Goal: Task Accomplishment & Management: Manage account settings

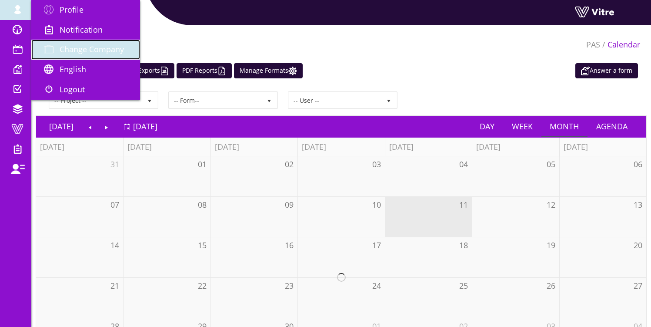
click at [95, 48] on span "Change Company" at bounding box center [92, 49] width 64 height 10
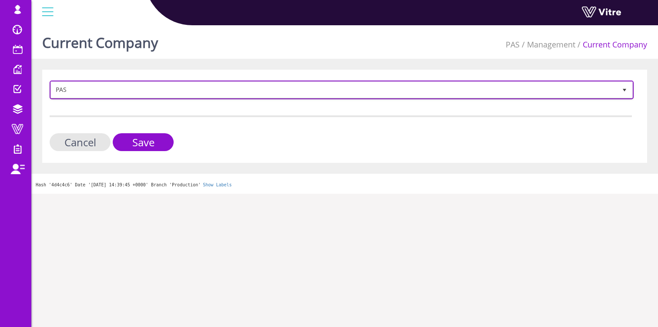
click at [80, 91] on span "PAS" at bounding box center [334, 90] width 566 height 16
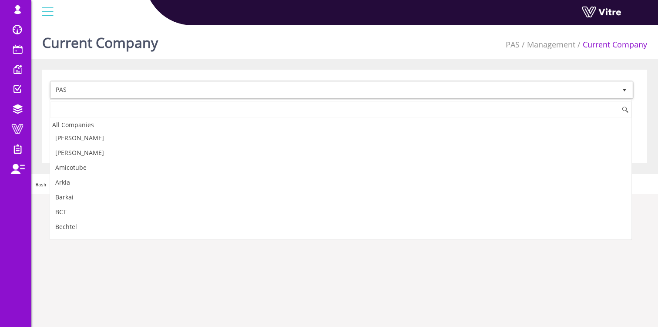
scroll to position [796, 0]
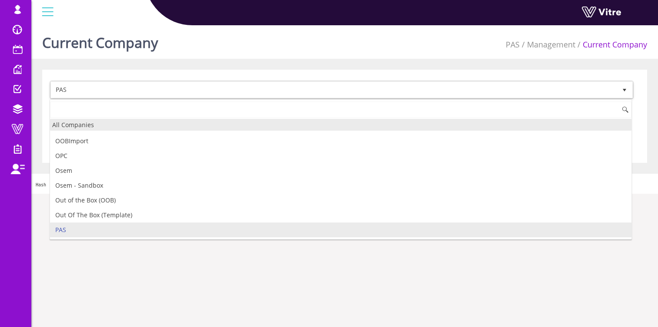
click at [78, 127] on div "All Companies" at bounding box center [340, 125] width 581 height 12
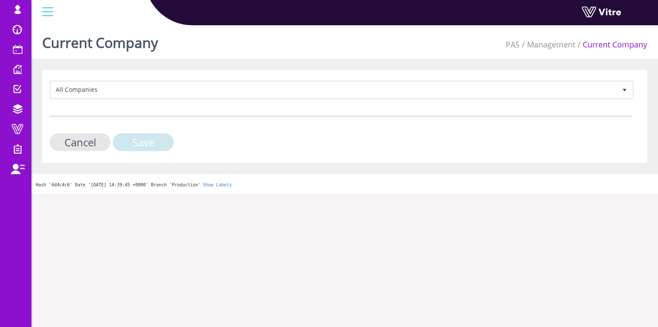
click at [137, 143] on input "Save" at bounding box center [143, 142] width 61 height 18
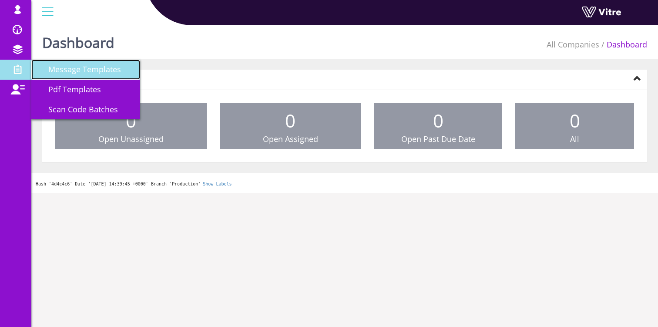
click at [85, 67] on span "Message Templates" at bounding box center [79, 69] width 83 height 10
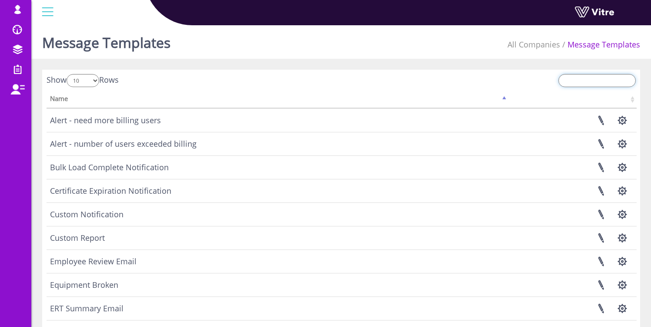
click at [586, 81] on input "search" at bounding box center [597, 80] width 77 height 13
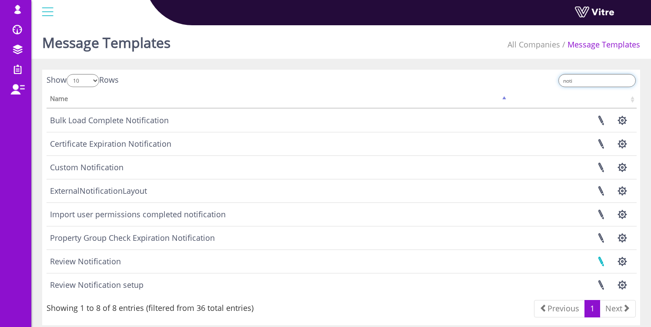
type input "noti"
click at [599, 262] on link at bounding box center [601, 261] width 22 height 23
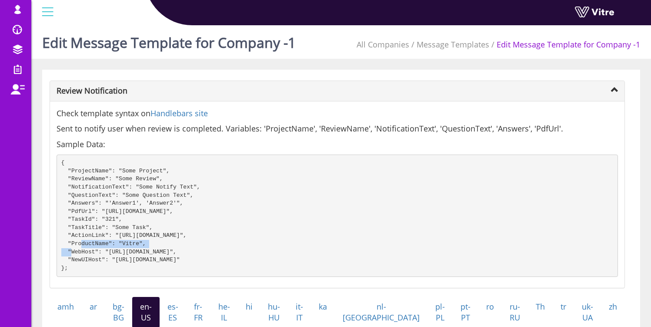
drag, startPoint x: 75, startPoint y: 227, endPoint x: 173, endPoint y: 229, distance: 97.5
click at [173, 229] on pre "{ "ProjectName": "Some Project", "ReviewName": "Some Review", "NotificationText…" at bounding box center [338, 215] width 562 height 122
drag, startPoint x: 108, startPoint y: 221, endPoint x: 153, endPoint y: 220, distance: 44.8
click at [148, 220] on pre "{ "ProjectName": "Some Project", "ReviewName": "Some Review", "NotificationText…" at bounding box center [338, 215] width 562 height 122
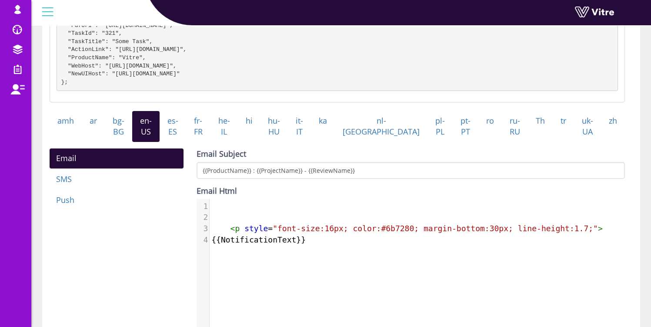
scroll to position [4, 0]
click at [253, 299] on div "​ x 1 ​ 2 ​ 3 < p style = "font-size:16px; color:#6b7280; margin-bottom:30px; l…" at bounding box center [418, 271] width 442 height 144
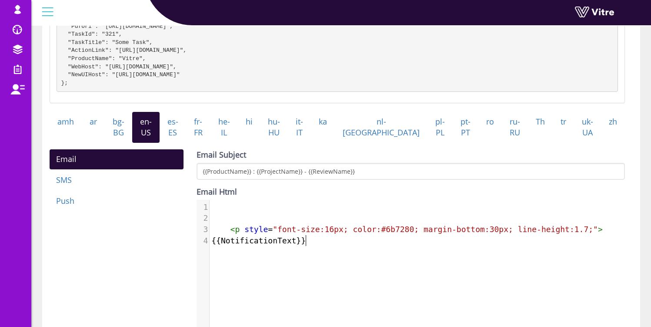
scroll to position [184, 0]
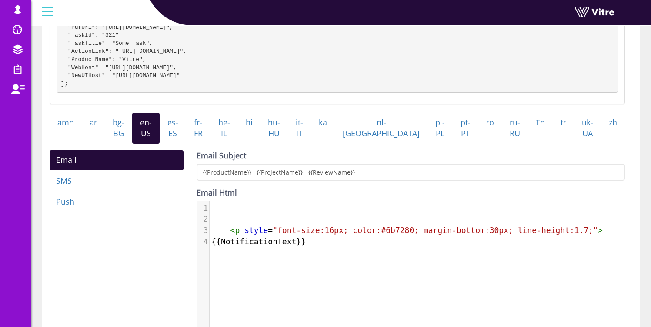
click at [393, 318] on div "​ x 1 ​ 2 ​ 3 < p style = "font-size:16px; color:#6b7280; margin-bottom:30px; l…" at bounding box center [418, 273] width 442 height 144
click at [372, 300] on div "​ x 1 ​ 2 ​ 3 < p style = "font-size:16px; color:#6b7280; margin-bottom:30px; l…" at bounding box center [418, 273] width 442 height 144
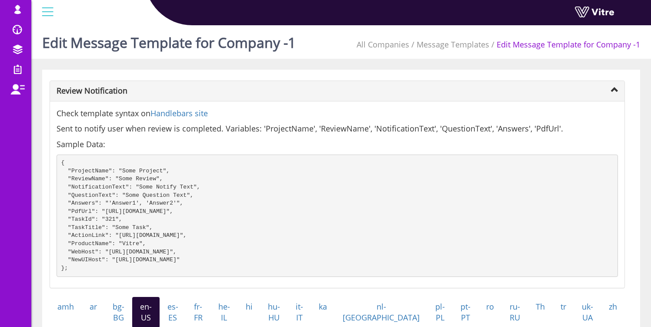
scroll to position [0, 0]
click at [85, 229] on pre "{ "ProjectName": "Some Project", "ReviewName": "Some Review", "NotificationText…" at bounding box center [338, 215] width 562 height 122
click at [87, 221] on pre "{ "ProjectName": "Some Project", "ReviewName": "Some Review", "NotificationText…" at bounding box center [338, 215] width 562 height 122
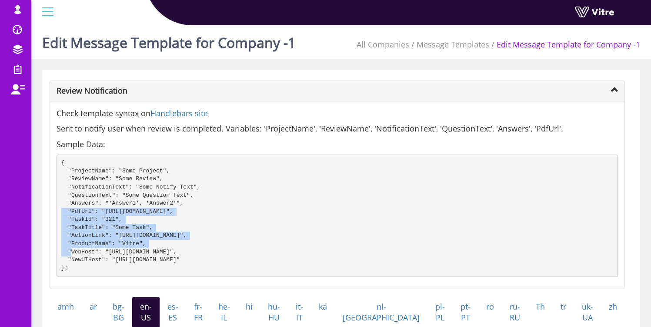
drag, startPoint x: 166, startPoint y: 227, endPoint x: 63, endPoint y: 212, distance: 104.1
click at [63, 212] on pre "{ "ProjectName": "Some Project", "ReviewName": "Some Review", "NotificationText…" at bounding box center [338, 215] width 562 height 122
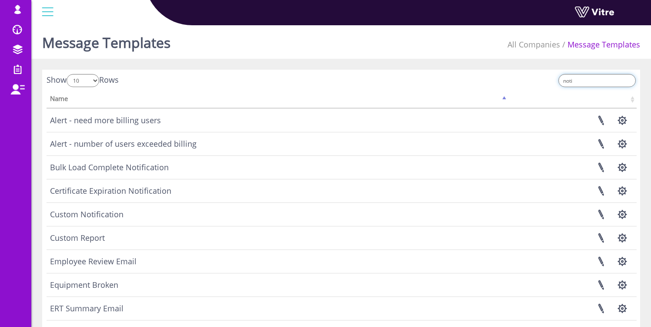
drag, startPoint x: 587, startPoint y: 82, endPoint x: 562, endPoint y: 81, distance: 25.2
click at [562, 81] on div "noti" at bounding box center [492, 81] width 288 height 15
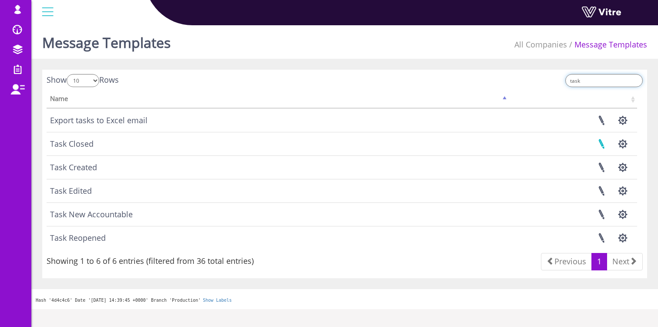
type input "task"
click at [601, 143] on link at bounding box center [601, 143] width 22 height 23
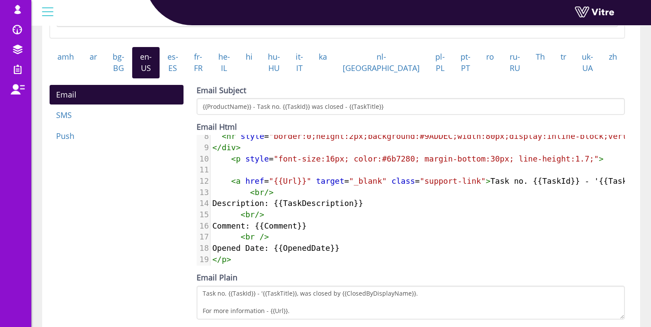
scroll to position [84, 0]
click at [482, 243] on pre "< br />" at bounding box center [542, 237] width 663 height 11
click at [170, 251] on div "Email SMS Push Email Subject {{ProductName}} - Task no. {{TaskId}} was closed -…" at bounding box center [337, 224] width 589 height 278
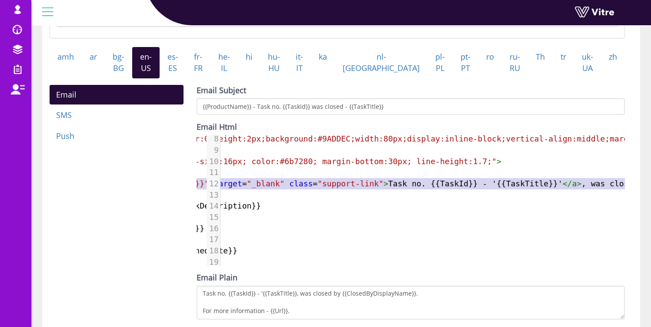
scroll to position [0, 183]
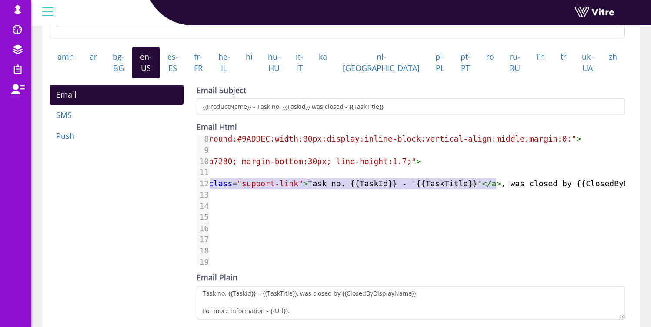
type textarea "<a href="{{Url}}" target="_blank" class="support-link">Task no. {{TaskId}} - '{…"
drag, startPoint x: 232, startPoint y: 194, endPoint x: 502, endPoint y: 192, distance: 269.8
click at [502, 188] on span "< a href = "{{Url}}" target = "_blank" class = "support-link" > Task no. {{Task…" at bounding box center [360, 183] width 660 height 9
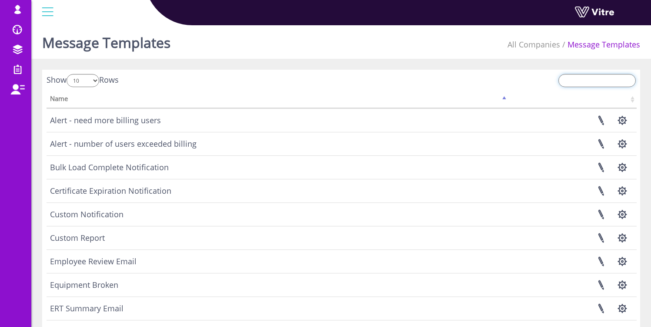
click at [593, 82] on input "search" at bounding box center [597, 80] width 77 height 13
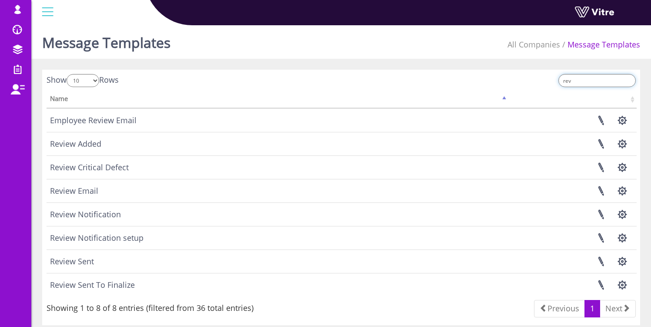
type input "rev"
click at [620, 212] on button "button" at bounding box center [623, 214] width 22 height 23
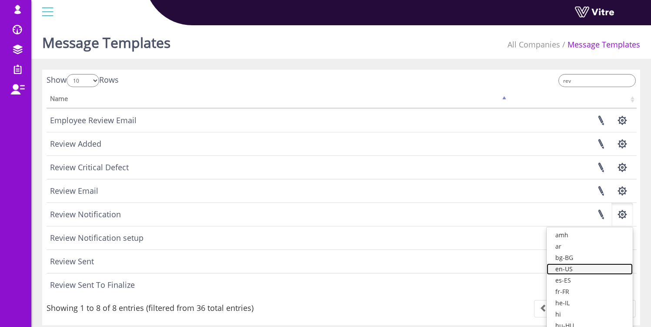
click at [593, 270] on link "en-US" at bounding box center [590, 268] width 86 height 11
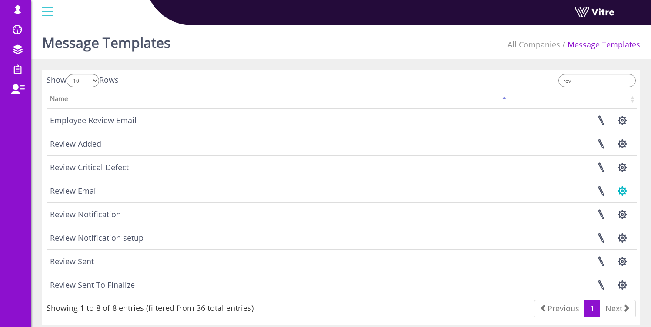
click at [624, 190] on button "button" at bounding box center [623, 190] width 22 height 23
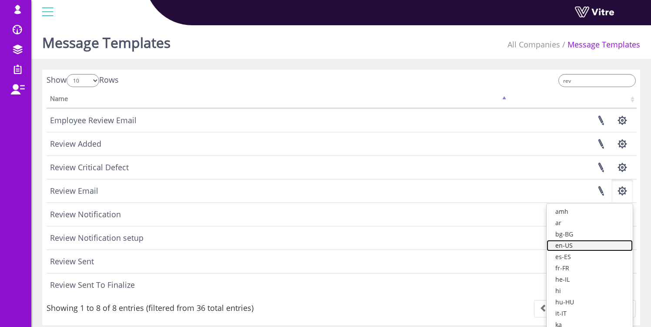
click at [606, 241] on link "en-US" at bounding box center [590, 245] width 86 height 11
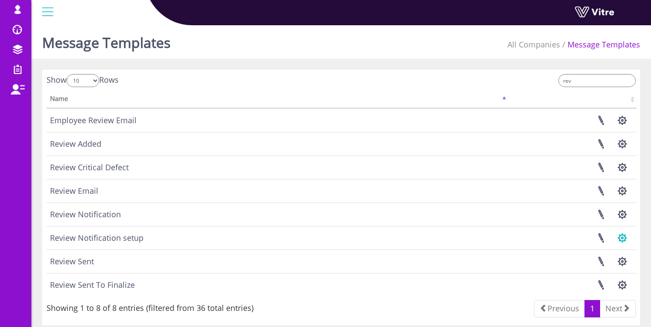
click at [621, 236] on button "button" at bounding box center [623, 237] width 22 height 23
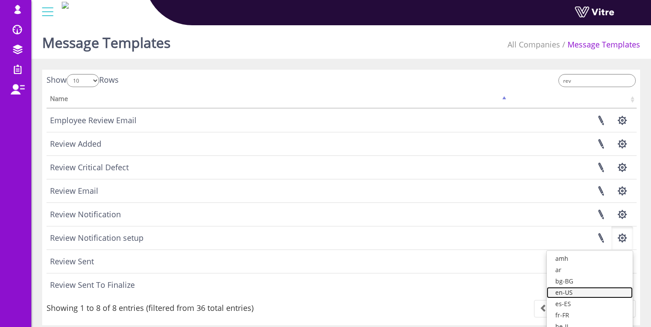
click at [594, 290] on link "en-US" at bounding box center [590, 292] width 86 height 11
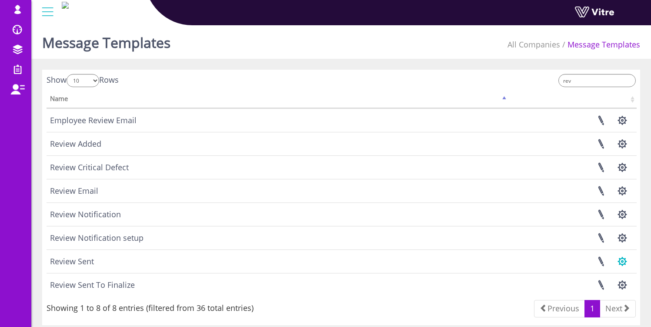
click at [621, 263] on button "button" at bounding box center [623, 261] width 22 height 23
click at [593, 316] on link "en-US" at bounding box center [590, 315] width 86 height 11
click at [624, 285] on button "button" at bounding box center [623, 284] width 22 height 23
click at [624, 215] on button "button" at bounding box center [623, 214] width 22 height 23
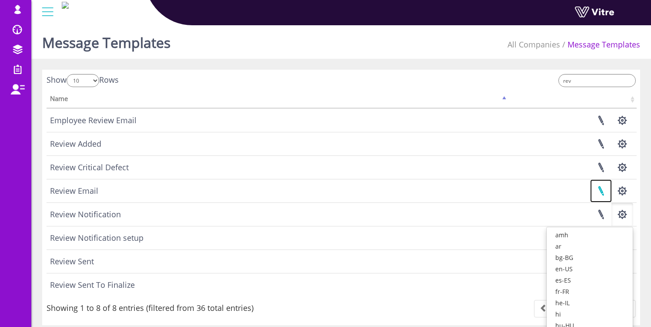
click at [602, 191] on link at bounding box center [601, 190] width 22 height 23
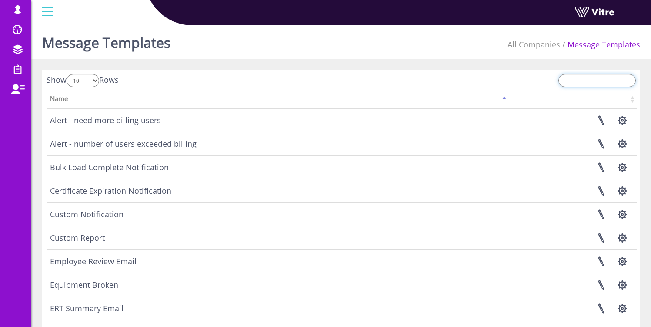
click at [571, 83] on input "search" at bounding box center [597, 80] width 77 height 13
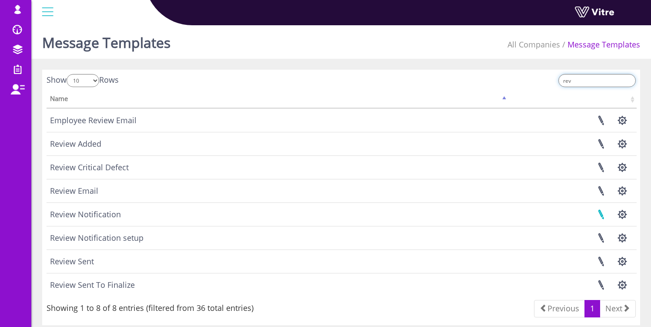
type input "rev"
click at [604, 215] on link at bounding box center [601, 214] width 22 height 23
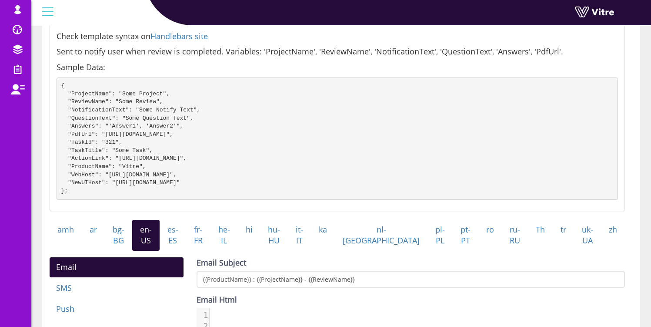
scroll to position [147, 0]
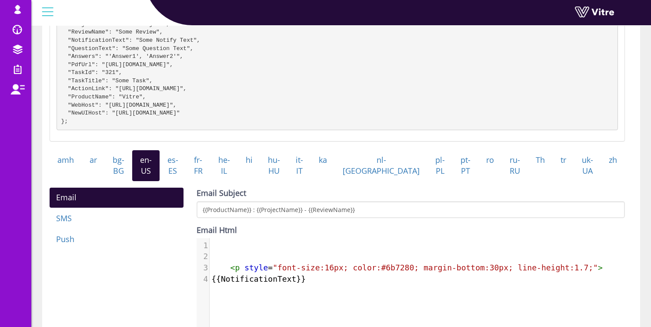
click at [635, 315] on div "Review Notification Check template syntax on Handlebars site Sent to notify use…" at bounding box center [341, 226] width 598 height 606
click at [164, 291] on div "Email SMS Push Email Subject {{ProductName}} : {{ProjectName}} - {{ReviewName}}…" at bounding box center [337, 327] width 589 height 278
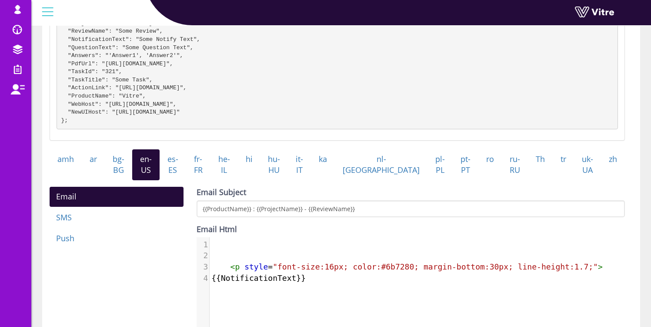
scroll to position [148, 0]
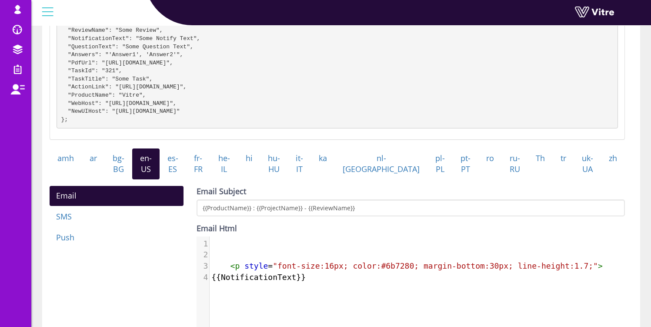
click at [152, 307] on div "Email SMS Push Email Subject {{ProductName}} : {{ProjectName}} - {{ReviewName}}…" at bounding box center [337, 325] width 589 height 278
click at [215, 318] on div "​ x 1 ​ 2 ​ 3 < p style = "font-size:16px; color:#6b7280; margin-bottom:30px; l…" at bounding box center [418, 308] width 442 height 144
click at [190, 201] on div "Email Subject {{ProductName}} : {{ProjectName}} - {{ReviewName}} Email Html <p …" at bounding box center [411, 325] width 442 height 278
click at [312, 283] on pre "{{NotificationText}}" at bounding box center [421, 277] width 422 height 11
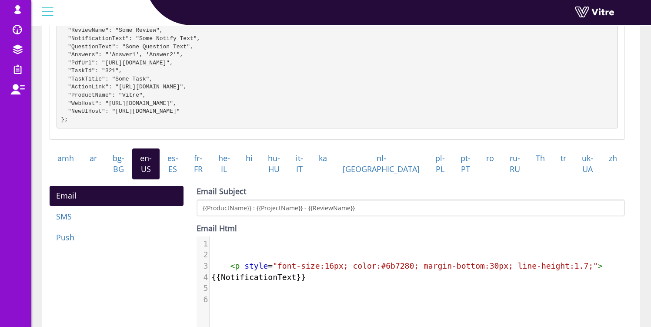
paste textarea "a"
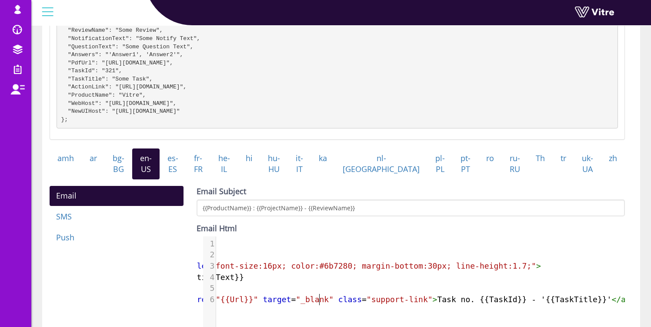
type textarea "<a href="{{Url}}" target="_bla"
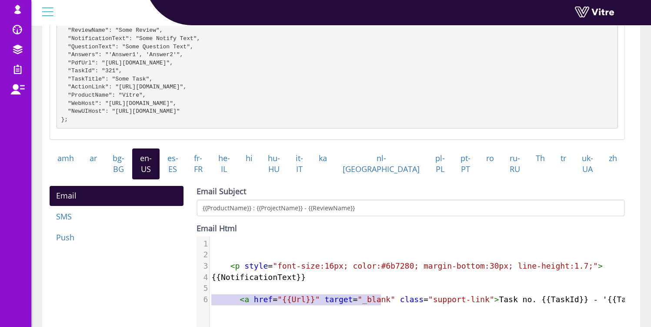
drag, startPoint x: 315, startPoint y: 306, endPoint x: 140, endPoint y: 304, distance: 174.9
click at [140, 304] on div "Email SMS Push Email Subject {{ProductName}} : {{ProjectName}} - {{ReviewName}}…" at bounding box center [337, 325] width 589 height 278
click at [248, 304] on span "a" at bounding box center [247, 299] width 5 height 9
drag, startPoint x: 72, startPoint y: 62, endPoint x: 91, endPoint y: 60, distance: 19.7
click at [91, 60] on pre "{ "ProjectName": "Some Project", "ReviewName": "Some Review", "NotificationText…" at bounding box center [338, 67] width 562 height 122
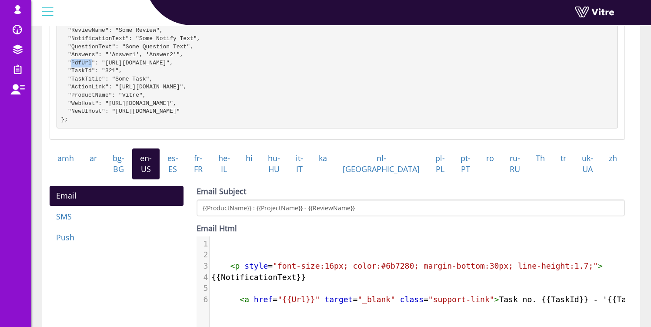
copy pre "PdfUrl"
type textarea "Url"
drag, startPoint x: 290, startPoint y: 308, endPoint x: 306, endPoint y: 306, distance: 16.2
click at [306, 304] on span ""{{Url}}"" at bounding box center [299, 299] width 43 height 9
paste textarea
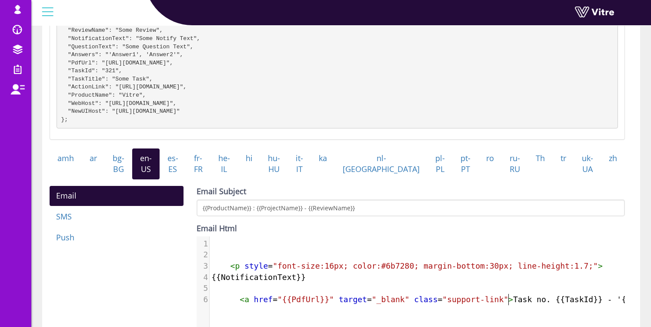
click at [510, 304] on span ">" at bounding box center [511, 299] width 5 height 9
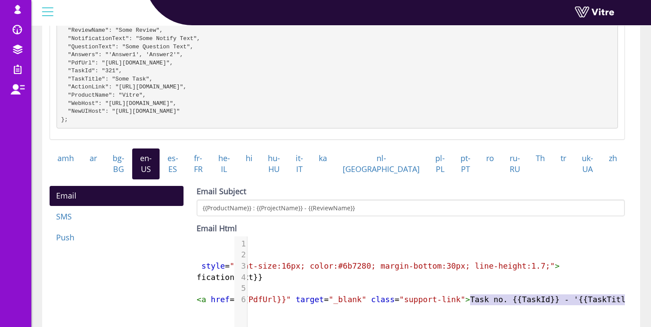
scroll to position [0, 81]
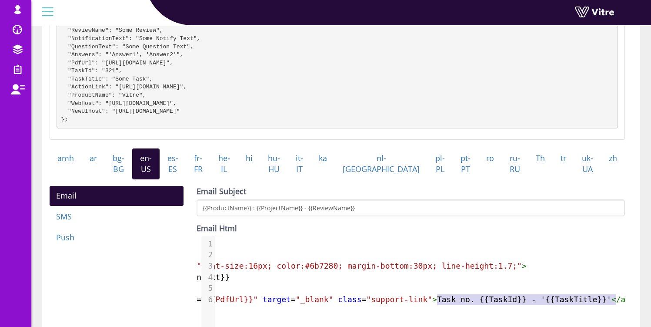
type textarea "Task no. {{TaskId}} - '{{TaskTitle}}'</a>"
drag, startPoint x: 514, startPoint y: 308, endPoint x: 644, endPoint y: 308, distance: 129.7
click at [644, 308] on div "Edit Message Template for Company -1 All Companies Message Templates Edit Messa…" at bounding box center [341, 215] width 620 height 685
click at [503, 304] on span "< a href = "{{PdfUrl}}" target = "_blank" class = "support-link" > Task no. {{T…" at bounding box center [382, 299] width 495 height 9
click at [627, 307] on div "Email Subject {{ProductName}} : {{ProjectName}} - {{ReviewName}} Email Html <p …" at bounding box center [411, 325] width 442 height 278
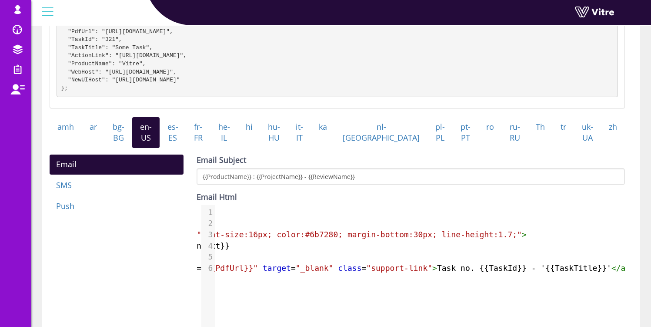
scroll to position [198, 0]
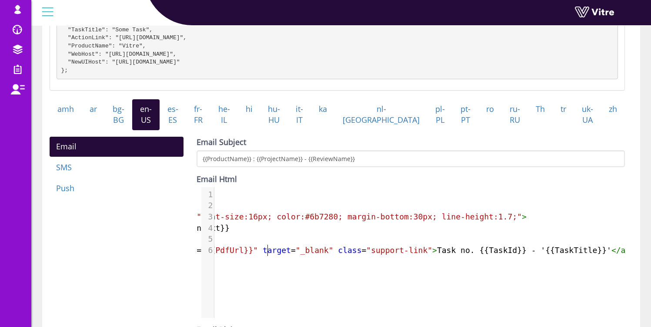
click at [263, 255] on span "target" at bounding box center [277, 249] width 28 height 9
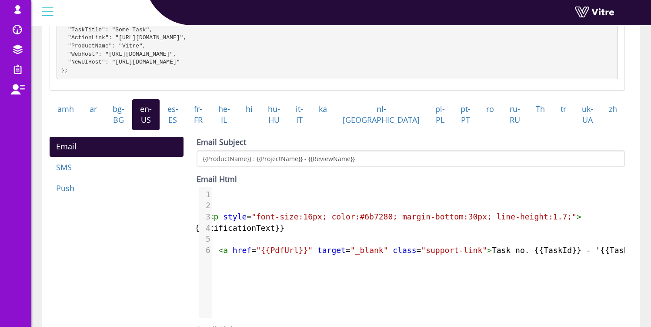
scroll to position [0, 0]
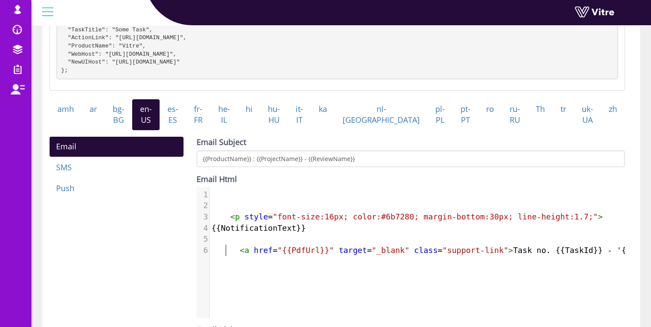
click at [224, 255] on span "< a href = "{{PdfUrl}}" target = "_blank" class = "support-link" > Task no. {{T…" at bounding box center [458, 249] width 495 height 9
click at [221, 243] on span at bounding box center [225, 238] width 28 height 9
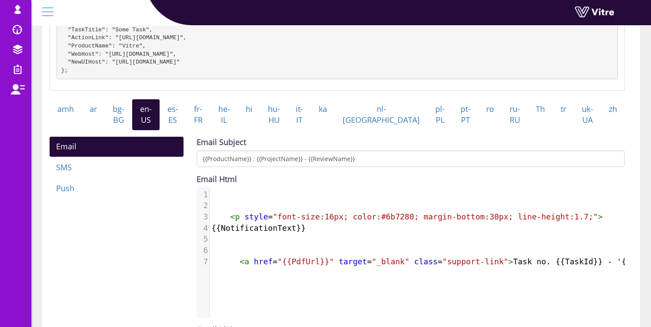
type textarea "Pl"
click at [211, 127] on link "fr-FR" at bounding box center [198, 114] width 24 height 31
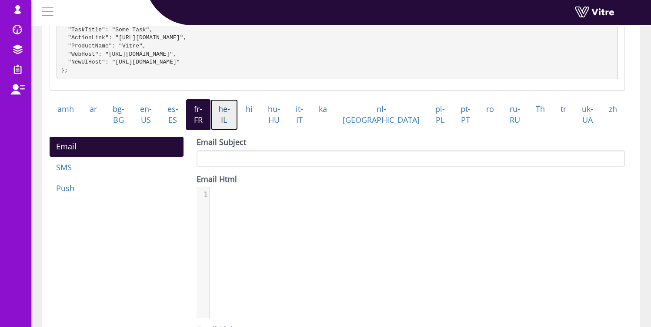
click at [238, 127] on link "he-IL" at bounding box center [224, 114] width 27 height 31
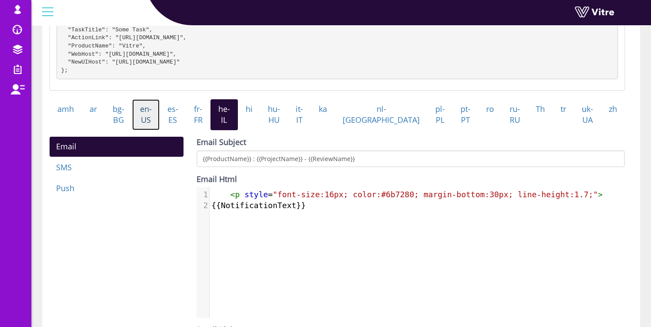
click at [156, 126] on link "en-US" at bounding box center [145, 114] width 27 height 31
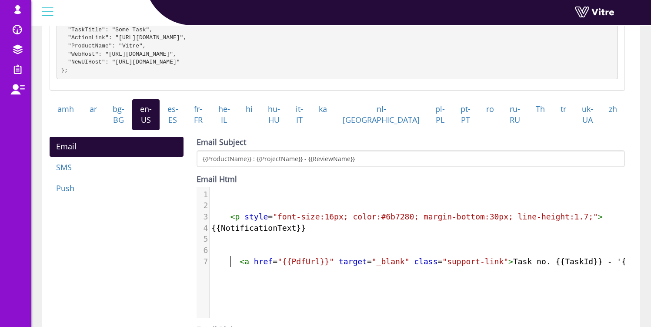
click at [230, 266] on span "< a href = "{{PdfUrl}}" target = "_blank" class = "support-link" > Task no. {{T…" at bounding box center [458, 261] width 495 height 9
click at [347, 266] on span "target" at bounding box center [353, 261] width 28 height 9
type textarea "<a href="{{PdfUrl}}" target="_blank" class="support-link">Task no. {{TaskId}} -…"
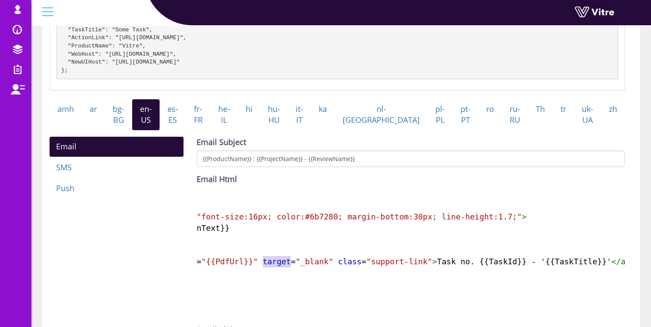
click at [347, 266] on span "< a href = "{{PdfUrl}}" target = "_blank" class = "support-link" > Task no. {{T…" at bounding box center [382, 261] width 495 height 9
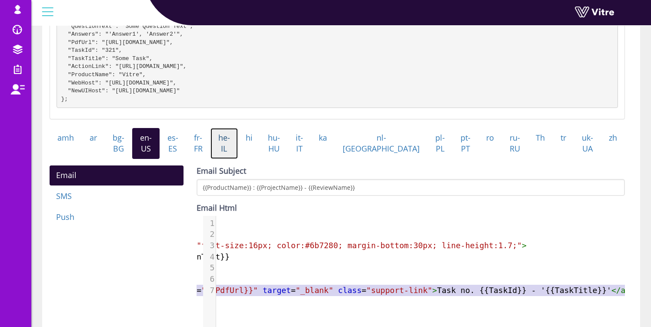
click at [235, 151] on link "he-IL" at bounding box center [224, 143] width 27 height 31
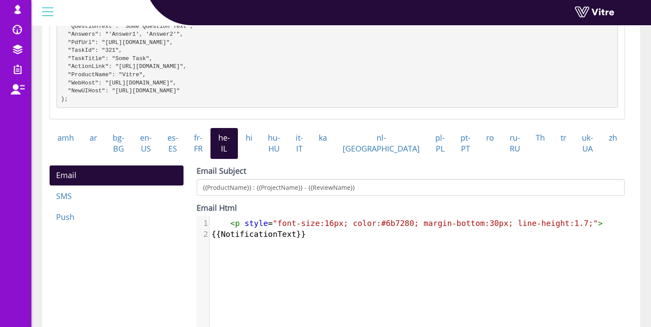
click at [240, 264] on div "2 1 < p style = "font-size:16px; color:#6b7280; margin-bottom:30px; line-height…" at bounding box center [418, 288] width 442 height 144
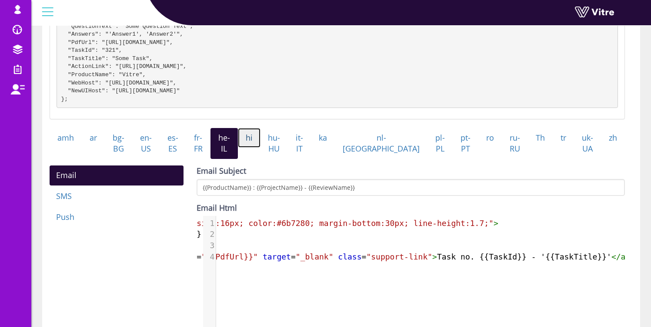
click at [261, 148] on link "hi" at bounding box center [249, 138] width 23 height 20
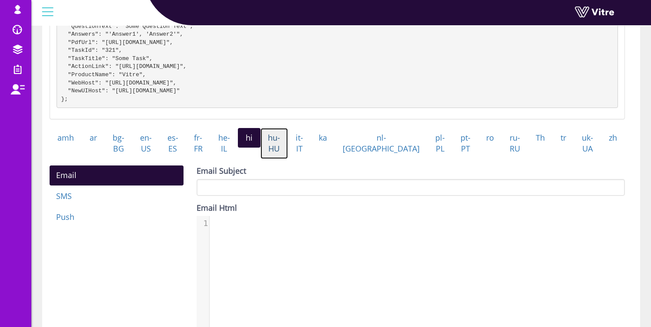
click at [288, 154] on link "hu-HU" at bounding box center [275, 143] width 28 height 31
click at [311, 156] on link "it-IT" at bounding box center [299, 143] width 23 height 31
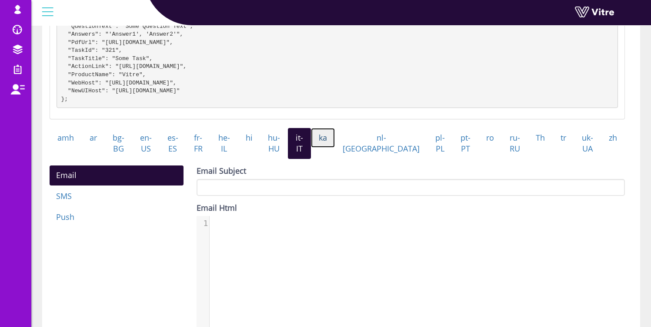
click at [335, 148] on link "ka" at bounding box center [323, 138] width 24 height 20
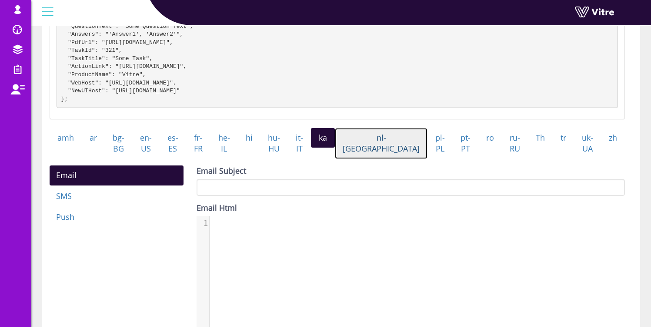
click at [382, 151] on link "nl-NL" at bounding box center [381, 143] width 93 height 31
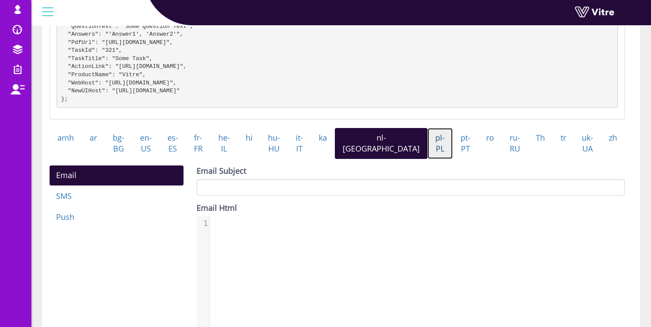
click at [428, 154] on link "pl-PL" at bounding box center [440, 143] width 25 height 31
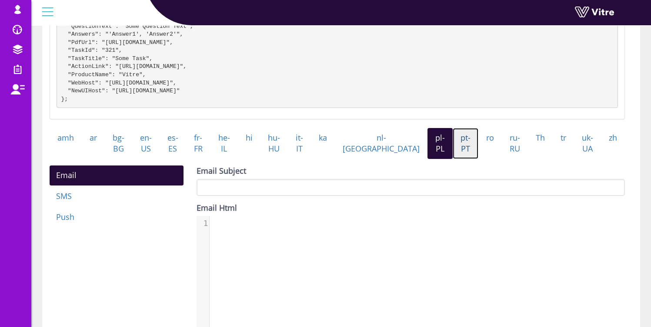
click at [453, 153] on link "pt-PT" at bounding box center [466, 143] width 26 height 31
click at [479, 148] on link "ro" at bounding box center [490, 138] width 23 height 20
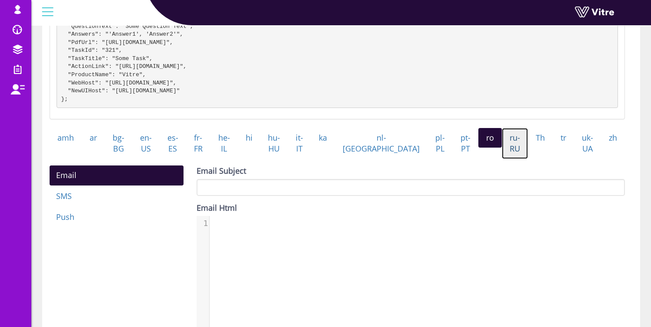
click at [502, 151] on link "ru-RU" at bounding box center [515, 143] width 26 height 31
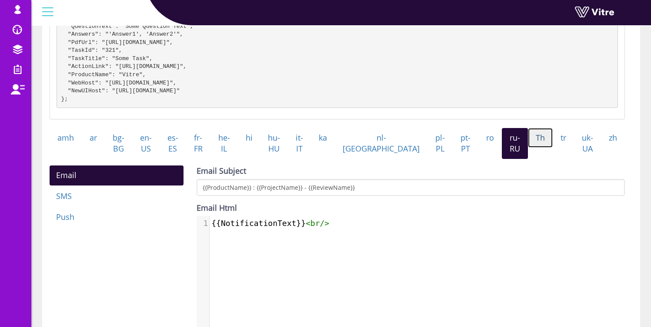
click at [528, 148] on link "Th" at bounding box center [540, 138] width 25 height 20
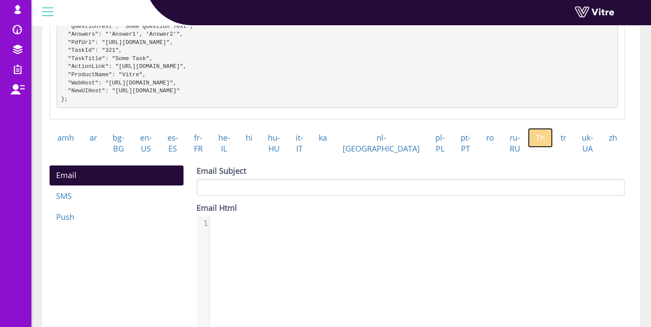
click at [528, 148] on link "Th" at bounding box center [540, 138] width 25 height 20
click at [502, 153] on link "ru-RU" at bounding box center [515, 143] width 26 height 31
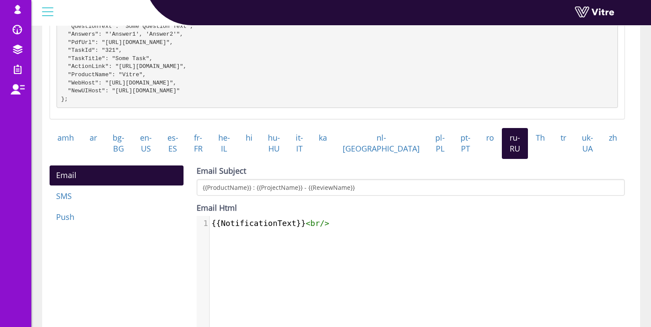
click at [348, 229] on pre "{{NotificationText}} < br />" at bounding box center [421, 223] width 422 height 11
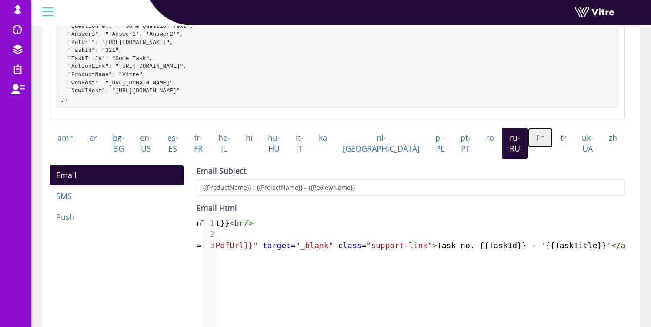
click at [532, 148] on link "Th" at bounding box center [540, 138] width 25 height 20
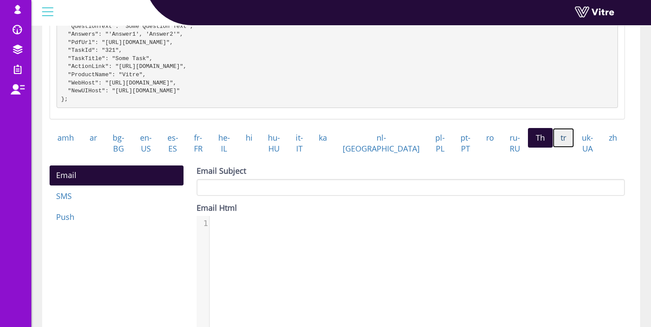
click at [553, 148] on link "tr" at bounding box center [563, 138] width 21 height 20
click at [584, 151] on link "uk-UA" at bounding box center [587, 143] width 27 height 31
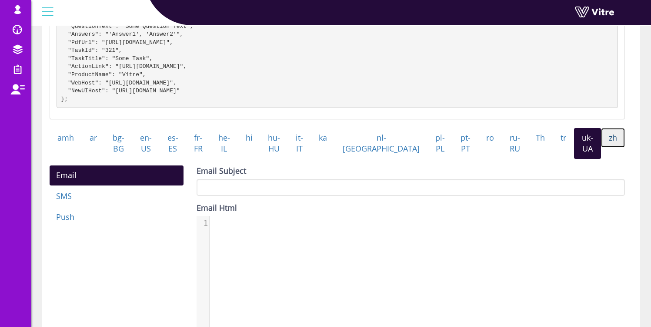
click at [601, 148] on link "zh" at bounding box center [613, 138] width 24 height 20
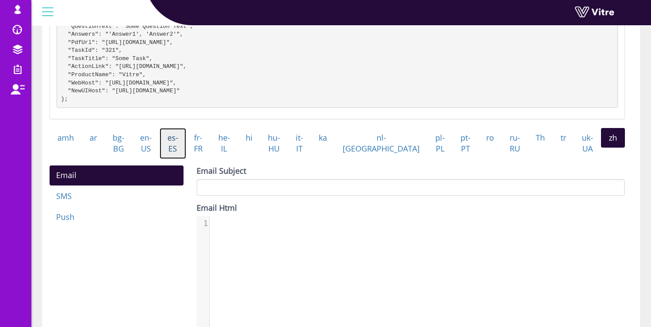
click at [180, 156] on link "es-ES" at bounding box center [173, 143] width 27 height 31
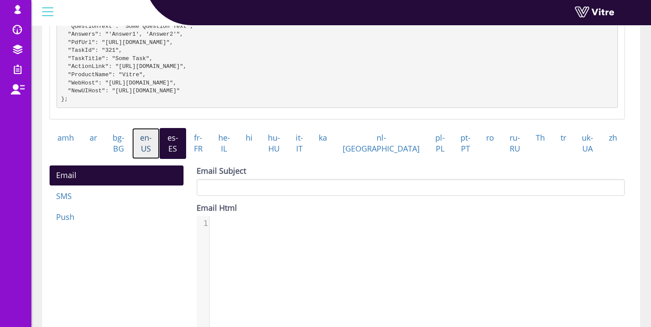
click at [160, 154] on link "en-US" at bounding box center [145, 143] width 27 height 31
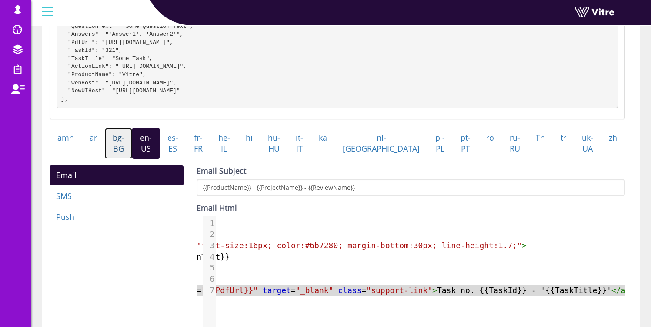
click at [131, 159] on link "bg-BG" at bounding box center [118, 143] width 27 height 31
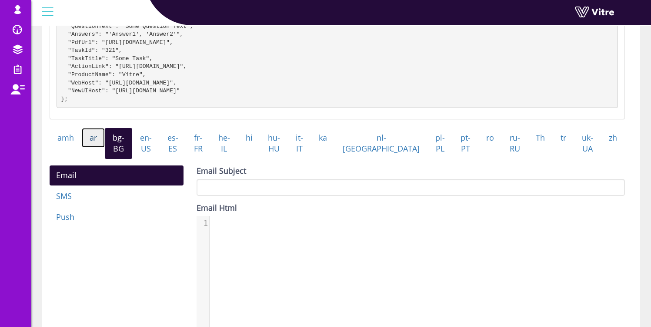
click at [104, 148] on link "ar" at bounding box center [93, 138] width 23 height 20
click at [63, 143] on link "amh" at bounding box center [66, 138] width 32 height 20
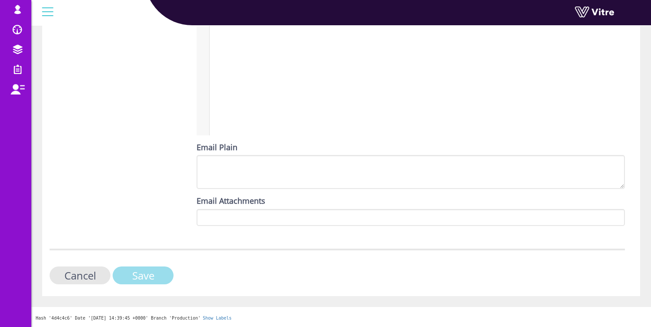
click at [144, 275] on input "Save" at bounding box center [143, 275] width 61 height 18
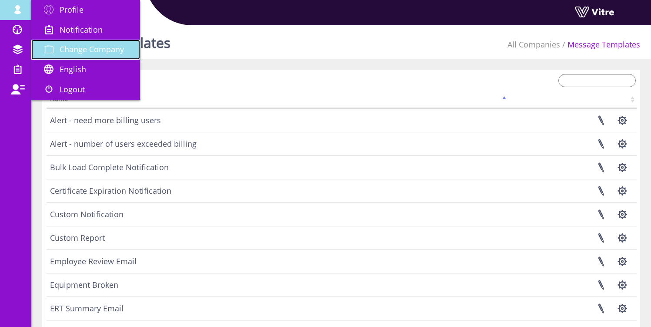
click at [100, 49] on span "Change Company" at bounding box center [92, 49] width 64 height 10
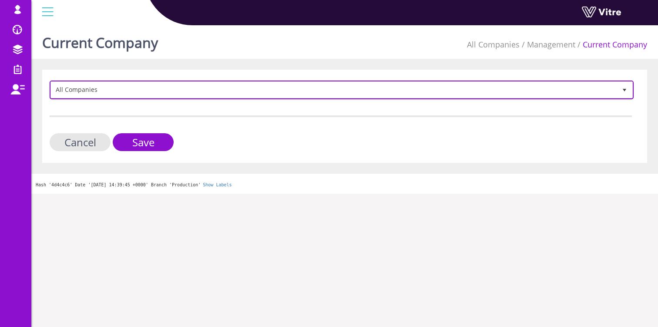
click at [124, 87] on span "All Companies" at bounding box center [334, 90] width 566 height 16
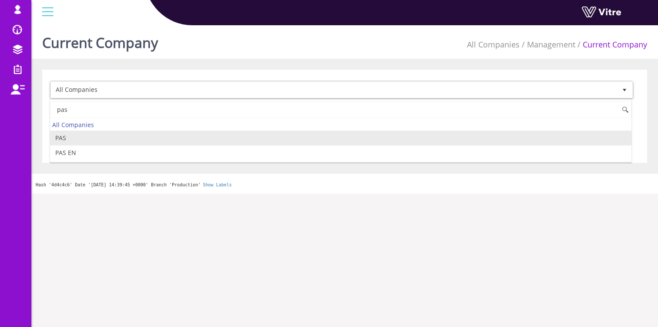
click at [71, 142] on li "PAS" at bounding box center [340, 138] width 581 height 15
type input "pas"
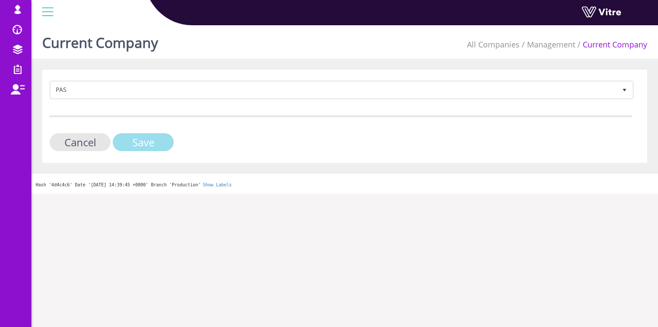
click at [144, 142] on input "Save" at bounding box center [143, 142] width 61 height 18
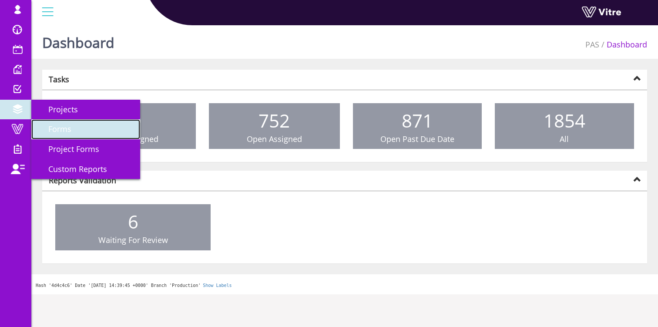
click at [69, 132] on span "Forms" at bounding box center [55, 129] width 34 height 10
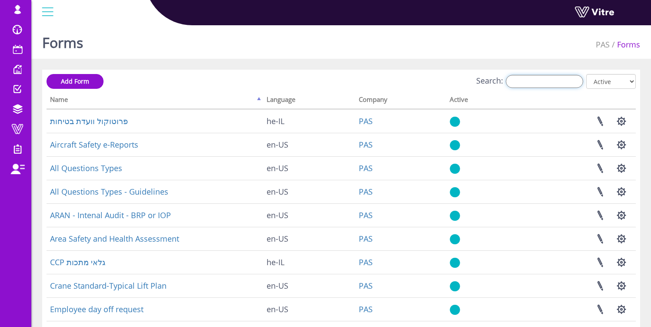
click at [528, 80] on input "Search:" at bounding box center [544, 81] width 77 height 13
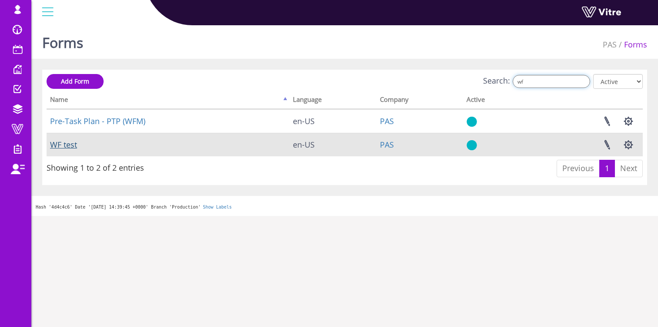
type input "wf"
click at [62, 146] on link "WF test" at bounding box center [63, 144] width 27 height 10
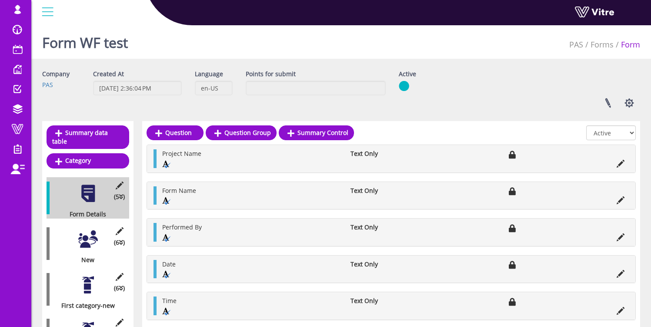
click at [86, 234] on div at bounding box center [88, 239] width 20 height 20
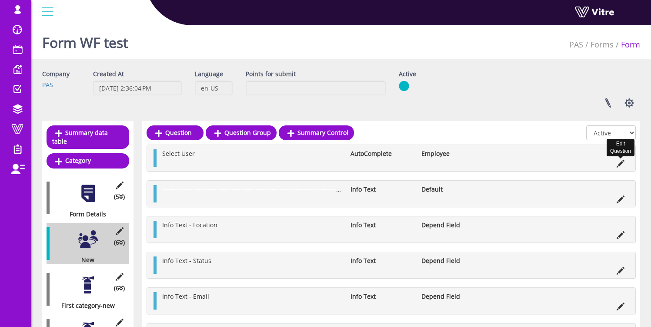
click at [622, 163] on icon at bounding box center [621, 164] width 8 height 8
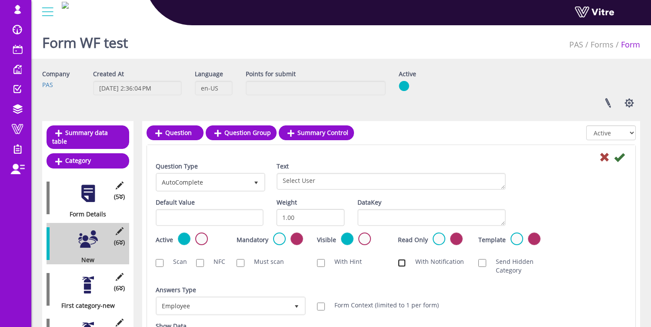
click at [401, 265] on input "With Notification" at bounding box center [402, 263] width 8 height 8
checkbox input "true"
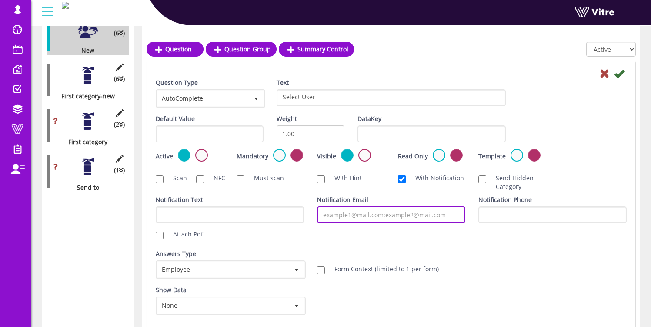
scroll to position [211, 0]
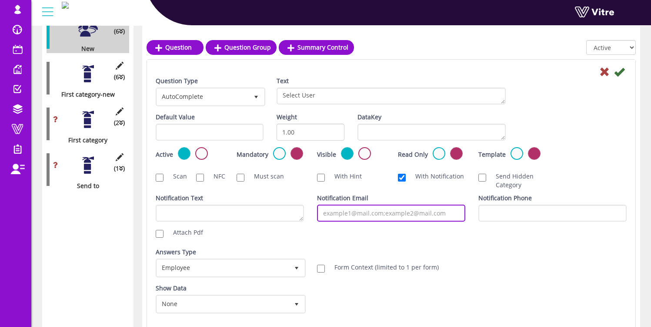
click at [353, 210] on input "Notification Email" at bounding box center [391, 213] width 148 height 17
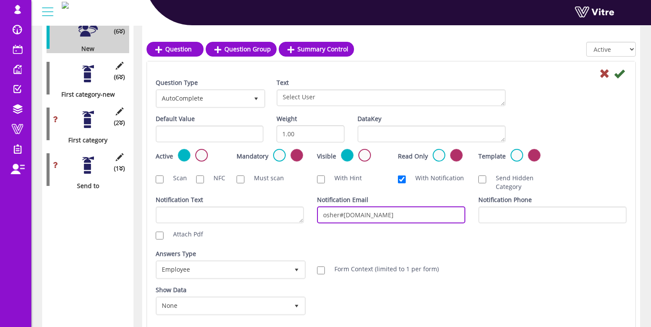
click at [339, 216] on input "osher#vitre.io" at bounding box center [391, 214] width 148 height 17
click at [375, 213] on input "osher@vitre.io" at bounding box center [391, 214] width 148 height 17
type input "osher@vitre.io"
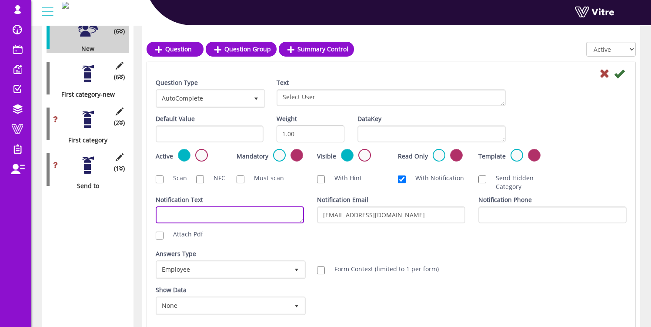
click at [246, 216] on textarea "Notification Text" at bounding box center [230, 214] width 148 height 17
click at [239, 216] on textarea "Hello, please look at the attached link" at bounding box center [230, 214] width 148 height 17
click at [255, 213] on textarea "Hello, please look at the link" at bounding box center [230, 214] width 148 height 17
type textarea "Hello, please look at the link below"
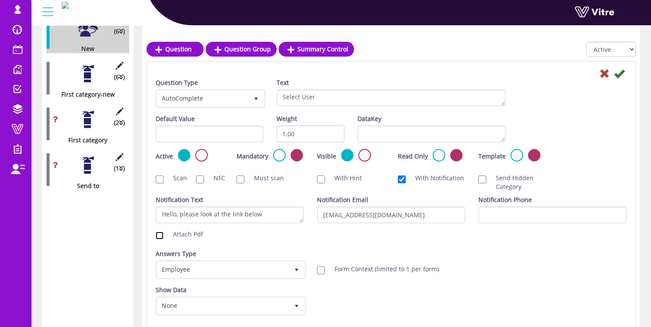
click at [161, 237] on input "Attach Pdf" at bounding box center [160, 235] width 8 height 8
checkbox input "true"
click at [619, 72] on icon at bounding box center [619, 73] width 10 height 10
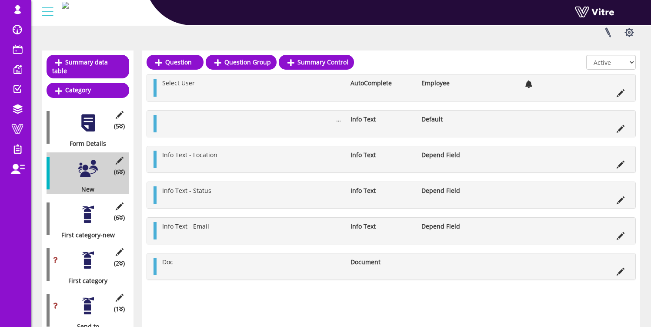
scroll to position [72, 0]
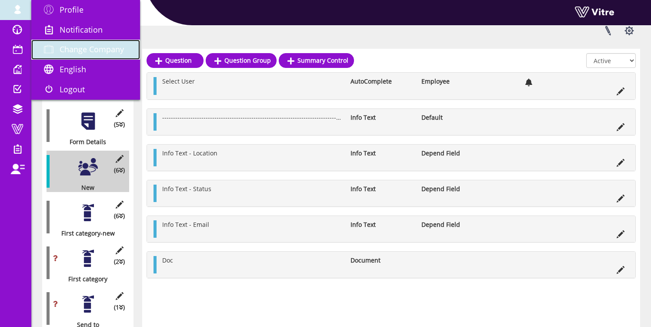
click at [77, 49] on span "Change Company" at bounding box center [92, 49] width 64 height 10
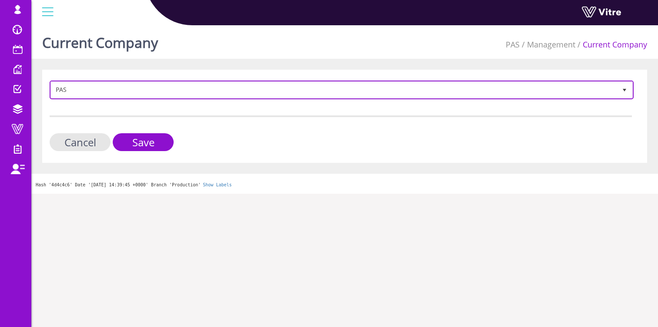
click at [137, 99] on span "PAS 88" at bounding box center [342, 89] width 584 height 19
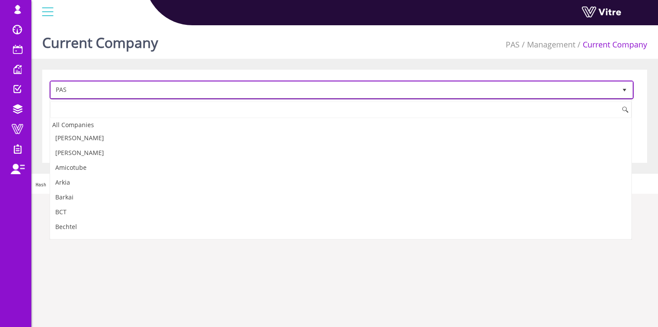
scroll to position [796, 0]
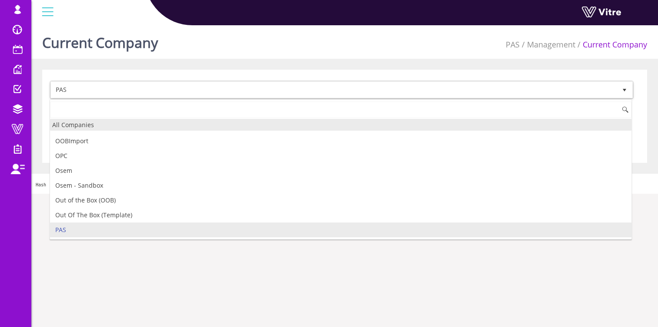
click at [88, 127] on div "All Companies" at bounding box center [340, 125] width 581 height 12
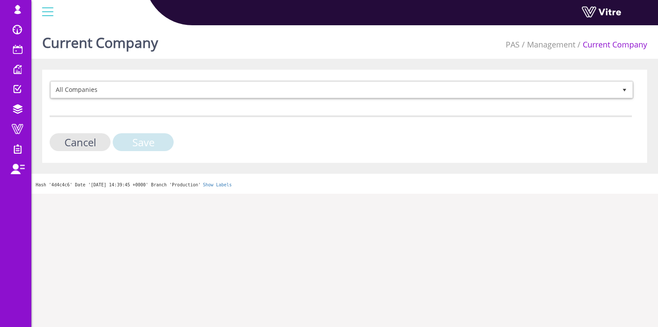
click at [154, 149] on input "Save" at bounding box center [143, 142] width 61 height 18
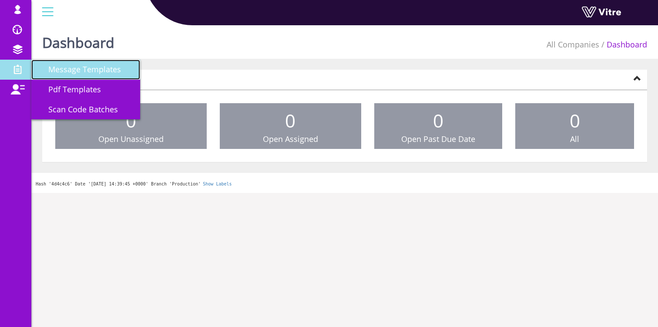
click at [70, 68] on span "Message Templates" at bounding box center [79, 69] width 83 height 10
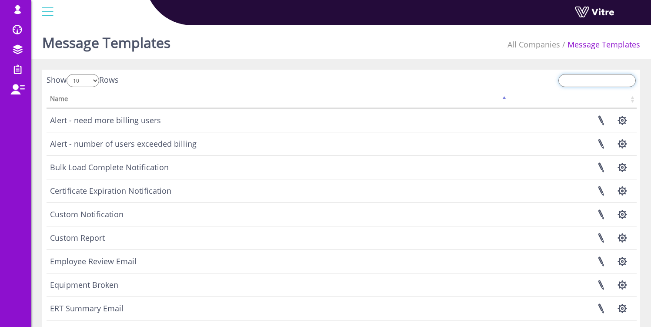
click at [585, 80] on input "search" at bounding box center [597, 80] width 77 height 13
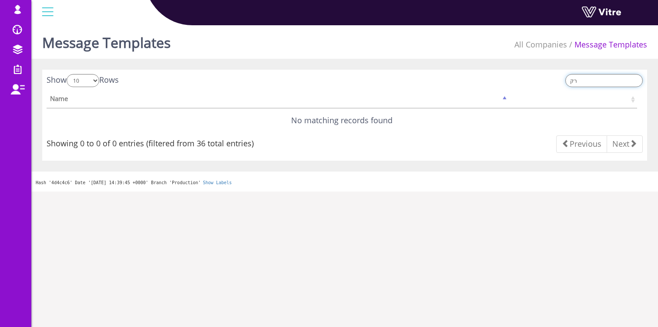
type input "ר"
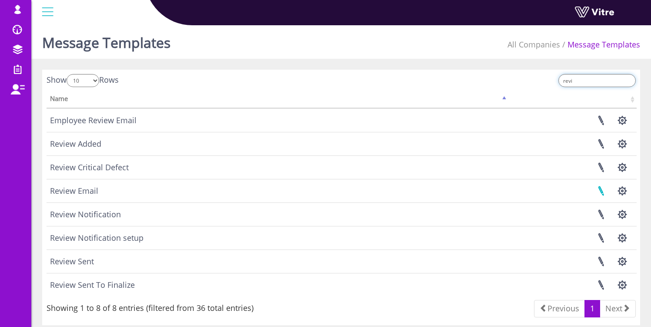
type input "revi"
click at [603, 191] on link at bounding box center [601, 190] width 22 height 23
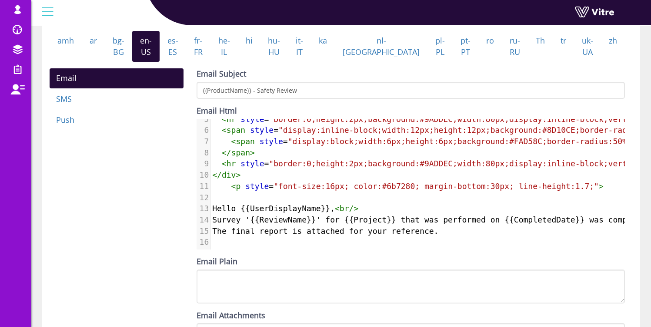
scroll to position [242, 0]
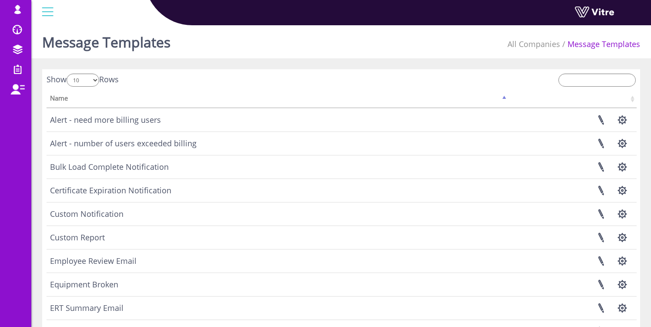
scroll to position [2, 0]
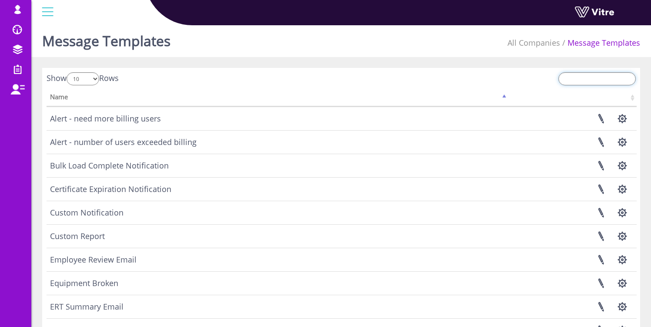
click at [595, 81] on input "search" at bounding box center [597, 78] width 77 height 13
type input "re"
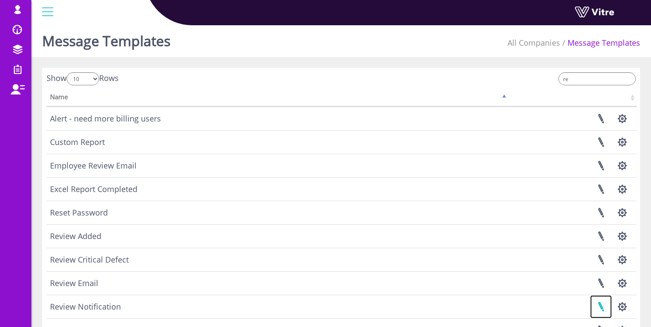
click at [603, 305] on link at bounding box center [601, 306] width 22 height 23
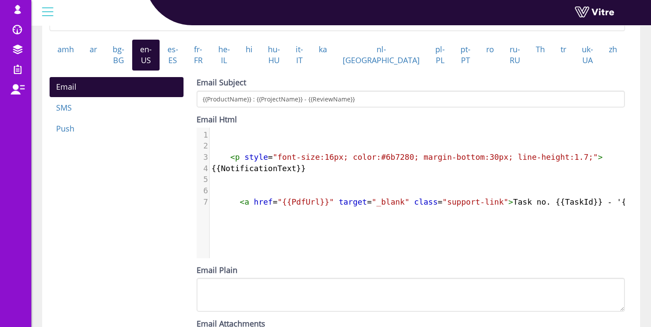
scroll to position [4, 0]
click at [303, 196] on pre at bounding box center [459, 190] width 498 height 11
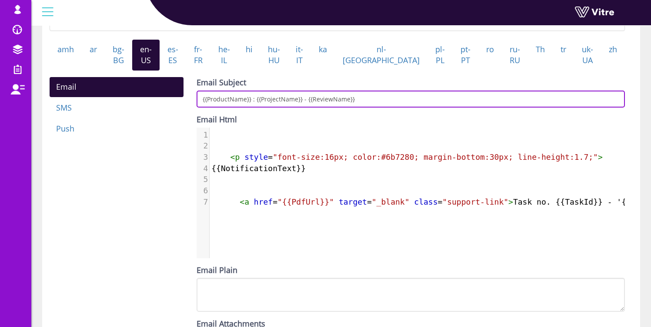
type input "osher-user-stg"
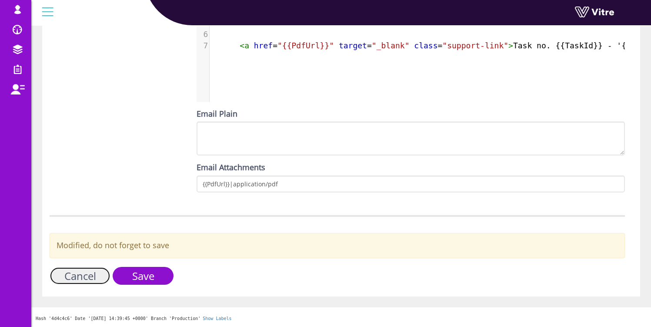
click at [80, 278] on link "Cancel" at bounding box center [80, 276] width 61 height 18
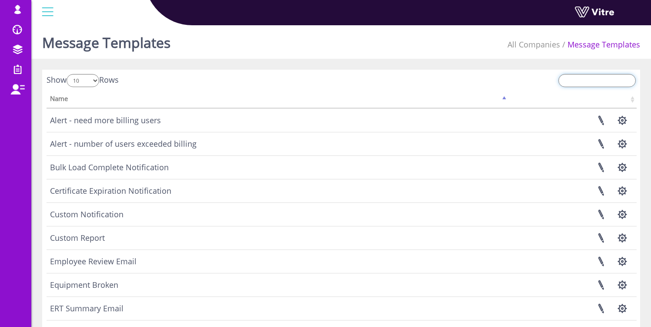
click at [581, 80] on input "search" at bounding box center [597, 80] width 77 height 13
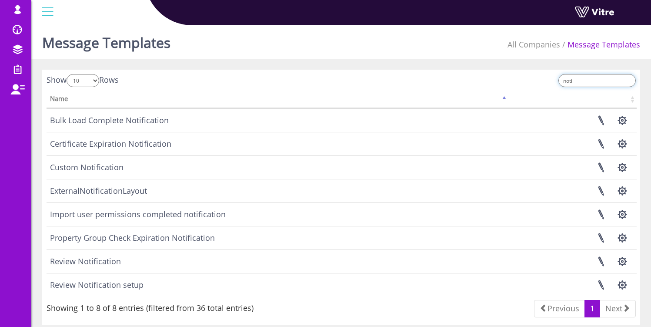
type input "noti"
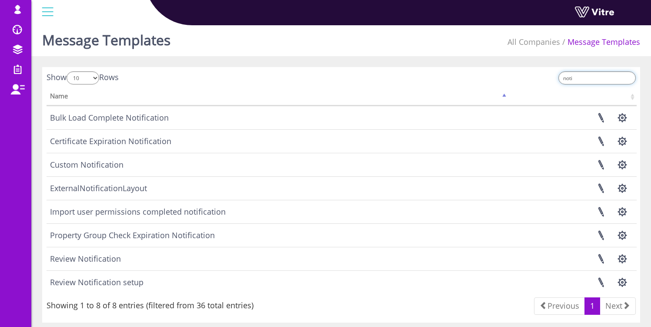
scroll to position [3, 0]
click at [600, 258] on link at bounding box center [601, 257] width 22 height 23
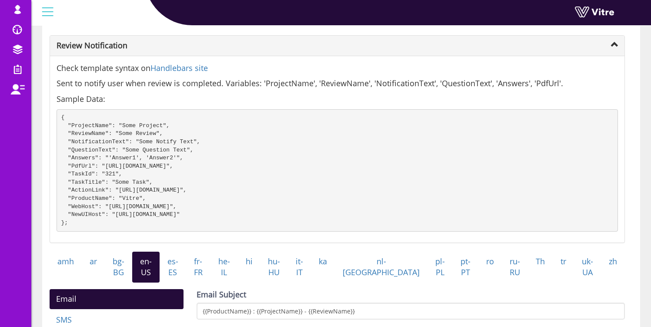
scroll to position [51, 0]
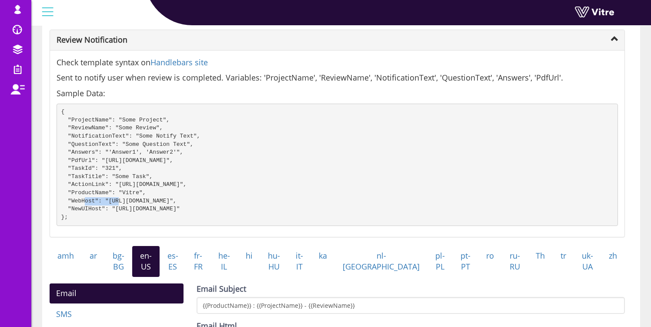
drag, startPoint x: 71, startPoint y: 186, endPoint x: 106, endPoint y: 185, distance: 34.4
click at [106, 185] on pre "{ "ProjectName": "Some Project", "ReviewName": "Some Review", "NotificationText…" at bounding box center [338, 165] width 562 height 122
copy pre "ActionLink"
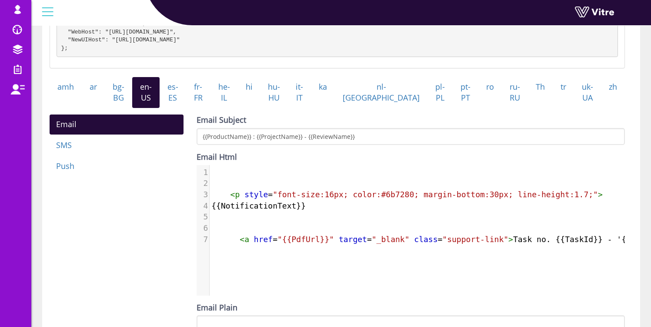
scroll to position [4, 0]
click at [305, 244] on span ""{{PdfUrl}}"" at bounding box center [306, 239] width 57 height 9
type textarea "PdfUrl"
click at [305, 244] on span ""{{PdfUrl}}"" at bounding box center [306, 239] width 57 height 9
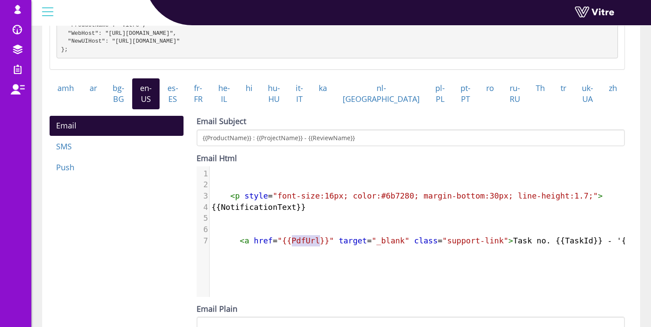
scroll to position [218, 0]
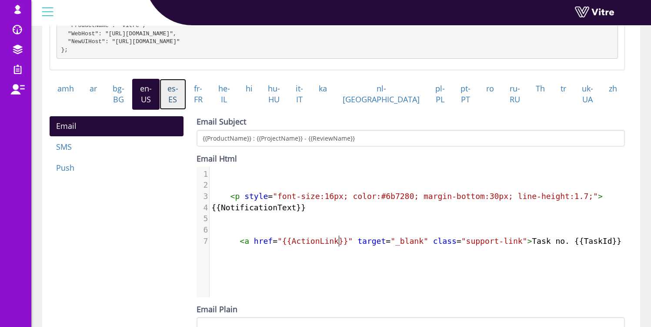
click at [186, 107] on link "es-ES" at bounding box center [173, 94] width 27 height 31
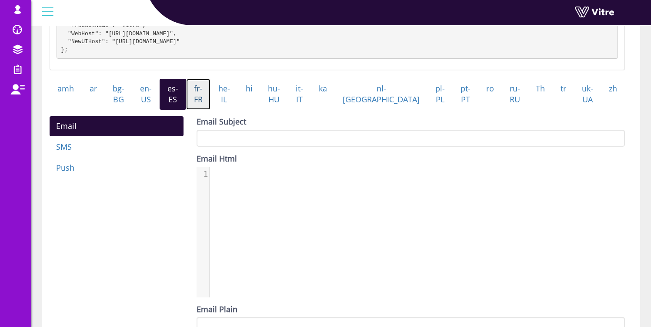
click at [211, 103] on link "fr-FR" at bounding box center [198, 94] width 24 height 31
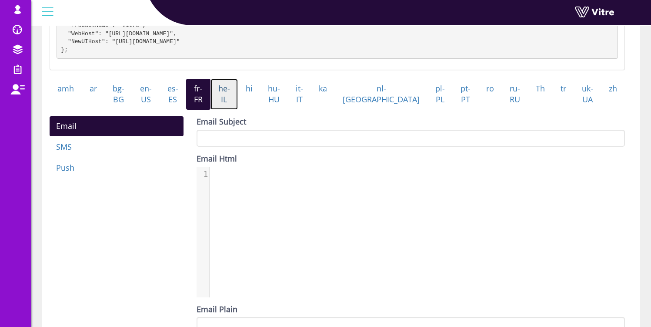
click at [238, 104] on link "he-IL" at bounding box center [224, 94] width 27 height 31
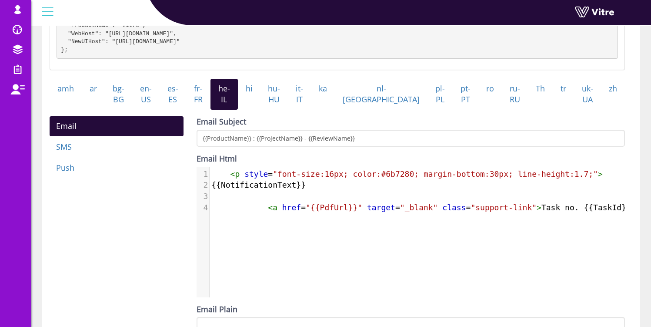
click at [334, 212] on span ""{{PdfUrl}}"" at bounding box center [334, 207] width 57 height 9
type textarea "PdfUrl"
click at [334, 212] on span ""{{PdfUrl}}"" at bounding box center [334, 207] width 57 height 9
click at [261, 99] on link "hi" at bounding box center [249, 89] width 23 height 20
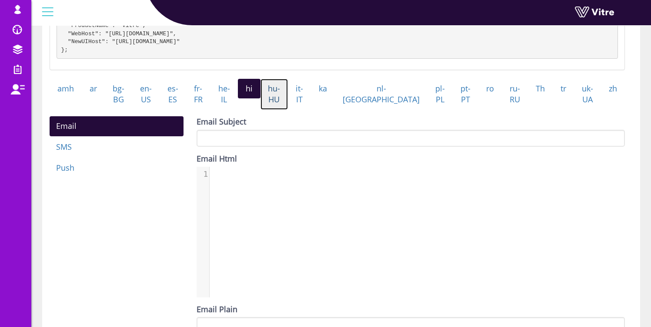
click at [288, 106] on link "hu-HU" at bounding box center [275, 94] width 28 height 31
click at [311, 104] on link "it-IT" at bounding box center [299, 94] width 23 height 31
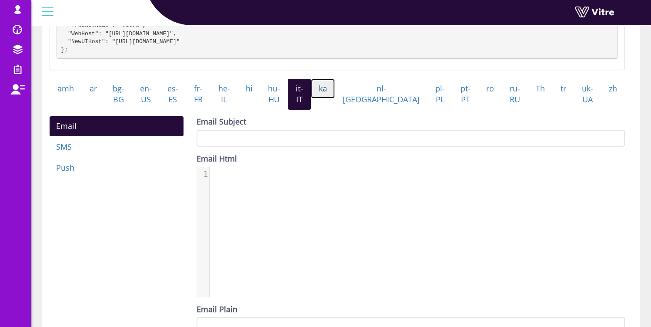
click at [335, 99] on link "ka" at bounding box center [323, 89] width 24 height 20
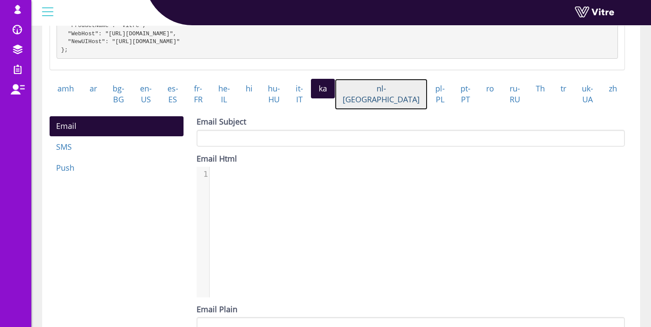
click at [375, 104] on link "nl-[GEOGRAPHIC_DATA]" at bounding box center [381, 94] width 93 height 31
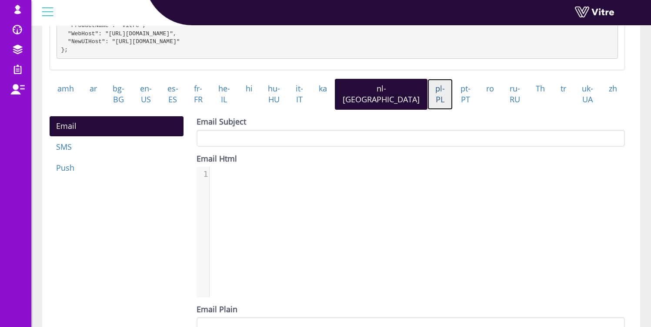
click at [428, 102] on link "pl-PL" at bounding box center [440, 94] width 25 height 31
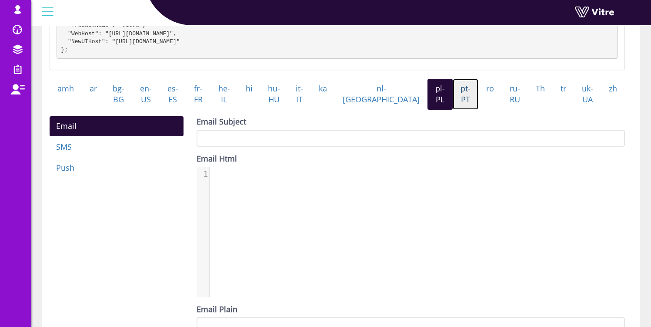
click at [453, 103] on link "pt-PT" at bounding box center [466, 94] width 26 height 31
click at [479, 99] on link "ro" at bounding box center [490, 89] width 23 height 20
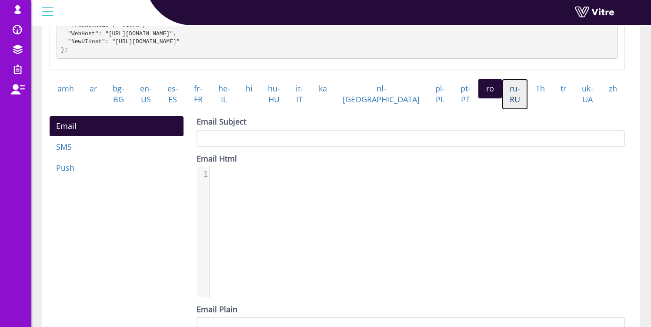
click at [502, 102] on link "ru-RU" at bounding box center [515, 94] width 26 height 31
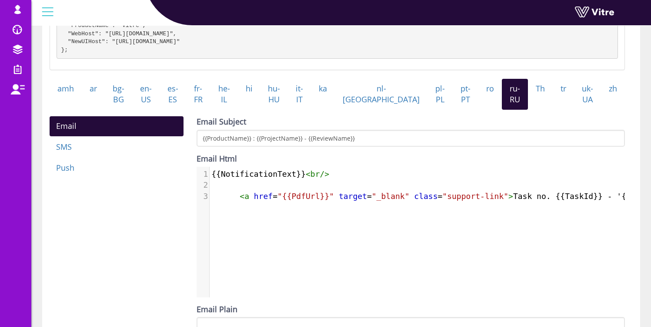
click at [309, 201] on span ""{{PdfUrl}}"" at bounding box center [306, 195] width 57 height 9
type textarea "PdfUrl"
click at [309, 201] on span ""{{PdfUrl}}"" at bounding box center [306, 195] width 57 height 9
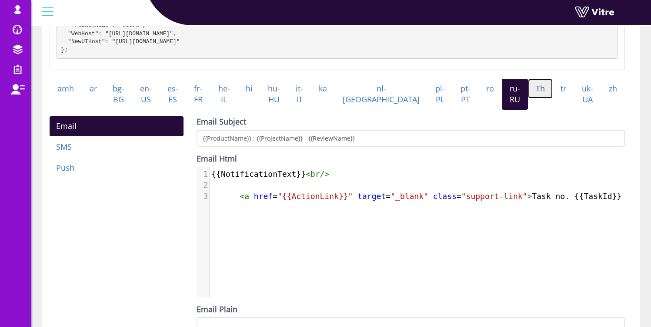
click at [528, 99] on link "Th" at bounding box center [540, 89] width 25 height 20
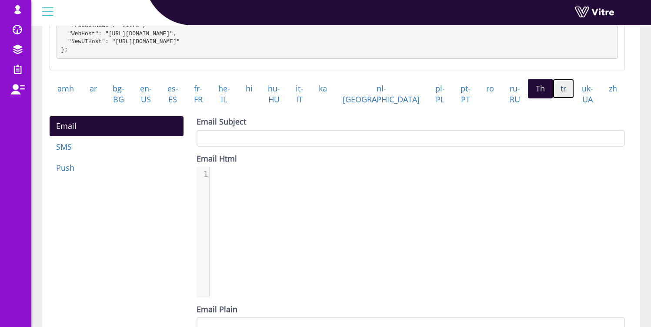
drag, startPoint x: 544, startPoint y: 100, endPoint x: 557, endPoint y: 112, distance: 17.6
click at [553, 99] on link "tr" at bounding box center [563, 89] width 21 height 20
click at [583, 97] on link "uk-UA" at bounding box center [587, 94] width 27 height 31
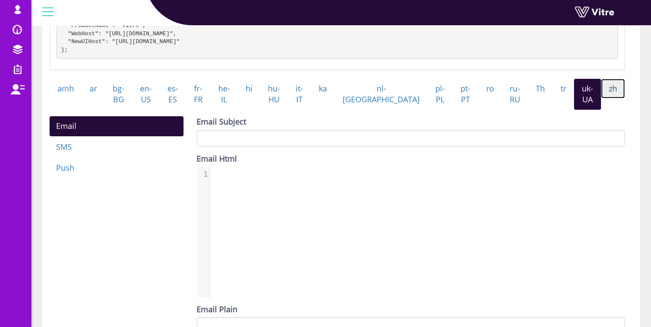
click at [608, 91] on link "zh" at bounding box center [613, 89] width 24 height 20
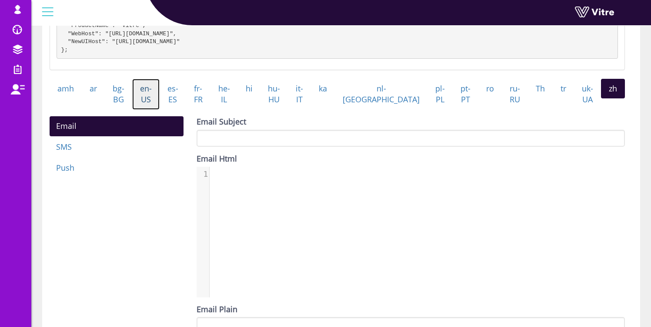
click at [149, 99] on link "en-US" at bounding box center [145, 94] width 27 height 31
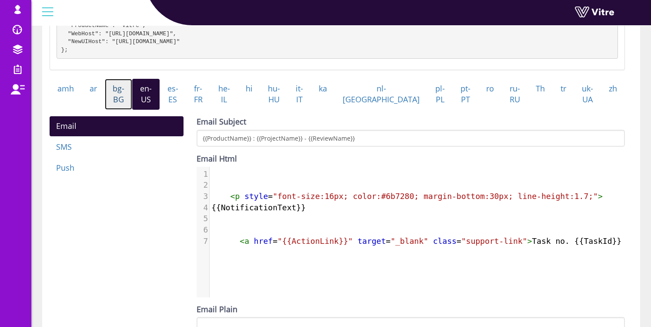
click at [124, 104] on link "bg-BG" at bounding box center [118, 94] width 27 height 31
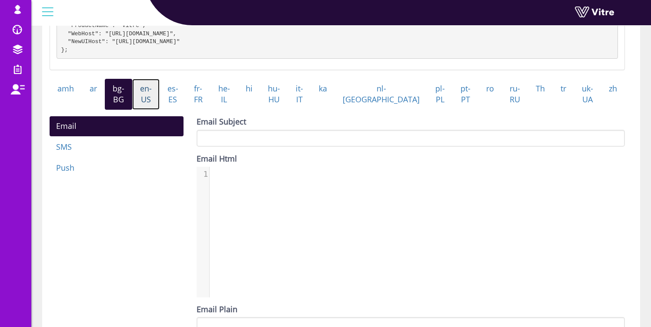
click at [146, 104] on link "en-US" at bounding box center [145, 94] width 27 height 31
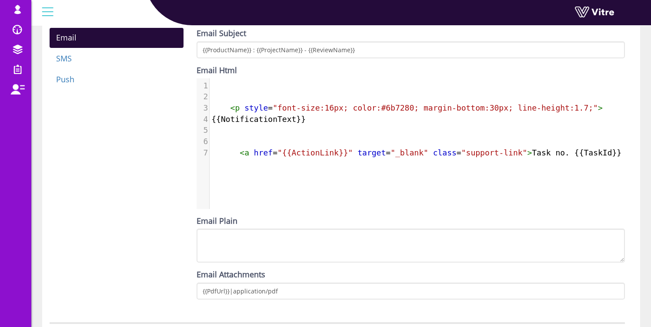
scroll to position [373, 0]
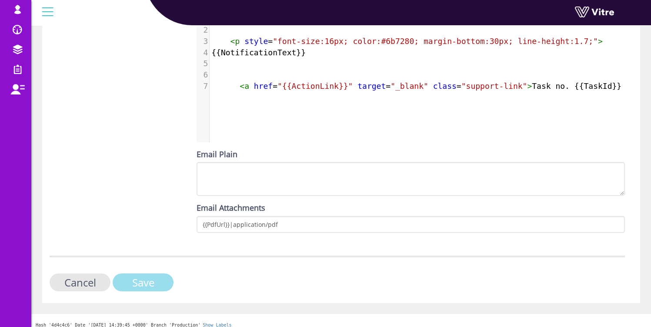
click at [154, 291] on input "Save" at bounding box center [143, 282] width 61 height 18
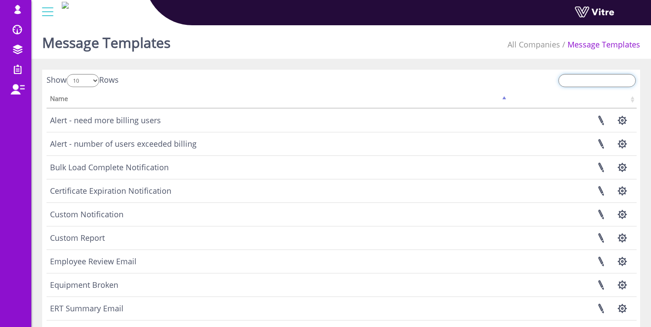
click at [587, 78] on input "search" at bounding box center [597, 80] width 77 height 13
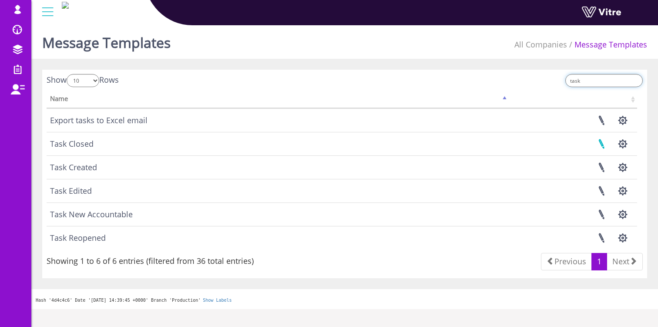
type input "task"
click at [601, 143] on link at bounding box center [601, 143] width 22 height 23
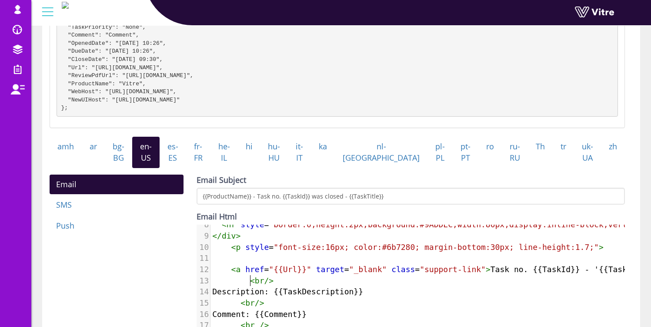
scroll to position [4, 0]
type textarea "<br/>"
drag, startPoint x: 247, startPoint y: 282, endPoint x: 274, endPoint y: 283, distance: 26.6
click at [274, 283] on pre "< br />" at bounding box center [542, 280] width 663 height 11
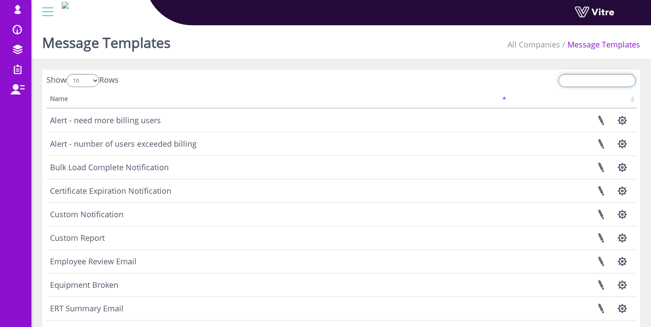
click at [576, 78] on input "search" at bounding box center [597, 80] width 77 height 13
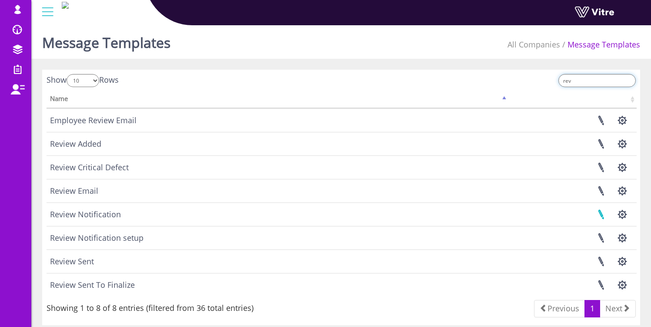
type input "rev"
click at [601, 216] on link at bounding box center [601, 214] width 22 height 23
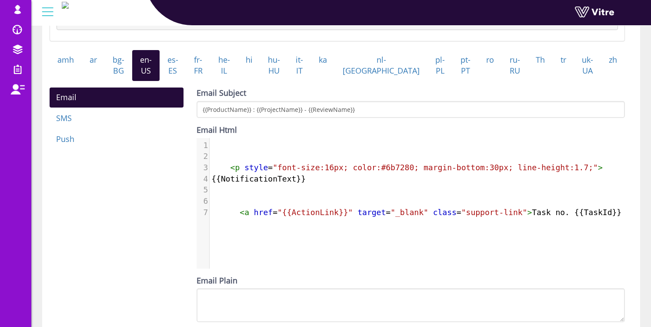
scroll to position [4, 0]
click at [228, 207] on pre at bounding box center [468, 200] width 517 height 11
click at [230, 245] on div "​ x 1 ​ 2 ​ 3 < p style = "font-size:16px; color:#6b7280; margin-bottom:30px; l…" at bounding box center [418, 210] width 442 height 144
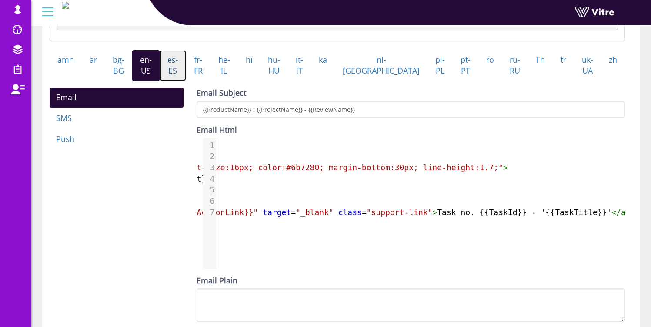
click at [185, 81] on link "es-ES" at bounding box center [173, 65] width 27 height 31
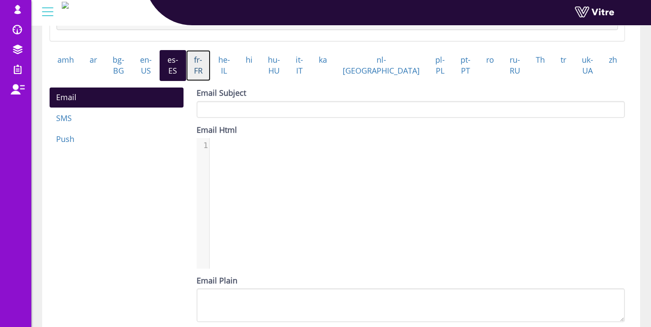
click at [211, 74] on link "fr-FR" at bounding box center [198, 65] width 24 height 31
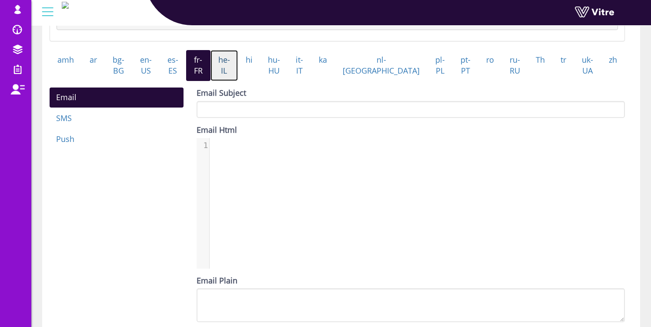
click at [238, 72] on link "he-IL" at bounding box center [224, 65] width 27 height 31
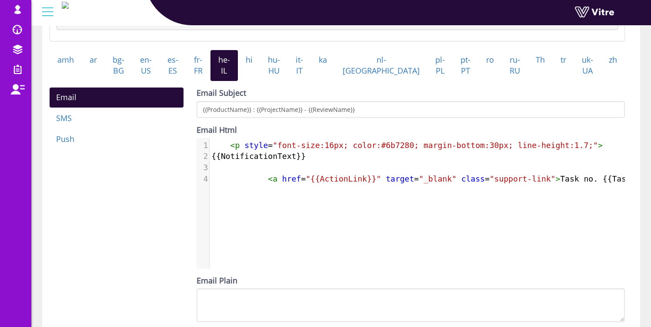
click at [275, 173] on pre at bounding box center [482, 167] width 545 height 11
click at [261, 70] on link "hi" at bounding box center [249, 60] width 23 height 20
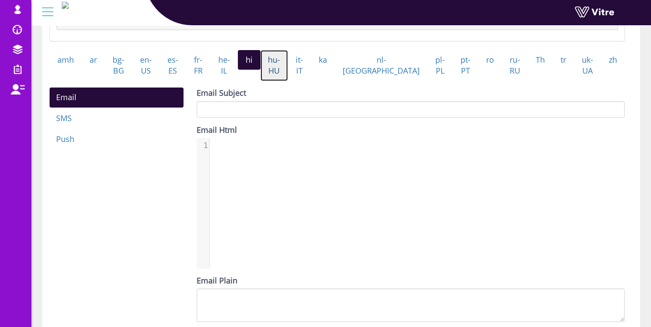
click at [288, 74] on link "hu-HU" at bounding box center [275, 65] width 28 height 31
click at [311, 70] on link "it-IT" at bounding box center [299, 65] width 23 height 31
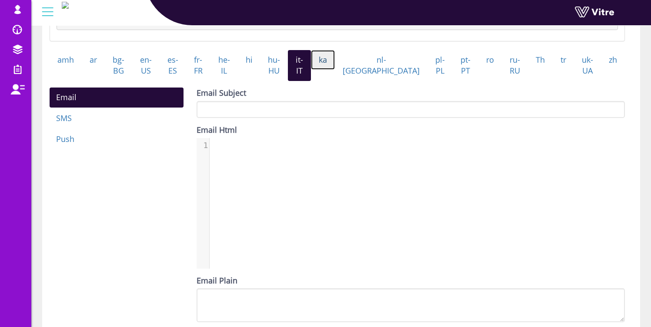
click at [335, 66] on link "ka" at bounding box center [323, 60] width 24 height 20
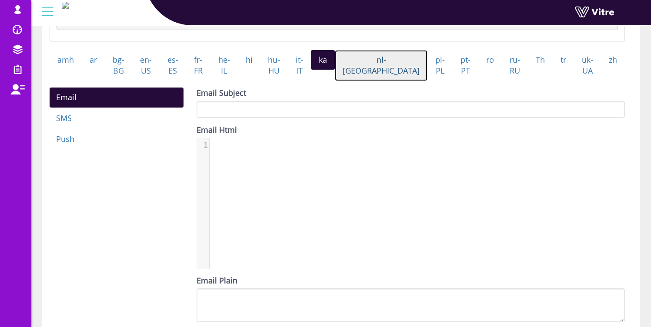
click at [377, 66] on link "nl-[GEOGRAPHIC_DATA]" at bounding box center [381, 65] width 93 height 31
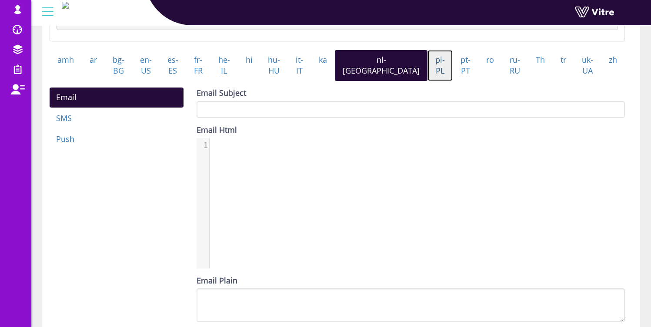
click at [428, 69] on link "pl-PL" at bounding box center [440, 65] width 25 height 31
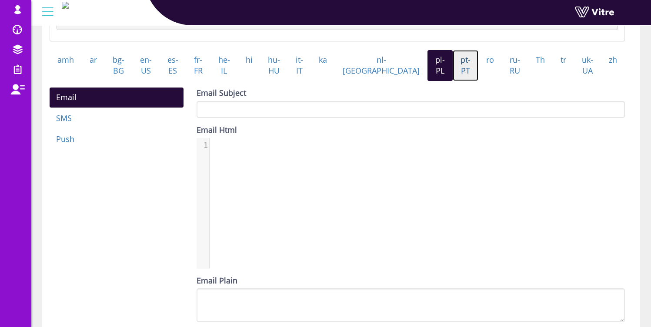
click at [453, 66] on link "pt-PT" at bounding box center [466, 65] width 26 height 31
click at [479, 65] on link "ro" at bounding box center [490, 60] width 23 height 20
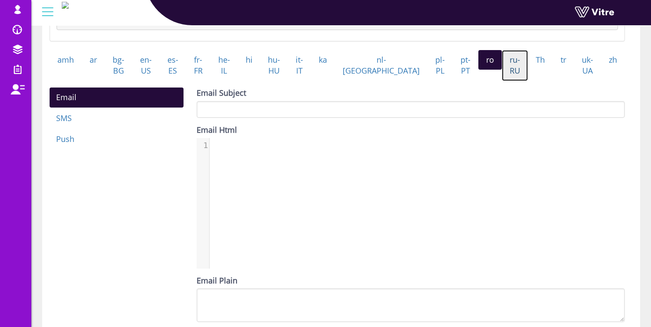
click at [504, 69] on link "ru-RU" at bounding box center [515, 65] width 26 height 31
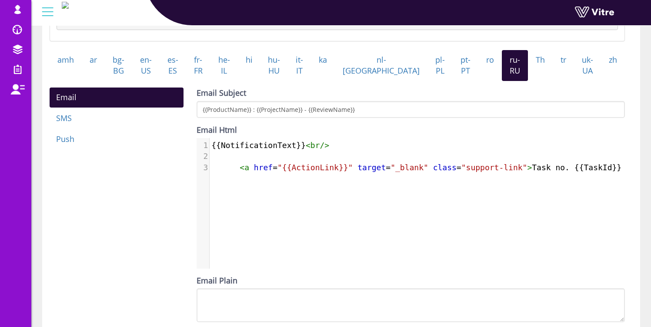
click at [261, 160] on pre "​" at bounding box center [468, 156] width 517 height 11
click at [530, 69] on link "Th" at bounding box center [540, 60] width 25 height 20
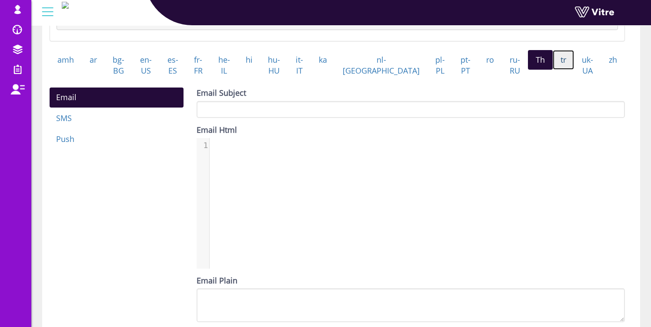
click at [553, 70] on link "tr" at bounding box center [563, 60] width 21 height 20
click at [583, 74] on link "uk-UA" at bounding box center [587, 65] width 27 height 31
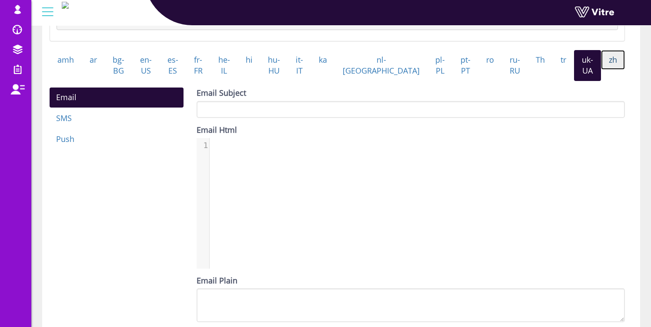
click at [608, 67] on link "zh" at bounding box center [613, 60] width 24 height 20
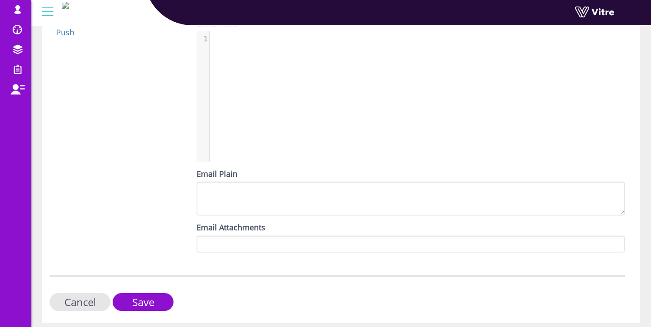
scroll to position [388, 0]
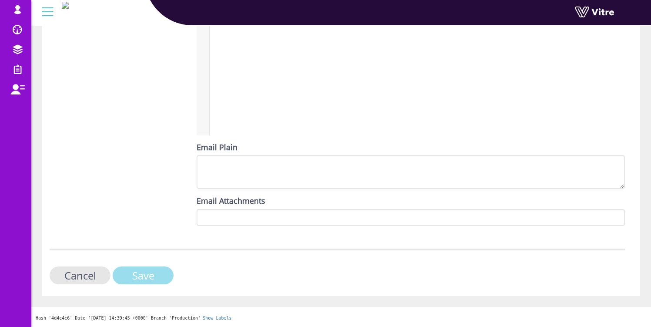
click at [144, 278] on input "Save" at bounding box center [143, 275] width 61 height 18
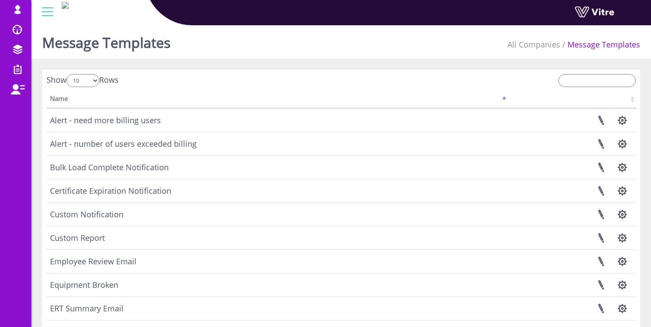
click at [235, 32] on div "Message Templates All Companies Message Templates" at bounding box center [341, 40] width 620 height 37
click at [587, 84] on input "search" at bounding box center [597, 80] width 77 height 13
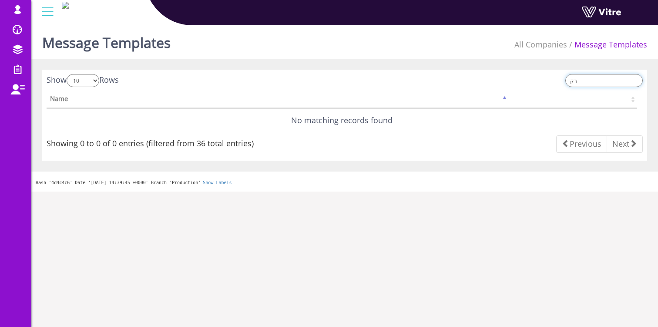
type input "ר"
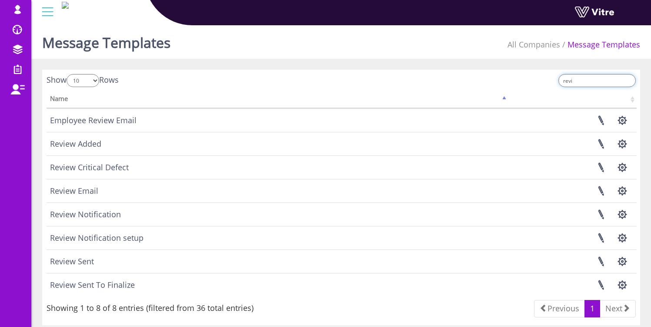
scroll to position [2, 0]
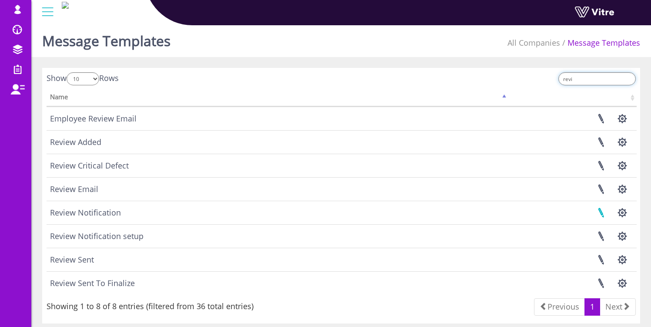
type input "revi"
click at [602, 214] on link at bounding box center [601, 212] width 22 height 23
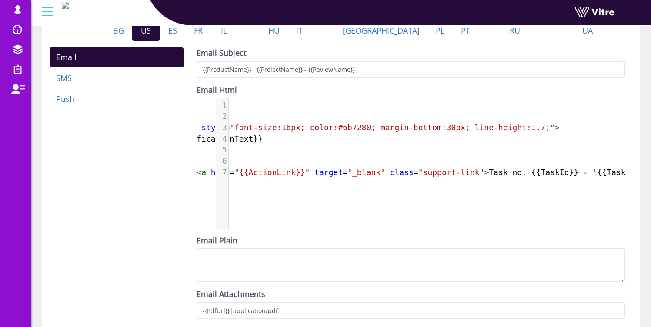
scroll to position [0, 25]
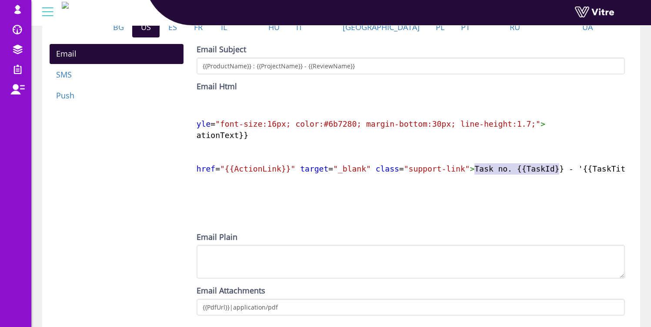
type textarea "Task no. {{TaskId}} - '{{TaskTitle}}"
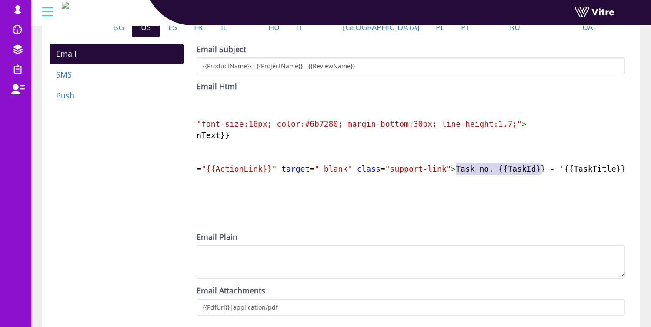
drag, startPoint x: 532, startPoint y: 177, endPoint x: 635, endPoint y: 177, distance: 103.1
click at [635, 177] on div "Review Notification Check template syntax on Handlebars site Sent to notify use…" at bounding box center [341, 82] width 598 height 606
click at [457, 173] on span "< a href = "{{ActionLink}}" target = "_blank" class = "support-link" > Task no.…" at bounding box center [392, 168] width 514 height 9
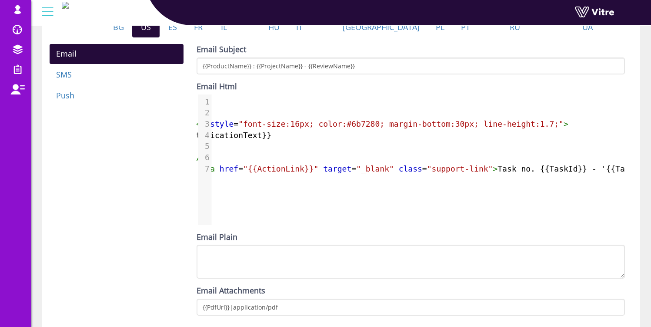
scroll to position [0, 0]
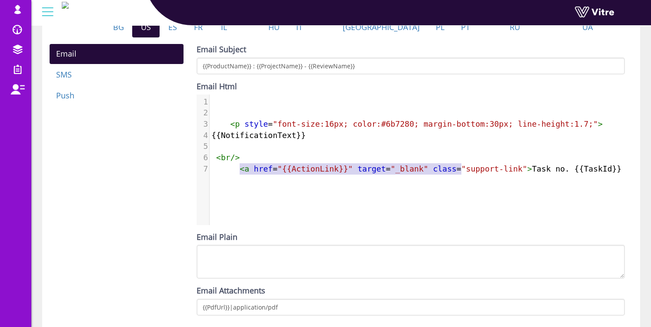
type textarea "<a href="{{ActionLink}}" target="_blank" class="support-li"
drag, startPoint x: 239, startPoint y: 176, endPoint x: 514, endPoint y: 181, distance: 275.5
click at [514, 173] on span "< a href = "{{ActionLink}}" target = "_blank" class = "support-link" > Task no.…" at bounding box center [468, 168] width 514 height 9
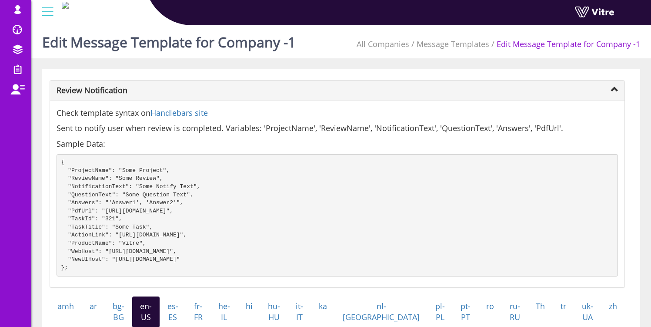
scroll to position [2, 0]
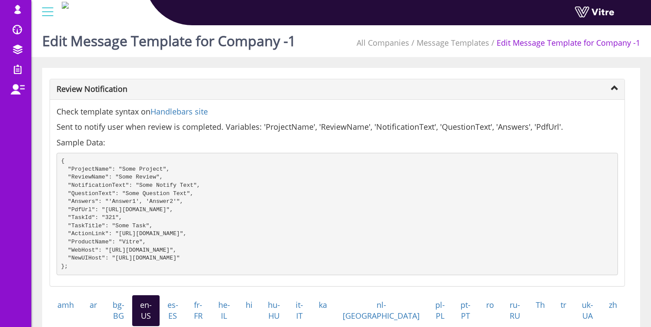
click at [79, 209] on pre "{ "ProjectName": "Some Project", "ReviewName": "Some Review", "NotificationText…" at bounding box center [338, 214] width 562 height 122
click at [93, 235] on pre "{ "ProjectName": "Some Project", "ReviewName": "Some Review", "NotificationText…" at bounding box center [338, 214] width 562 height 122
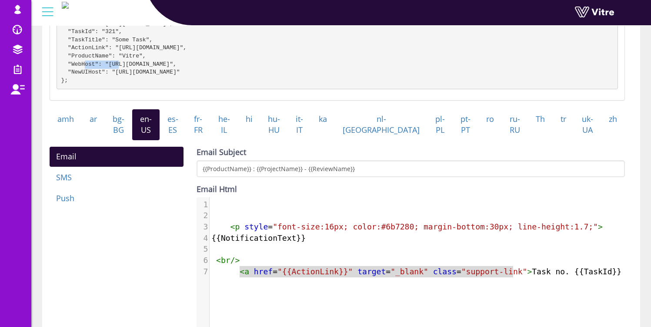
scroll to position [256, 0]
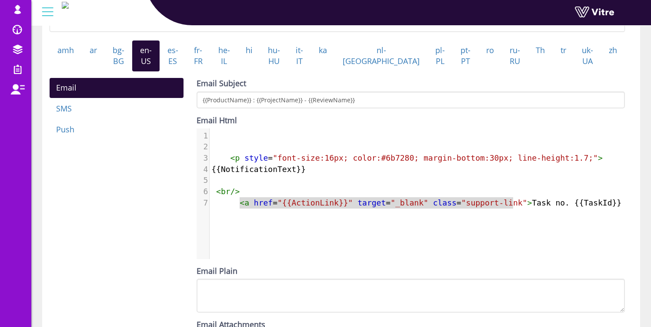
click at [413, 207] on span ""_blank"" at bounding box center [410, 202] width 38 height 9
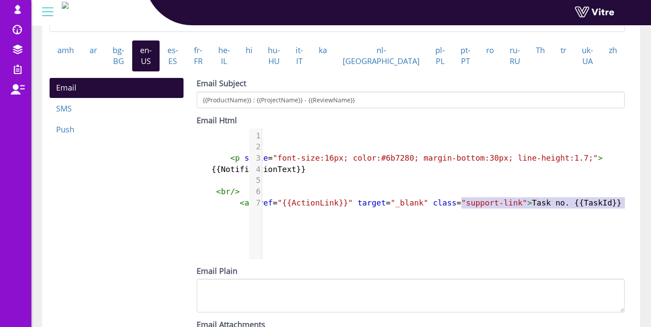
type textarea ""support-link">Task no. {{TaskId}} - '{{TaskTitle}}'</a>"
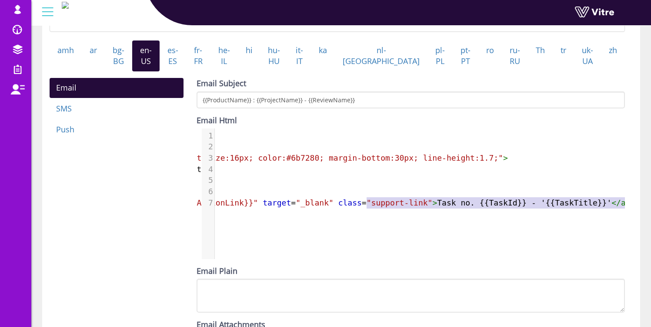
drag, startPoint x: 463, startPoint y: 210, endPoint x: 648, endPoint y: 212, distance: 184.9
click at [648, 212] on div "Edit Message Template for Company -1 All Companies Message Templates Edit Messa…" at bounding box center [341, 107] width 620 height 685
click at [500, 207] on span "< a href = "{{ActionLink}}" target = "_blank" class = "support-link" > Task no.…" at bounding box center [374, 202] width 514 height 9
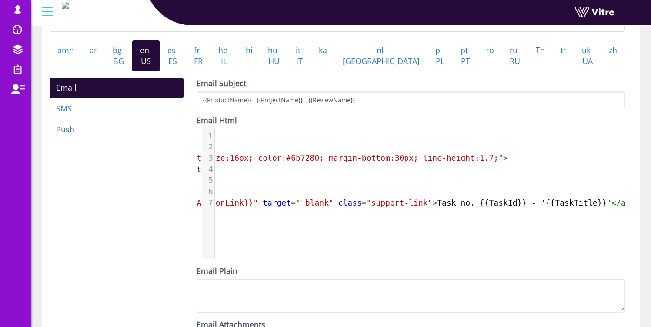
click at [501, 207] on span "< a href = "{{ActionLink}}" target = "_blank" class = "support-link" > Task no.…" at bounding box center [374, 202] width 514 height 9
type textarea "TaskId"
click at [501, 207] on span "< a href = "{{ActionLink}}" target = "_blank" class = "support-link" > Task no.…" at bounding box center [374, 202] width 514 height 9
click at [573, 208] on pre "< a href = "{{ActionLink}}" target = "_blank" class = "support-link" > Task no.…" at bounding box center [373, 202] width 517 height 11
type textarea "TaskTitle"
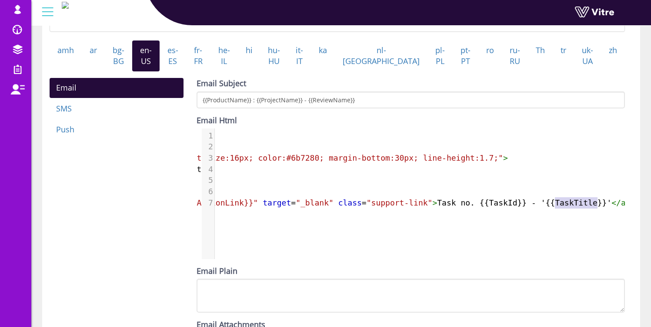
drag, startPoint x: 573, startPoint y: 215, endPoint x: 452, endPoint y: 241, distance: 123.9
click at [573, 207] on span "< a href = "{{ActionLink}}" target = "_blank" class = "support-link" > Task no.…" at bounding box center [374, 202] width 514 height 9
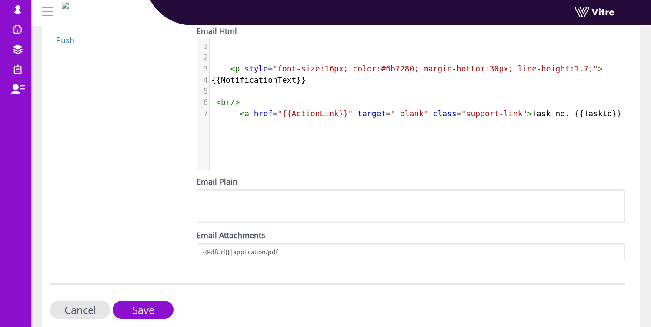
scroll to position [388, 0]
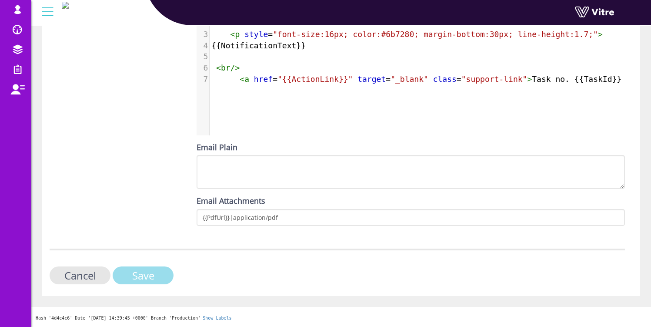
click at [158, 272] on input "Save" at bounding box center [143, 275] width 61 height 18
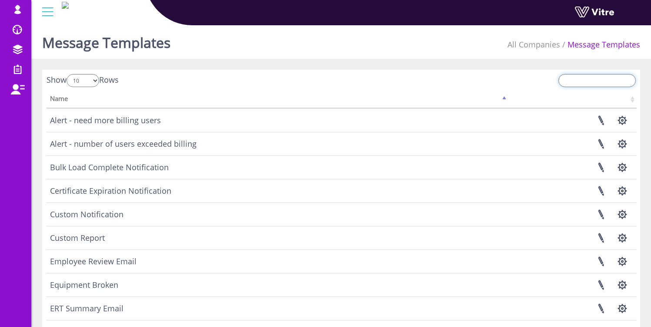
click at [580, 83] on input "search" at bounding box center [597, 80] width 77 height 13
click at [593, 83] on input "search" at bounding box center [597, 80] width 77 height 13
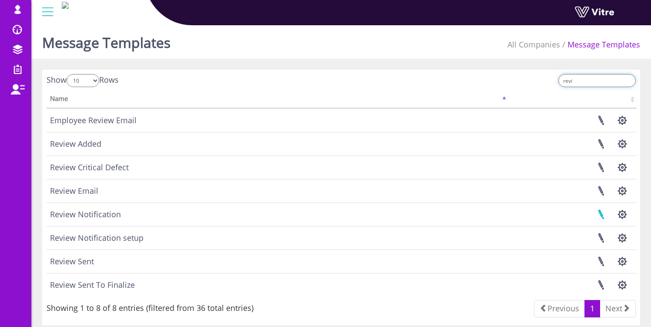
type input "revi"
click at [604, 214] on link at bounding box center [601, 214] width 22 height 23
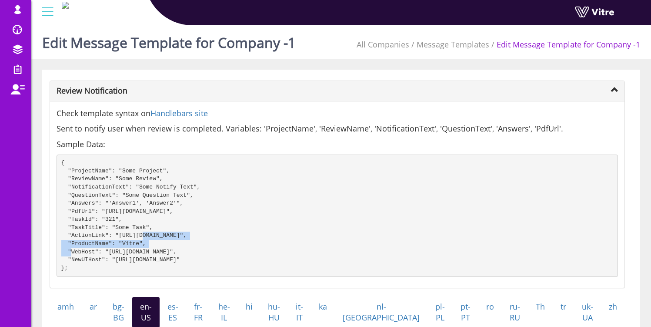
drag, startPoint x: 70, startPoint y: 221, endPoint x: 158, endPoint y: 231, distance: 89.3
click at [158, 231] on pre "{ "ProjectName": "Some Project", "ReviewName": "Some Review", "NotificationText…" at bounding box center [338, 215] width 562 height 122
drag, startPoint x: 67, startPoint y: 236, endPoint x: 249, endPoint y: 240, distance: 182.4
click at [249, 240] on pre "{ "ProjectName": "Some Project", "ReviewName": "Some Review", "NotificationText…" at bounding box center [338, 215] width 562 height 122
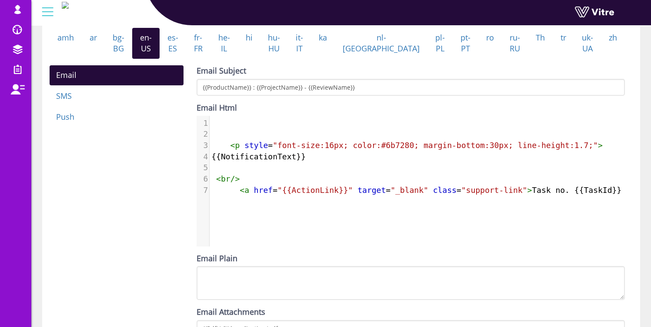
scroll to position [4, 0]
click at [252, 184] on pre "< br />" at bounding box center [468, 178] width 517 height 11
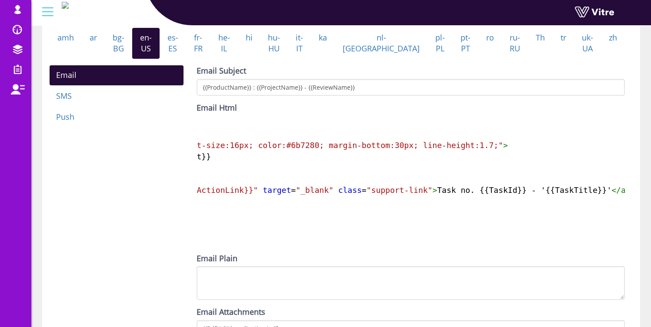
scroll to position [0, 101]
click at [302, 213] on div "​ x 1 ​ 2 ​ 3 < p style = "font-size:16px; color:#6b7280; margin-bottom:30px; l…" at bounding box center [418, 188] width 442 height 144
click at [265, 230] on div "​ x 1 ​ 2 ​ 3 < p style = "font-size:16px; color:#6b7280; margin-bottom:30px; l…" at bounding box center [418, 188] width 442 height 144
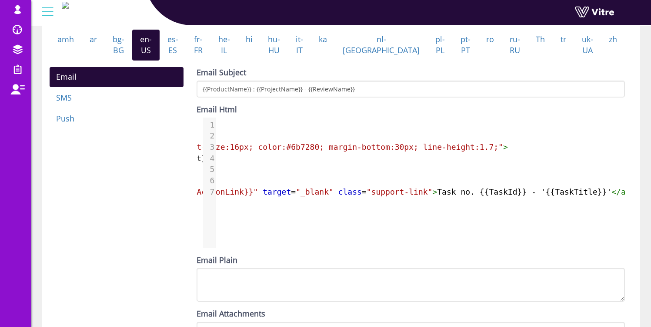
click at [99, 209] on div "Email SMS Push Email Subject {{ProductName}} : {{ProjectName}} - {{ReviewName}}…" at bounding box center [337, 206] width 589 height 278
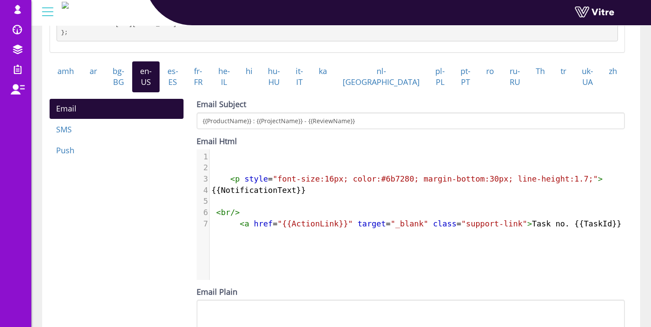
scroll to position [237, 0]
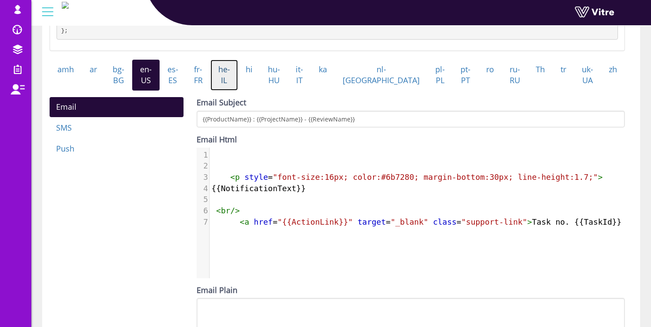
click at [238, 91] on link "he-IL" at bounding box center [224, 75] width 27 height 31
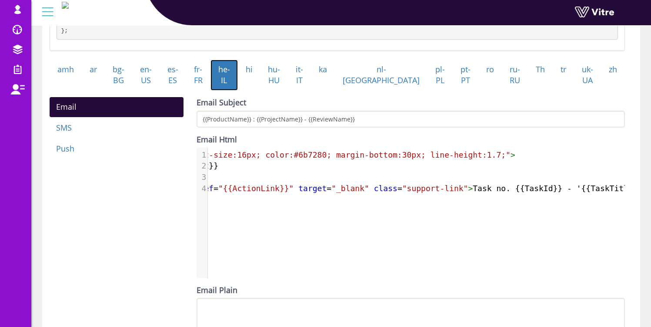
scroll to position [0, 81]
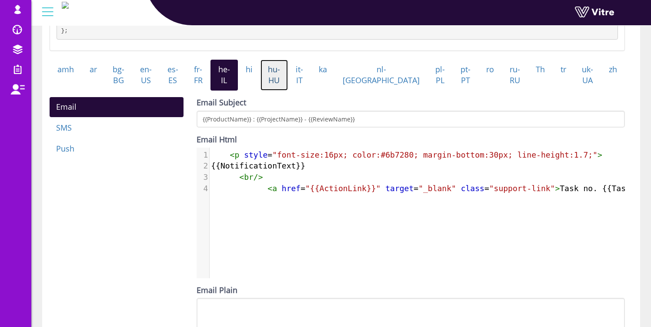
click at [288, 84] on link "hu-HU" at bounding box center [275, 75] width 28 height 31
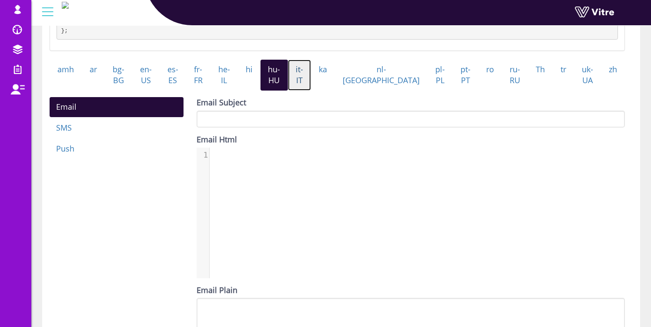
click at [311, 84] on link "it-IT" at bounding box center [299, 75] width 23 height 31
click at [335, 80] on link "ka" at bounding box center [323, 70] width 24 height 20
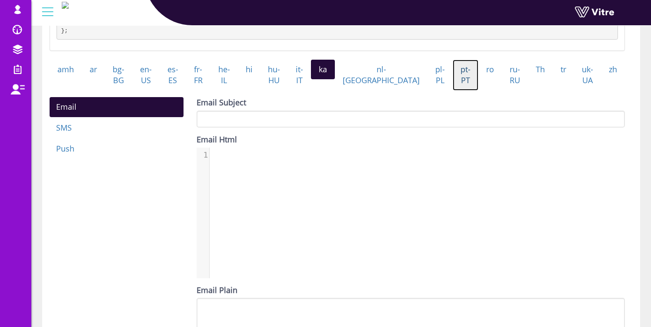
click at [453, 88] on link "pt-PT" at bounding box center [466, 75] width 26 height 31
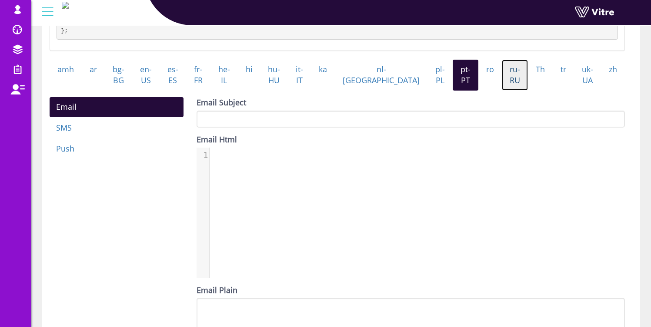
click at [502, 87] on link "ru-RU" at bounding box center [515, 75] width 26 height 31
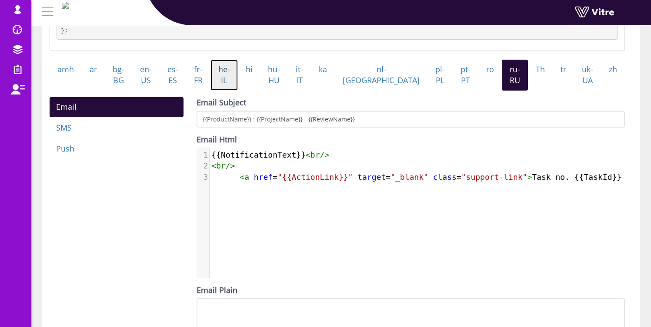
click at [238, 89] on link "he-IL" at bounding box center [224, 75] width 27 height 31
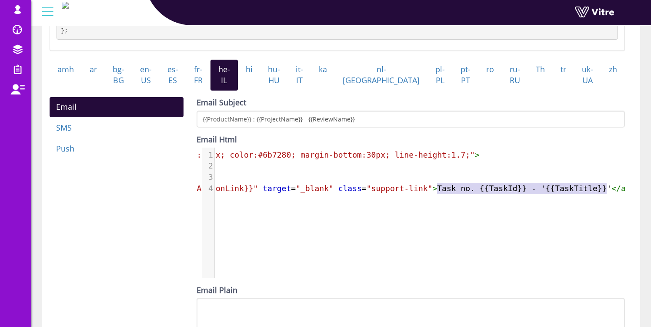
type textarea "Task no. {{TaskId}} - '{{TaskTitle}}'"
drag, startPoint x: 561, startPoint y: 197, endPoint x: 606, endPoint y: 200, distance: 44.5
click at [606, 193] on span "< a href = "{{ActionLink}}" target = "_blank" class = "support-link" > Task no.…" at bounding box center [359, 188] width 542 height 9
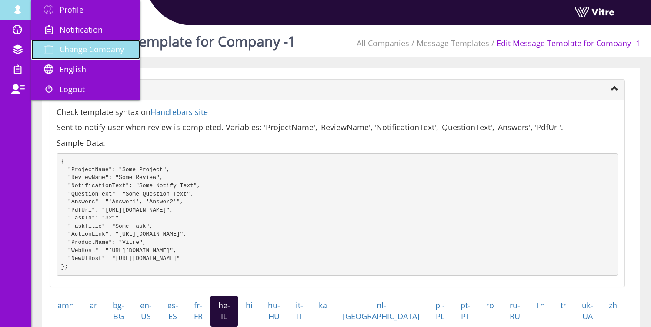
click at [92, 48] on span "Change Company" at bounding box center [92, 49] width 64 height 10
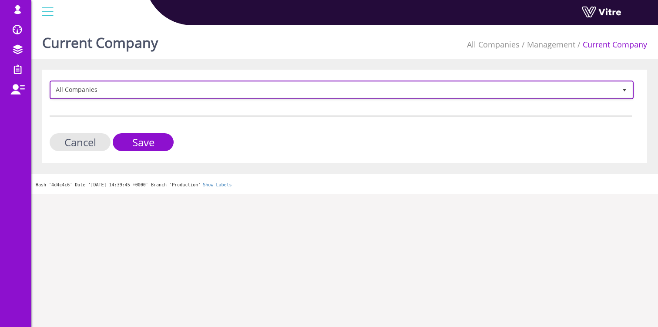
click at [89, 93] on span "All Companies" at bounding box center [334, 90] width 566 height 16
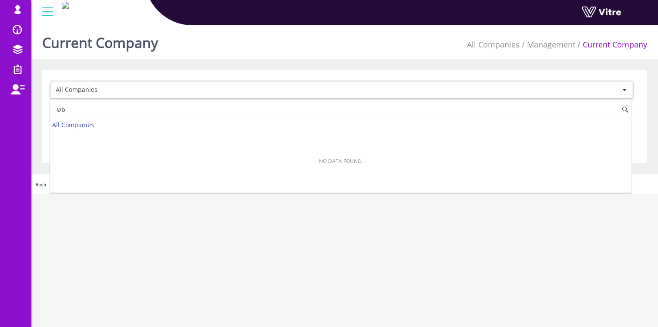
type input "פ"
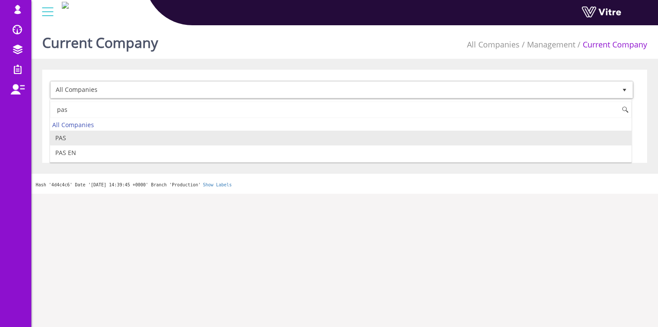
click at [71, 139] on li "PAS" at bounding box center [340, 138] width 581 height 15
type input "pas"
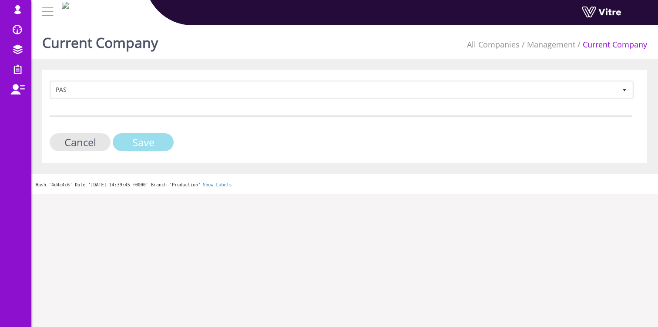
click at [151, 137] on input "Save" at bounding box center [143, 142] width 61 height 18
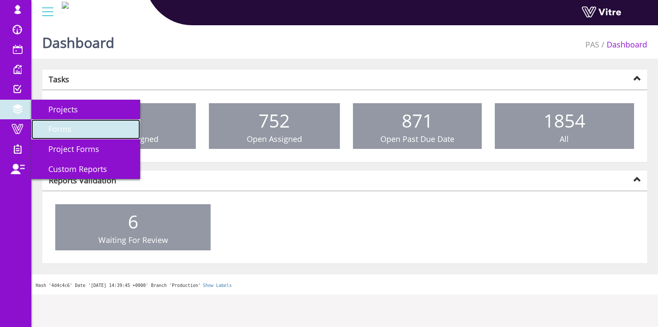
click at [67, 129] on span "Forms" at bounding box center [55, 129] width 34 height 10
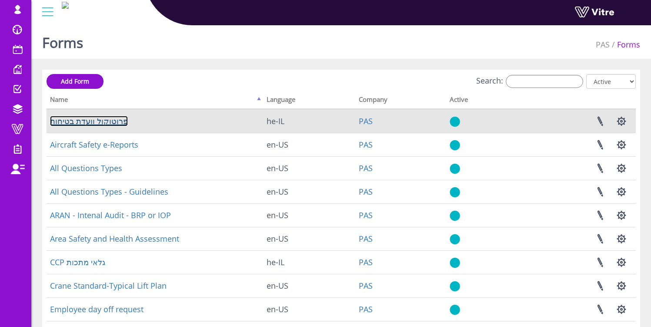
click at [87, 121] on link "פרוטוקול וועדת בטיחות" at bounding box center [89, 121] width 78 height 10
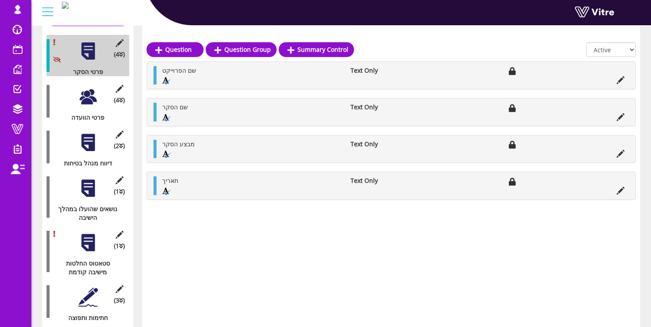
scroll to position [144, 0]
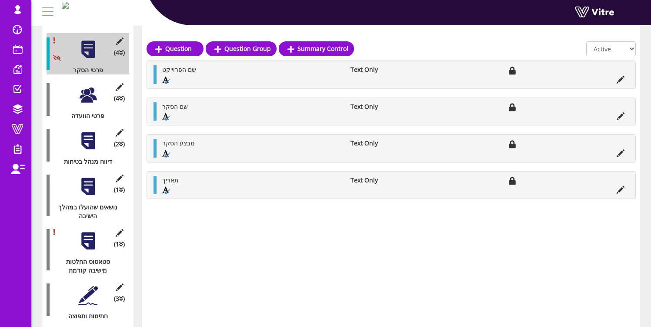
click at [83, 179] on div at bounding box center [88, 187] width 20 height 20
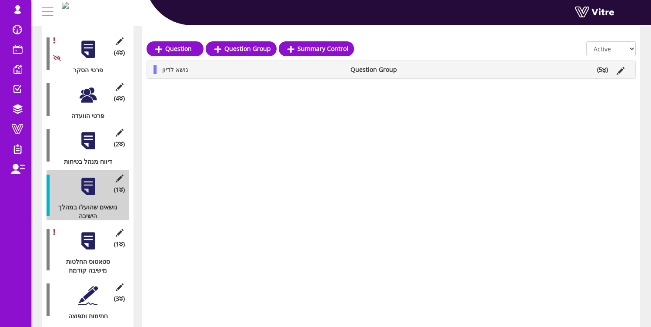
click at [86, 133] on div at bounding box center [88, 141] width 20 height 20
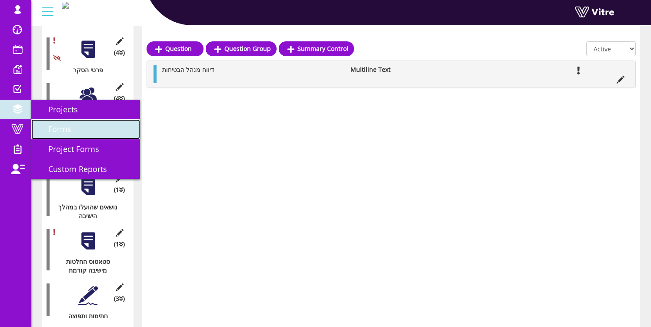
click at [58, 124] on span "Forms" at bounding box center [55, 129] width 34 height 10
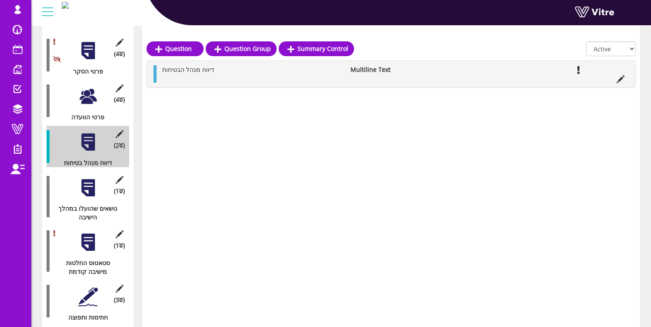
scroll to position [142, 0]
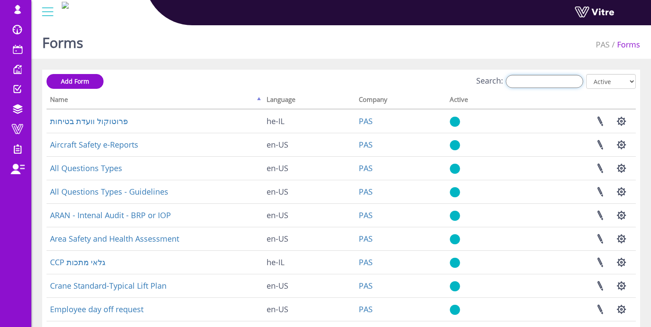
click at [543, 80] on input "Search:" at bounding box center [544, 81] width 77 height 13
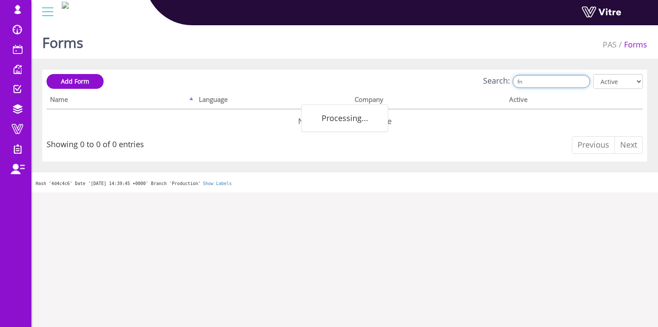
type input "f"
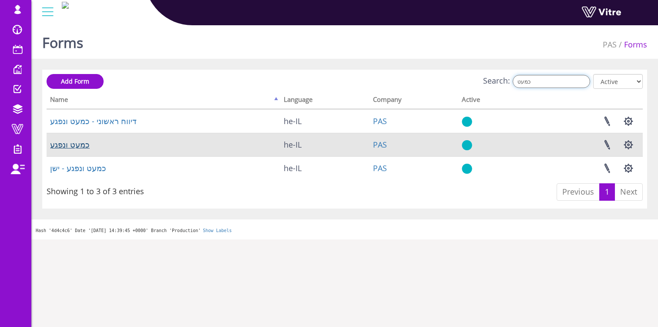
type input "כמעט"
drag, startPoint x: 73, startPoint y: 144, endPoint x: 148, endPoint y: 144, distance: 74.4
click at [73, 144] on link "כמעט ונפגע" at bounding box center [70, 144] width 40 height 10
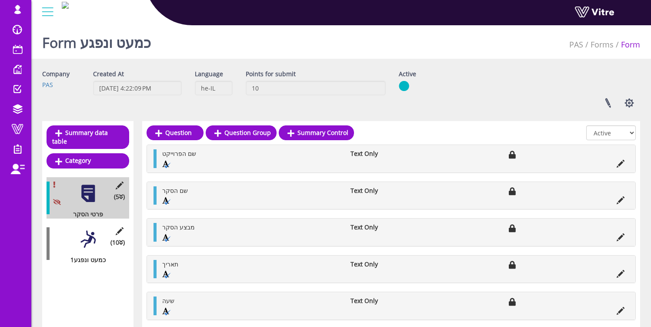
click at [87, 229] on div at bounding box center [88, 239] width 20 height 20
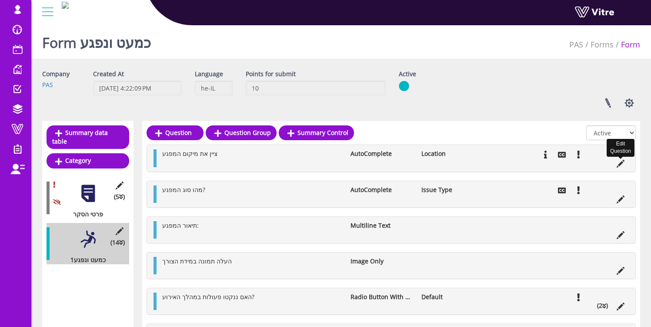
click at [619, 163] on icon at bounding box center [621, 164] width 8 height 8
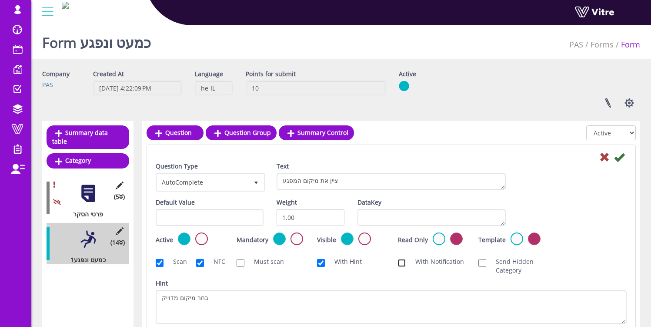
click at [405, 262] on input "With Notification" at bounding box center [402, 263] width 8 height 8
checkbox input "true"
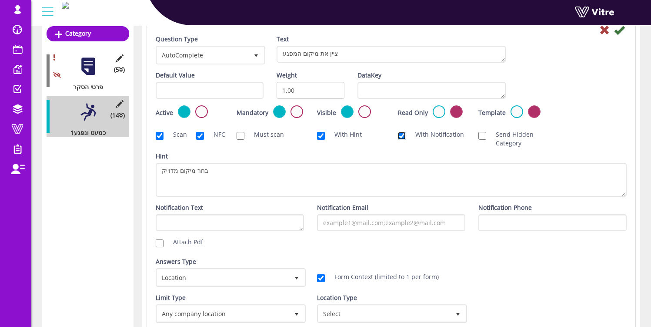
scroll to position [141, 0]
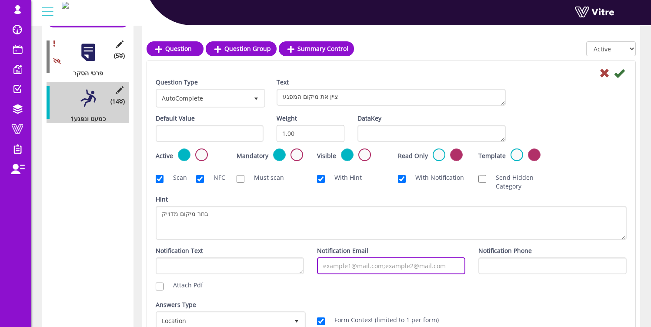
click at [348, 265] on input "Notification Email" at bounding box center [391, 265] width 148 height 17
type input "ם"
type input "osher@vitre.io"
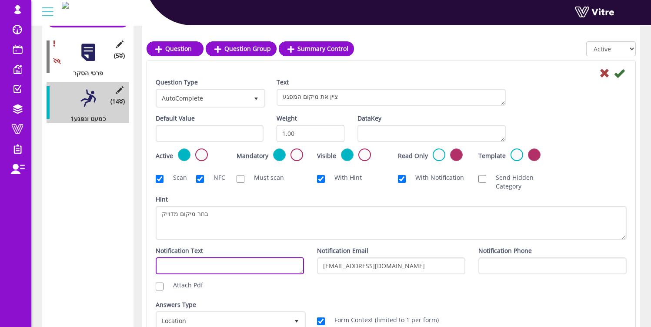
click at [241, 261] on textarea "Notification Text" at bounding box center [230, 265] width 148 height 17
type textarea "O"
type textarea "Please check the link"
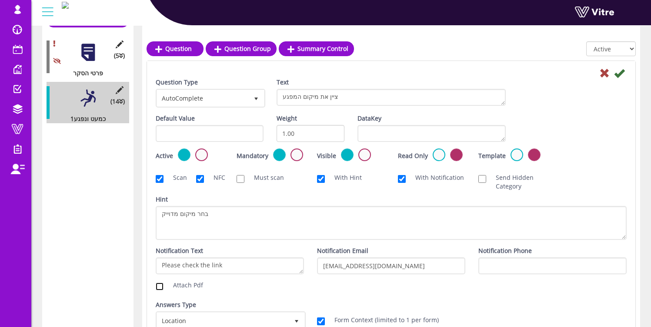
click at [162, 287] on input "Attach Pdf" at bounding box center [160, 286] width 8 height 8
checkbox input "true"
click at [619, 74] on icon at bounding box center [619, 73] width 10 height 10
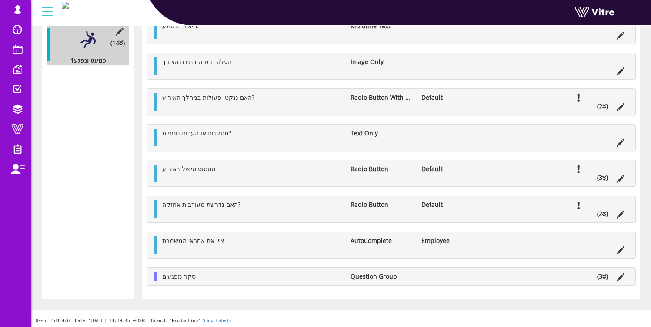
scroll to position [203, 0]
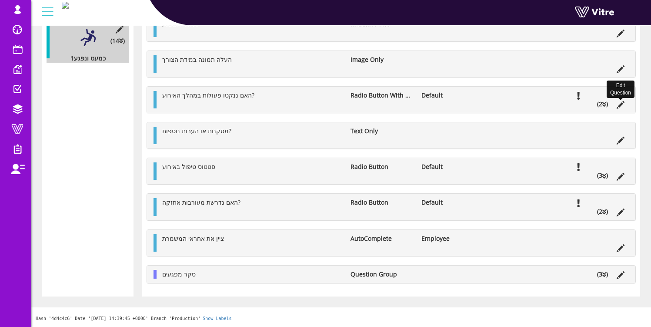
click at [617, 103] on icon at bounding box center [621, 105] width 8 height 8
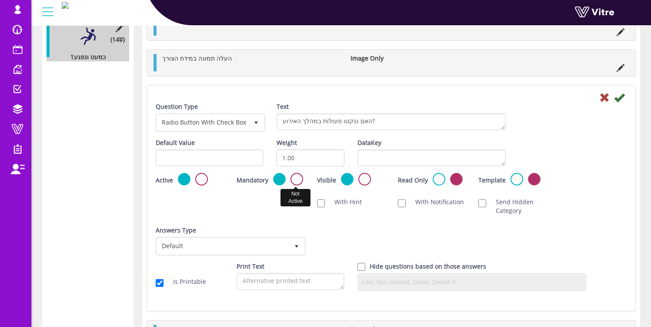
click at [297, 179] on label at bounding box center [297, 179] width 13 height 13
click at [0, 0] on input "radio" at bounding box center [0, 0] width 0 height 0
click at [617, 98] on icon at bounding box center [619, 97] width 10 height 10
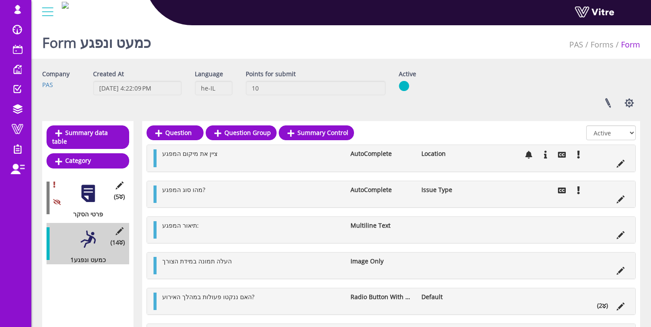
scroll to position [181, 0]
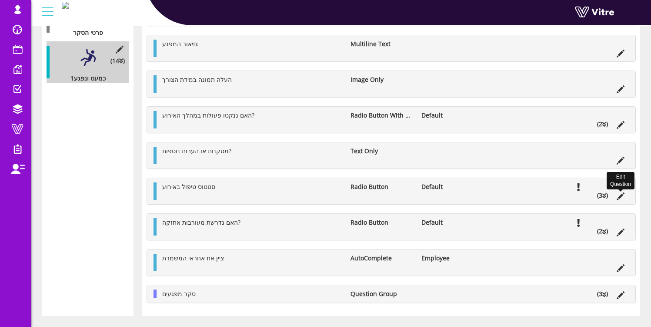
click at [623, 196] on icon at bounding box center [621, 196] width 8 height 8
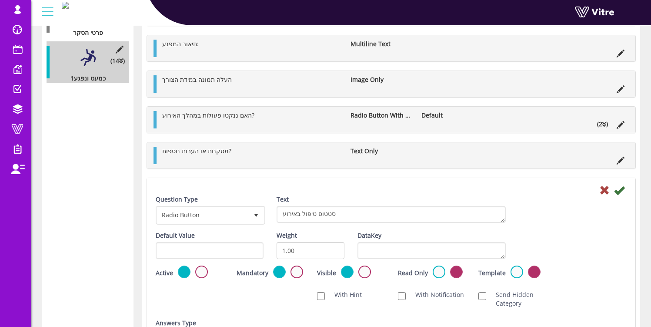
scroll to position [7, 0]
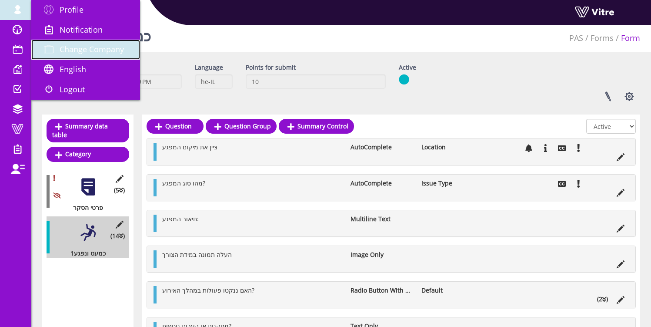
click at [66, 47] on span "Change Company" at bounding box center [92, 49] width 64 height 10
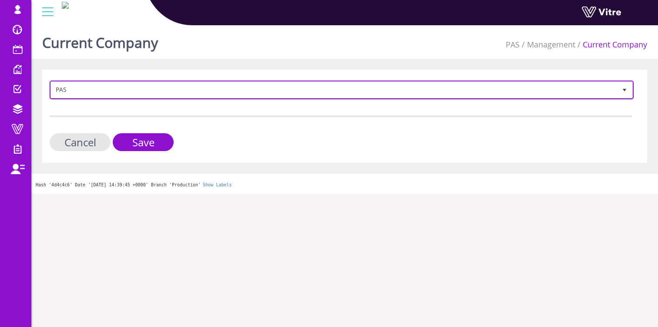
click at [80, 89] on span "PAS" at bounding box center [334, 90] width 566 height 16
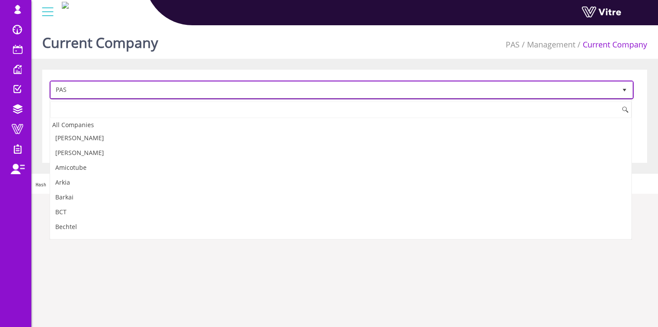
scroll to position [796, 0]
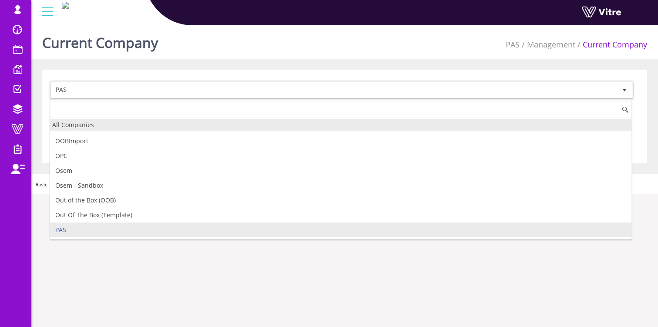
click at [86, 124] on div "All Companies" at bounding box center [340, 125] width 581 height 12
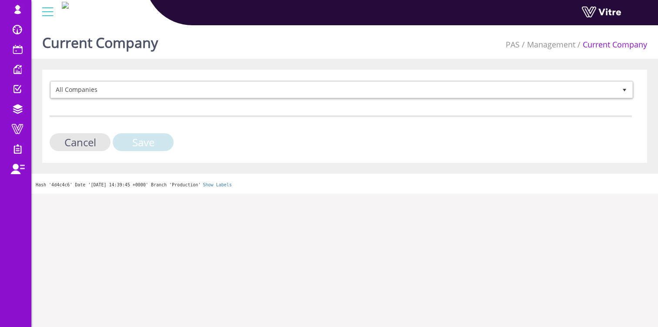
click at [155, 144] on input "Save" at bounding box center [143, 142] width 61 height 18
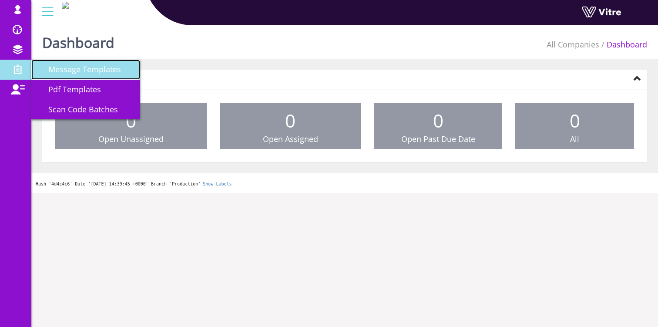
click at [75, 74] on span "Message Templates" at bounding box center [79, 69] width 83 height 10
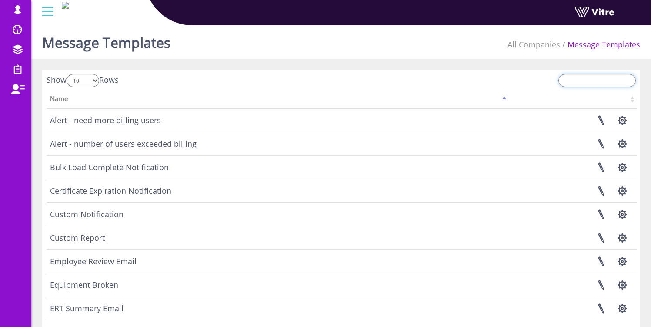
click at [573, 83] on input "search" at bounding box center [597, 80] width 77 height 13
type input "מ"
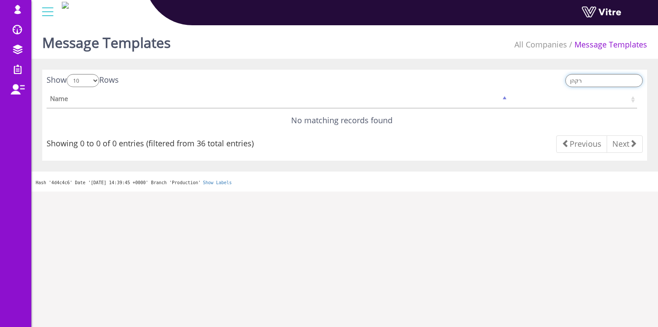
click at [590, 78] on input "רקהן" at bounding box center [603, 80] width 77 height 13
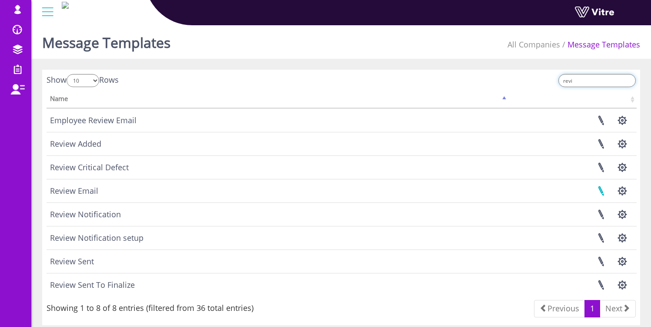
type input "revi"
click at [598, 189] on link at bounding box center [601, 190] width 22 height 23
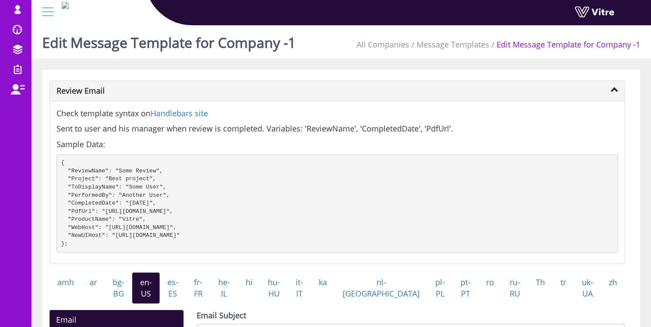
click at [90, 17] on div "osher@hbinov.com Profile Notification Change Company English English Español Fr…" at bounding box center [341, 13] width 620 height 26
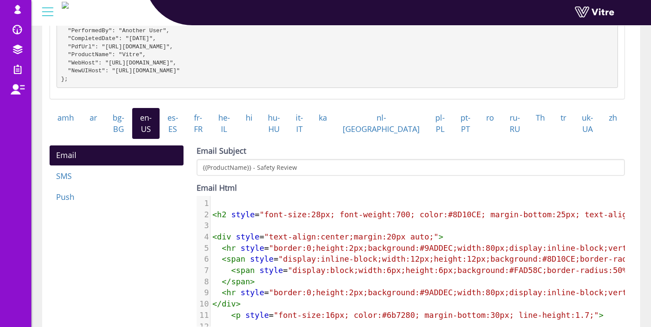
scroll to position [359, 0]
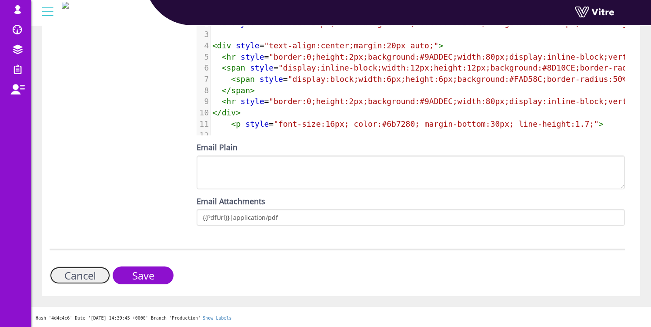
click at [81, 282] on link "Cancel" at bounding box center [80, 275] width 61 height 18
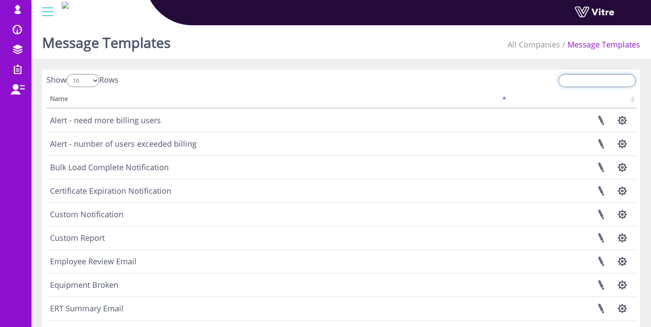
click at [580, 77] on input "search" at bounding box center [597, 80] width 77 height 13
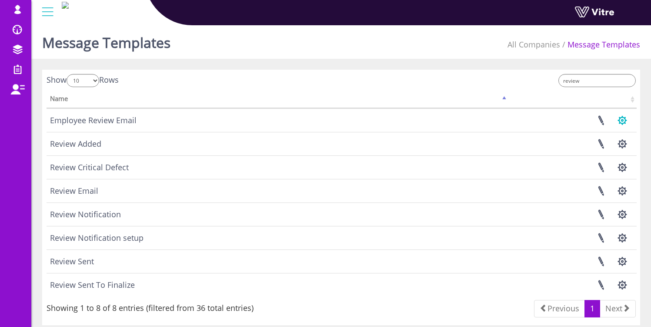
click at [616, 119] on button "button" at bounding box center [623, 120] width 22 height 23
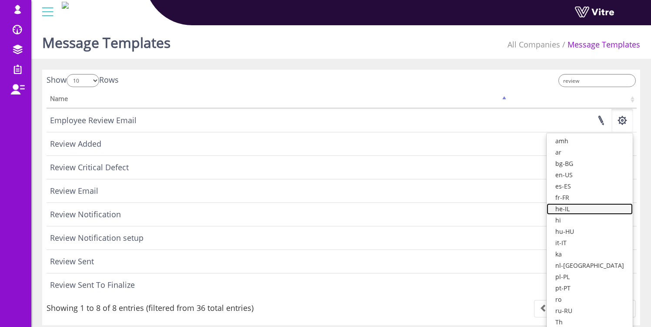
click at [594, 205] on link "he-IL" at bounding box center [590, 208] width 86 height 11
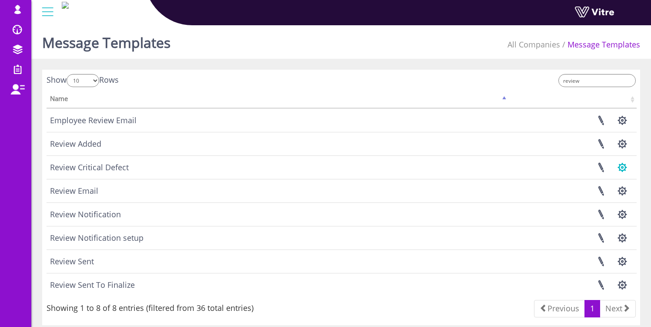
click at [625, 168] on button "button" at bounding box center [623, 167] width 22 height 23
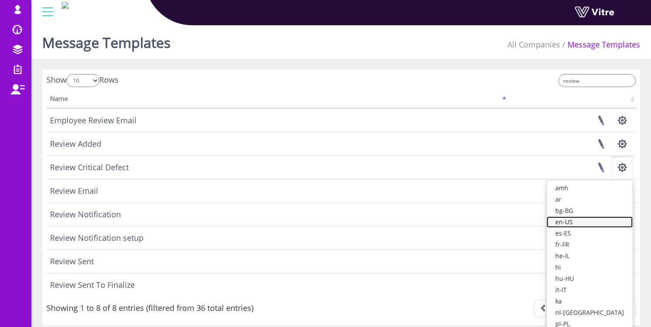
click at [592, 223] on link "en-US" at bounding box center [590, 221] width 86 height 11
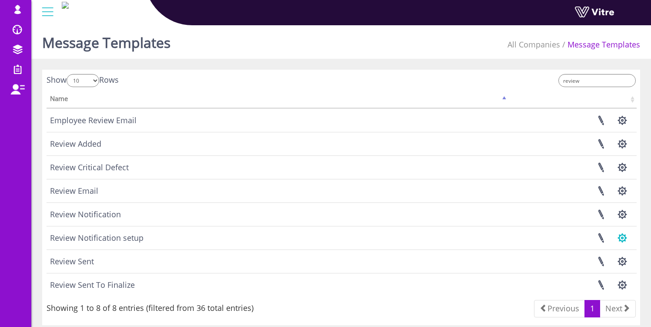
click at [621, 241] on button "button" at bounding box center [623, 237] width 22 height 23
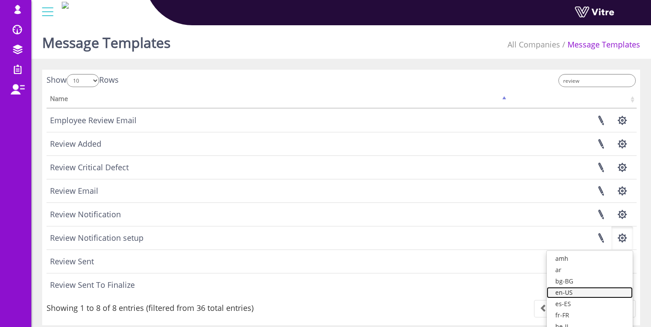
click at [597, 293] on link "en-US" at bounding box center [590, 292] width 86 height 11
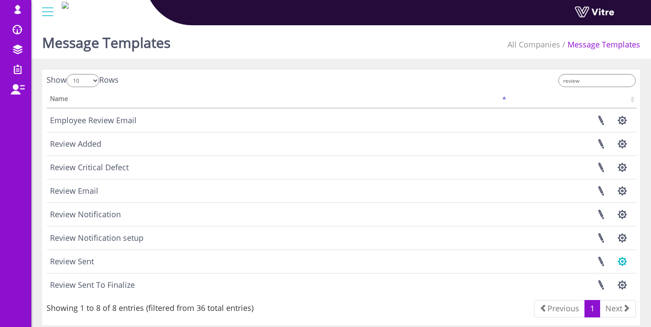
click at [620, 260] on button "button" at bounding box center [623, 261] width 22 height 23
click at [589, 315] on link "en-US" at bounding box center [590, 315] width 86 height 11
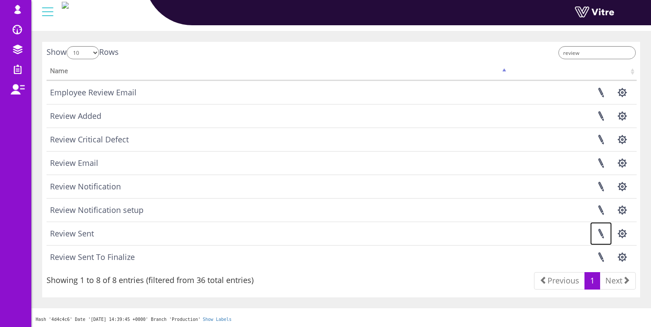
scroll to position [27, 0]
click at [579, 56] on input "review" at bounding box center [597, 53] width 77 height 13
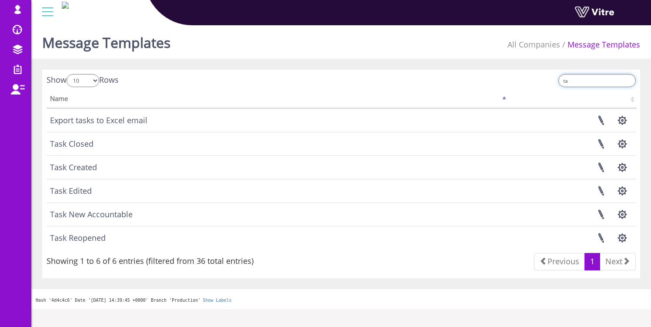
scroll to position [0, 0]
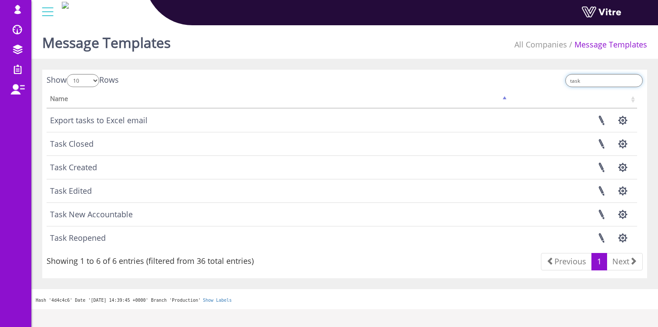
drag, startPoint x: 611, startPoint y: 82, endPoint x: 569, endPoint y: 80, distance: 42.2
click at [569, 80] on div "task" at bounding box center [497, 81] width 292 height 15
click at [597, 80] on input "task" at bounding box center [603, 80] width 77 height 13
drag, startPoint x: 598, startPoint y: 79, endPoint x: 574, endPoint y: 82, distance: 23.7
click at [574, 82] on input "task" at bounding box center [603, 80] width 77 height 13
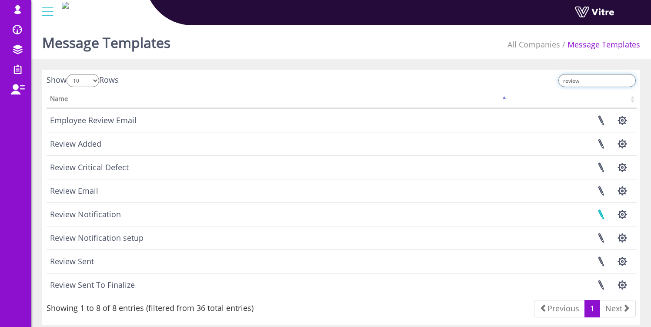
type input "review"
click at [604, 215] on link at bounding box center [601, 214] width 22 height 23
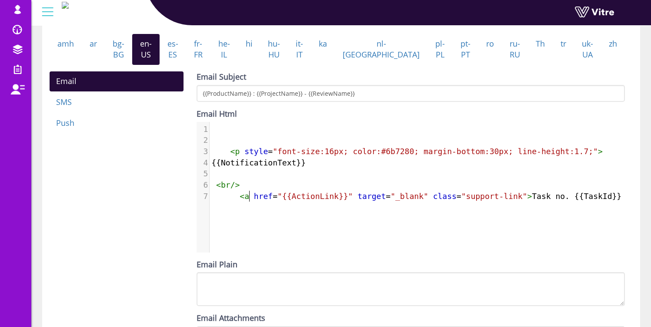
scroll to position [4, 0]
click at [251, 201] on span "< a href = "{{ActionLink}}" target = "_blank" class = "support-link" > Task no.…" at bounding box center [468, 195] width 514 height 9
type textarea "<a href="{{ActionLink}}" target="_blank" class="support-link">Task no. {{TaskId…"
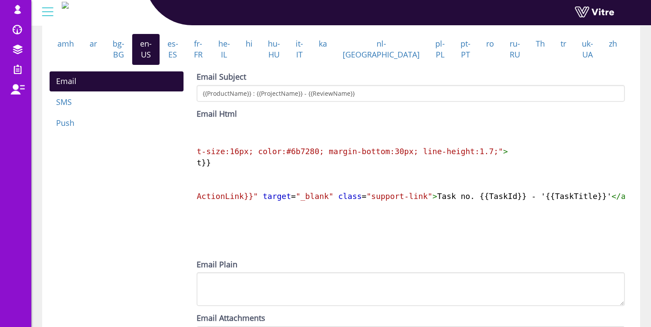
click at [251, 201] on span "< a href = "{{ActionLink}}" target = "_blank" class = "support-link" > Task no.…" at bounding box center [374, 195] width 514 height 9
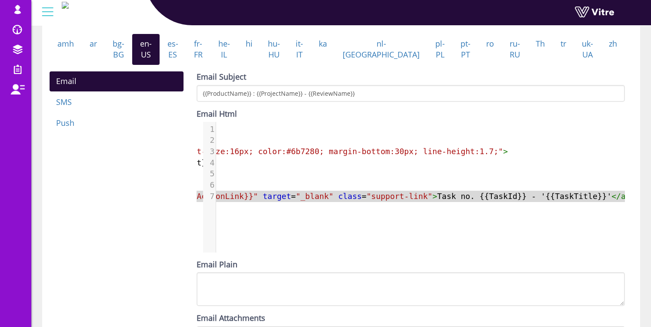
click at [115, 178] on div "Email SMS Push Email Subject {{ProductName}} : {{ProjectName}} - {{ReviewName}}…" at bounding box center [337, 210] width 589 height 278
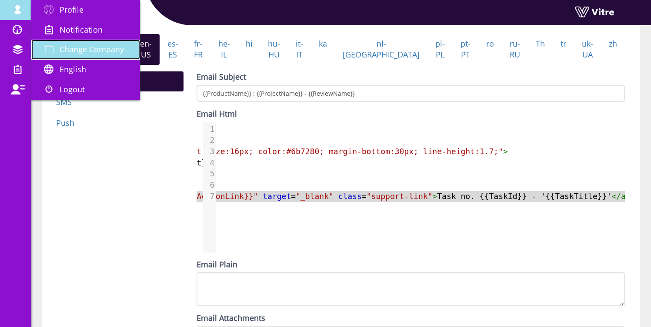
click at [83, 44] on link "Change Company" at bounding box center [85, 50] width 109 height 20
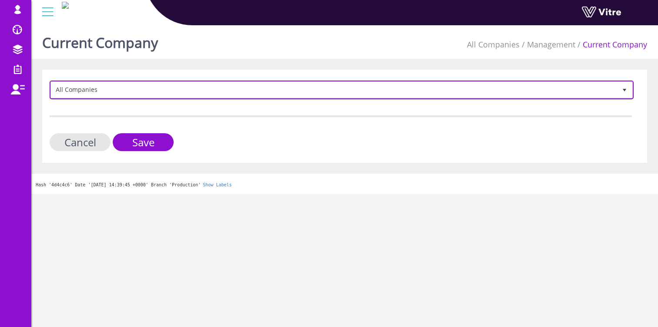
click at [97, 89] on span "All Companies" at bounding box center [334, 90] width 566 height 16
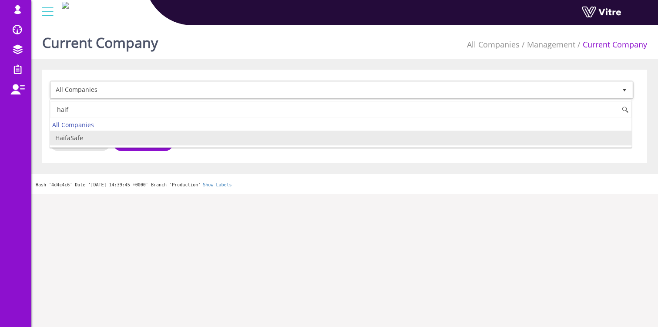
click at [78, 141] on li "HaifaSafe" at bounding box center [340, 138] width 581 height 15
type input "haif"
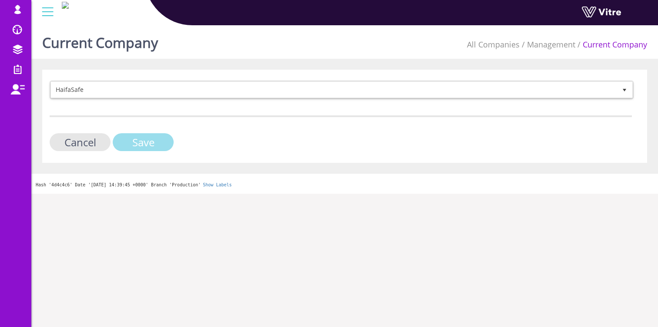
click at [134, 143] on input "Save" at bounding box center [143, 142] width 61 height 18
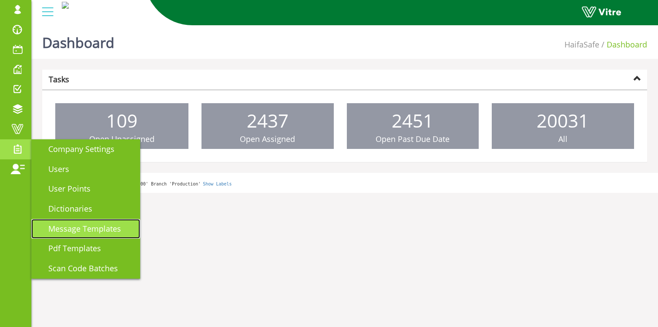
click at [98, 225] on span "Message Templates" at bounding box center [79, 228] width 83 height 10
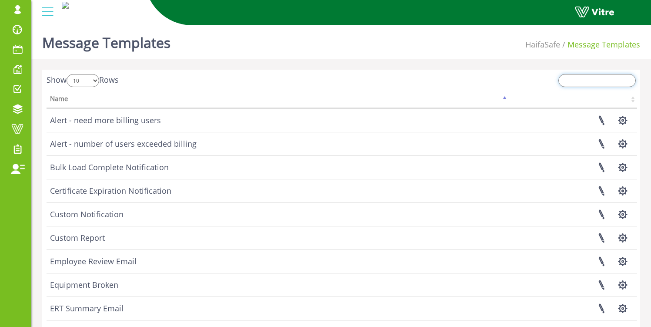
click at [590, 80] on input "search" at bounding box center [597, 80] width 77 height 13
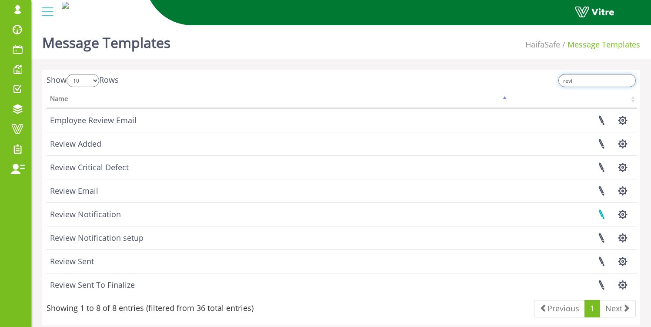
type input "revi"
click at [605, 216] on link at bounding box center [602, 214] width 22 height 23
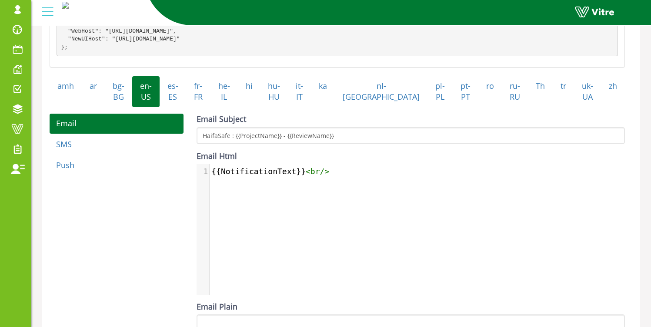
scroll to position [220, 0]
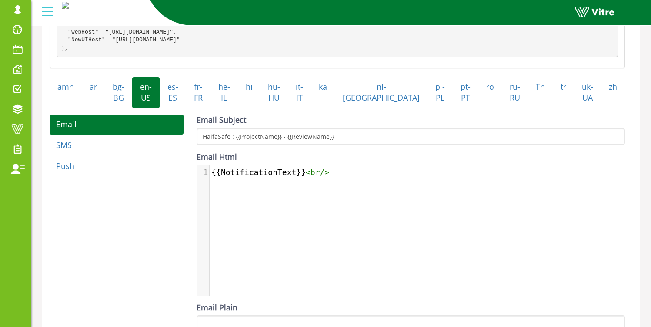
click at [174, 260] on div "Email SMS Push Email Subject HaifaSafe : {{ProjectName}} - {{ReviewName}} Email…" at bounding box center [337, 253] width 589 height 278
click at [362, 177] on body "[EMAIL_ADDRESS][DOMAIN_NAME] Profile Notification Change Company English Englis…" at bounding box center [325, 144] width 651 height 685
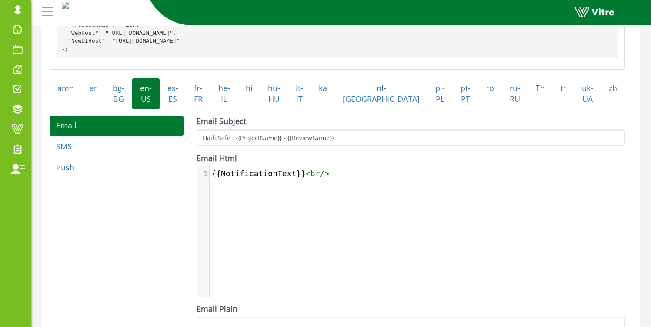
click at [476, 289] on div "1 {{NotificationText}} < br />" at bounding box center [418, 238] width 442 height 144
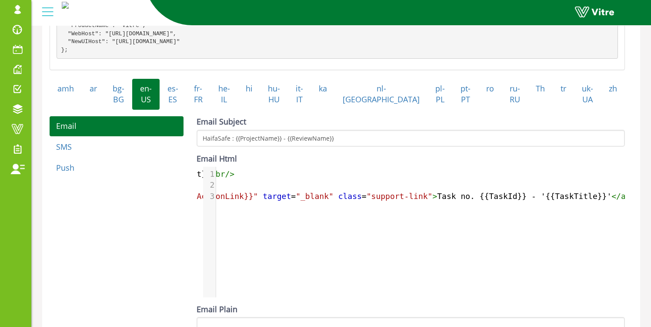
click at [164, 249] on div "Email SMS Push Email Subject HaifaSafe : {{ProjectName}} - {{ReviewName}} Email…" at bounding box center [337, 255] width 589 height 278
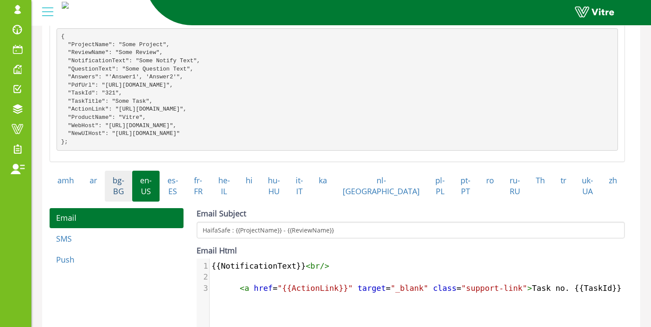
scroll to position [124, 0]
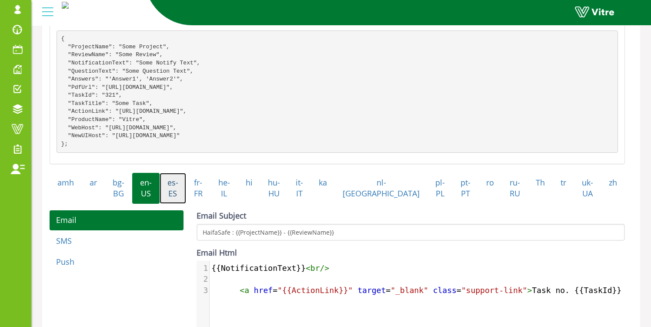
click at [186, 201] on link "es-ES" at bounding box center [173, 188] width 27 height 31
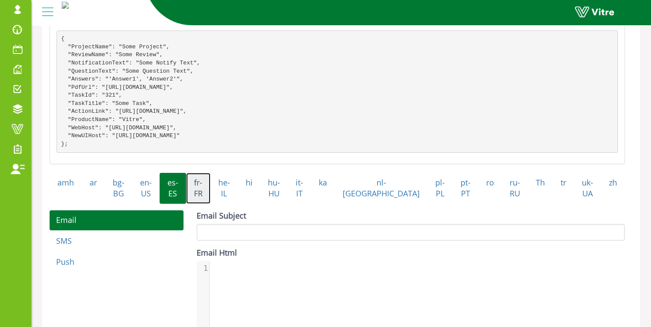
click at [211, 201] on link "fr-FR" at bounding box center [198, 188] width 24 height 31
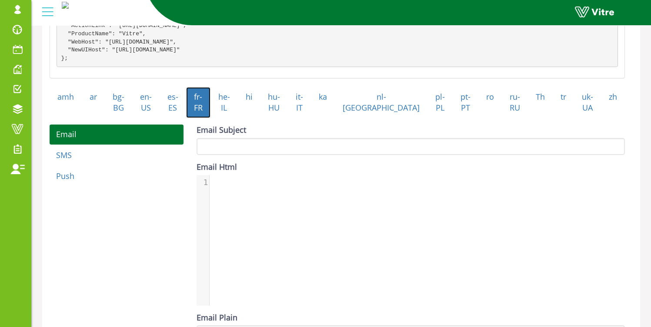
scroll to position [209, 0]
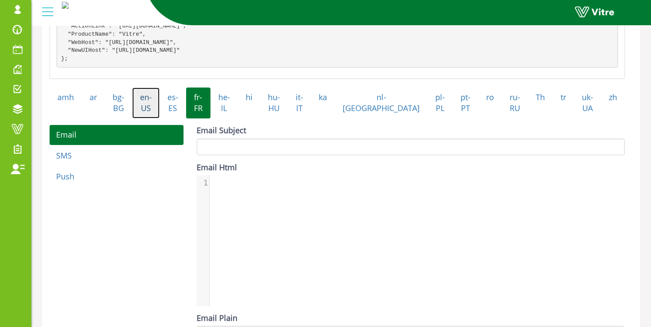
click at [152, 118] on link "en-US" at bounding box center [145, 102] width 27 height 31
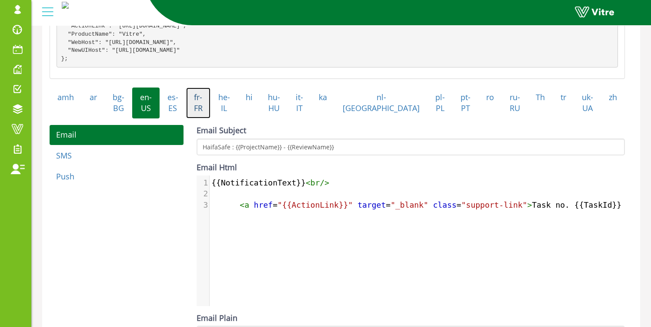
click at [211, 118] on link "fr-FR" at bounding box center [198, 102] width 24 height 31
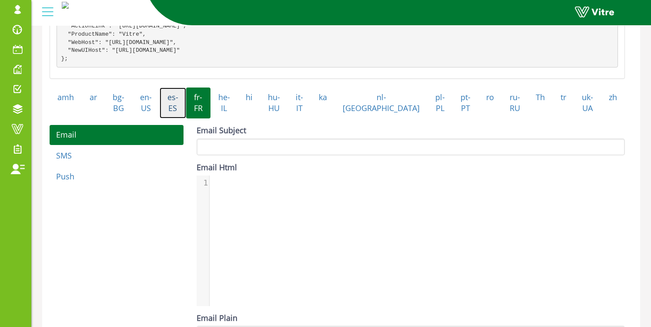
click at [186, 118] on link "es-ES" at bounding box center [173, 102] width 27 height 31
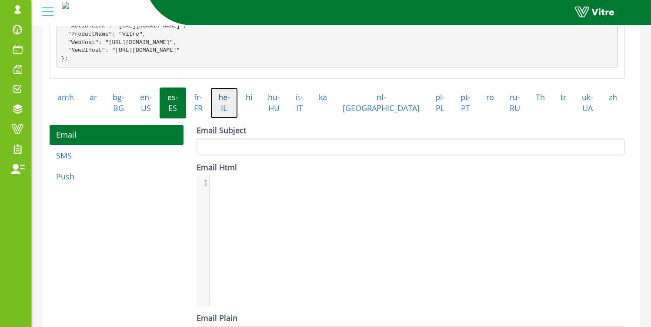
click at [238, 114] on link "he-IL" at bounding box center [224, 102] width 27 height 31
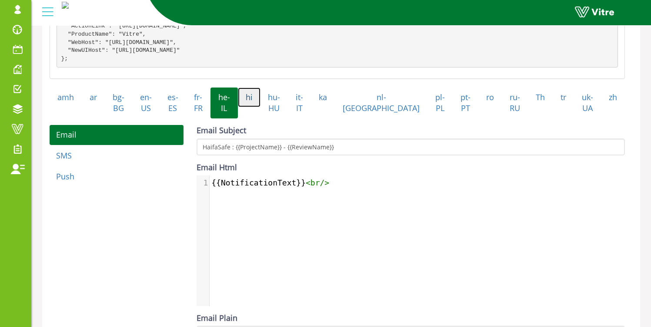
click at [261, 107] on link "hi" at bounding box center [249, 97] width 23 height 20
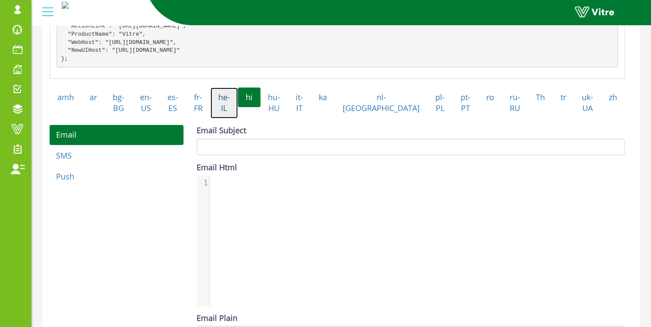
click at [238, 114] on link "he-IL" at bounding box center [224, 102] width 27 height 31
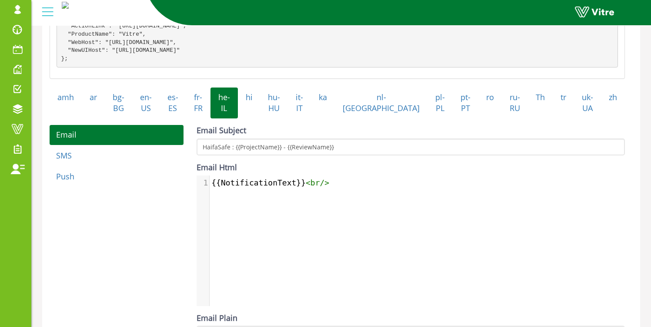
scroll to position [4, 0]
click at [353, 188] on pre "{{NotificationText}} < br />" at bounding box center [421, 182] width 422 height 11
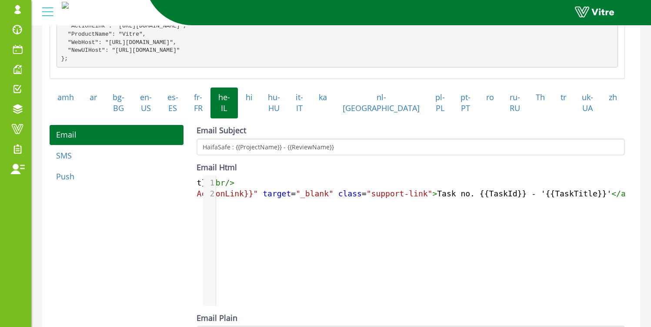
click at [261, 117] on li "hi" at bounding box center [249, 102] width 23 height 31
drag, startPoint x: 276, startPoint y: 106, endPoint x: 296, endPoint y: 112, distance: 21.3
click at [261, 106] on link "hi" at bounding box center [249, 97] width 23 height 20
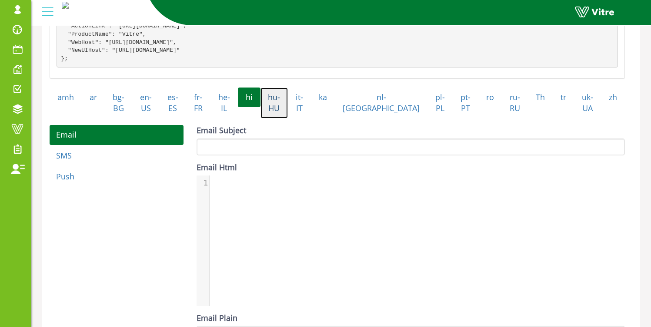
click at [288, 111] on link "hu-HU" at bounding box center [275, 102] width 28 height 31
click at [311, 113] on link "it-IT" at bounding box center [299, 102] width 23 height 31
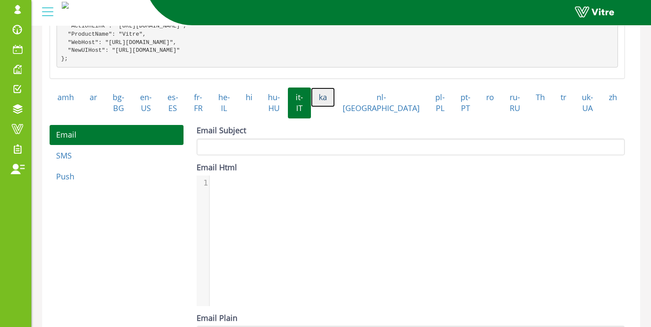
click at [335, 107] on link "ka" at bounding box center [323, 97] width 24 height 20
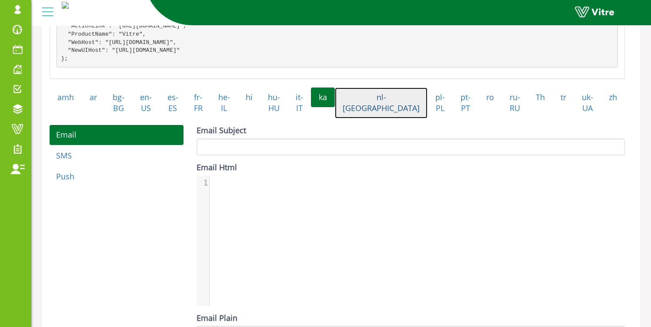
click at [379, 108] on link "nl-[GEOGRAPHIC_DATA]" at bounding box center [381, 102] width 93 height 31
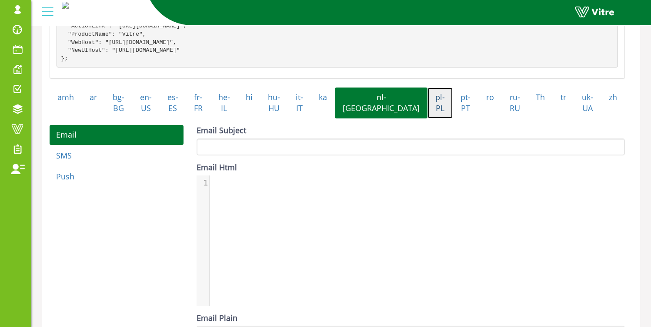
click at [428, 118] on link "pl-PL" at bounding box center [440, 102] width 25 height 31
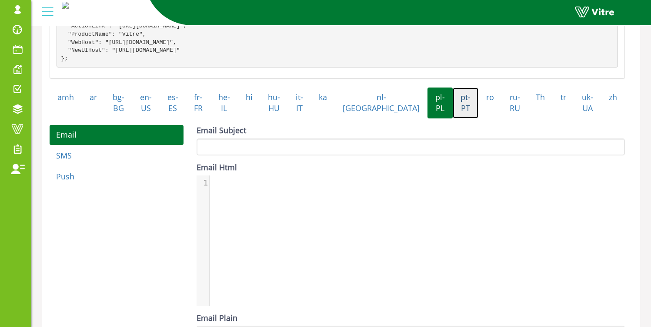
click at [453, 113] on link "pt-PT" at bounding box center [466, 102] width 26 height 31
click at [479, 105] on link "ro" at bounding box center [490, 97] width 23 height 20
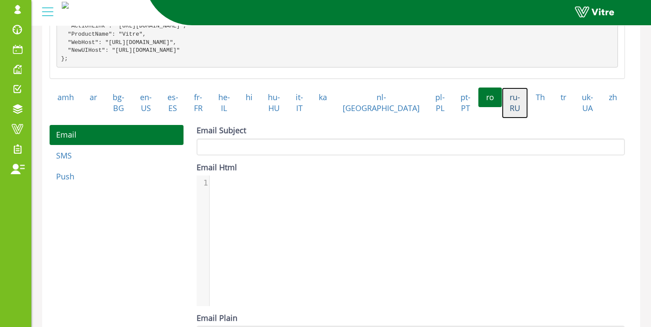
click at [511, 113] on link "ru-RU" at bounding box center [515, 102] width 26 height 31
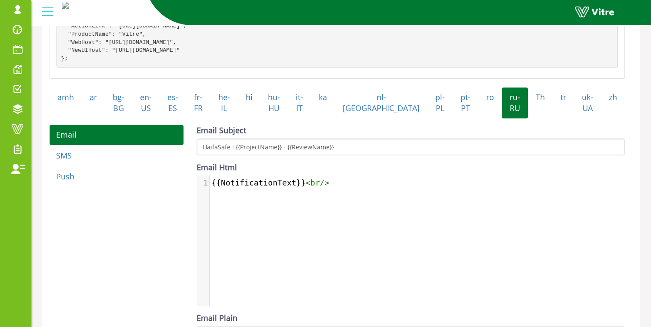
scroll to position [4, 0]
click at [356, 188] on pre "{{NotificationText}} < br />" at bounding box center [421, 182] width 422 height 11
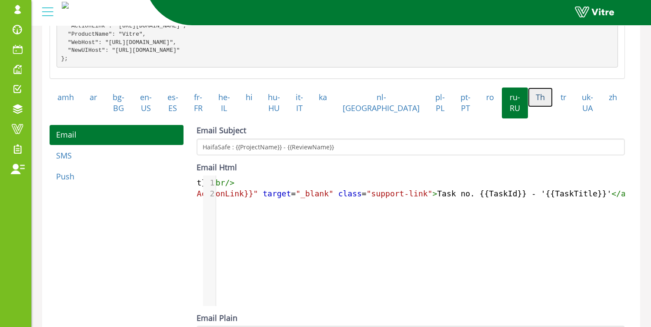
click at [533, 104] on link "Th" at bounding box center [540, 97] width 25 height 20
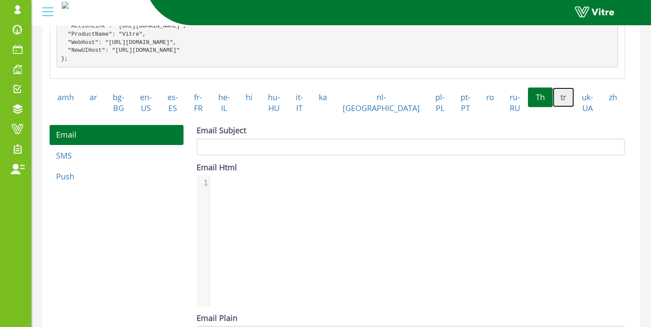
click at [557, 102] on link "tr" at bounding box center [563, 97] width 21 height 20
click at [585, 107] on link "uk-UA" at bounding box center [587, 102] width 27 height 31
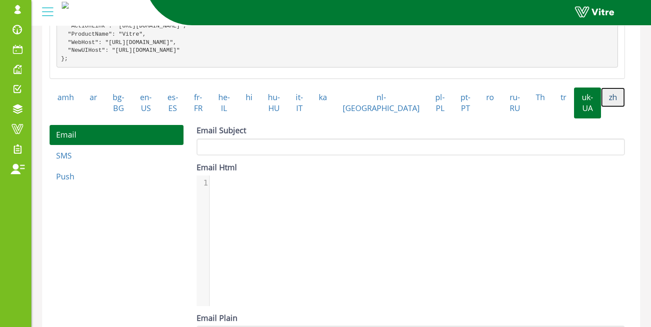
click at [605, 107] on link "zh" at bounding box center [613, 97] width 24 height 20
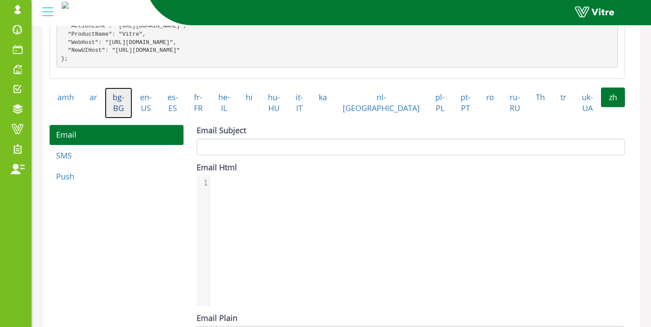
click at [124, 116] on link "bg-BG" at bounding box center [118, 102] width 27 height 31
click at [97, 107] on link "ar" at bounding box center [93, 97] width 23 height 20
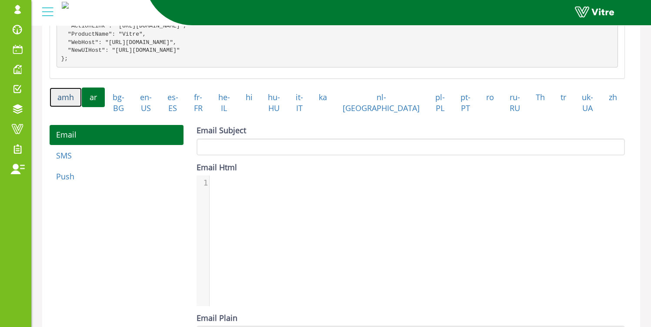
click at [74, 107] on link "amh" at bounding box center [66, 97] width 32 height 20
click at [155, 110] on link "en-US" at bounding box center [145, 102] width 27 height 31
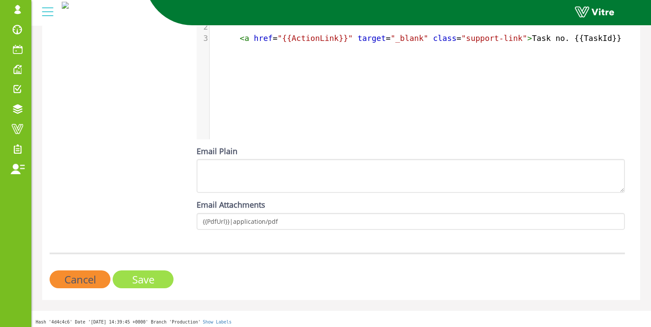
click at [148, 288] on input "Save" at bounding box center [143, 279] width 61 height 18
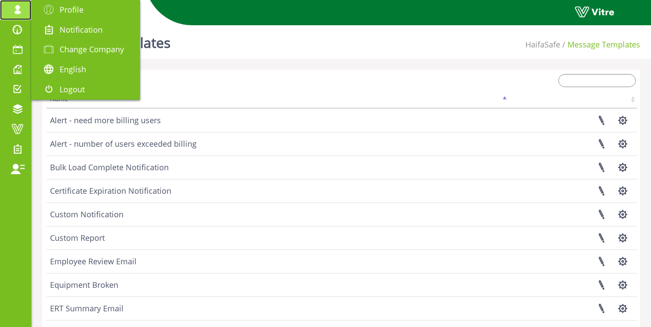
click at [13, 9] on span at bounding box center [18, 9] width 22 height 10
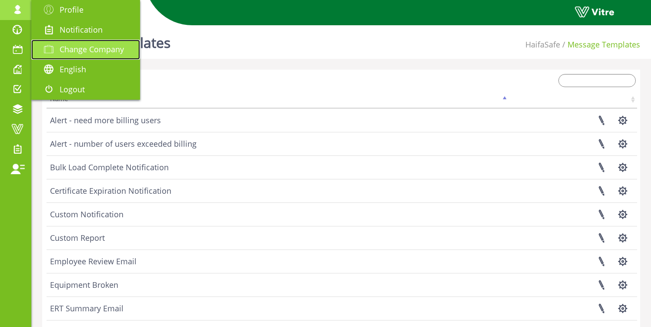
click at [86, 46] on span "Change Company" at bounding box center [92, 49] width 64 height 10
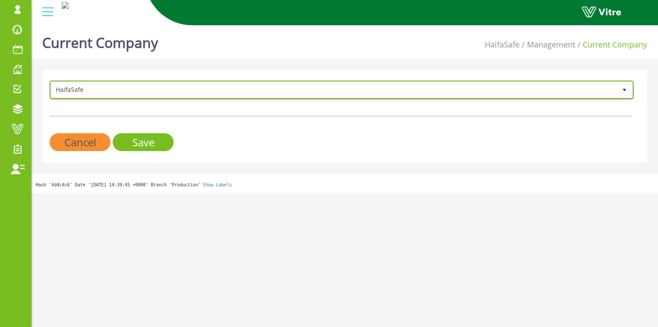
click at [288, 91] on span "HaifaSafe" at bounding box center [334, 90] width 566 height 16
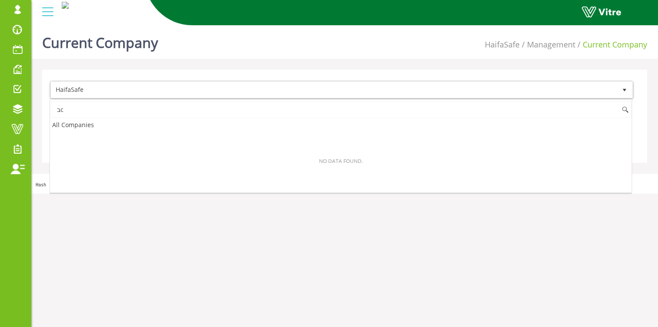
type input "ב"
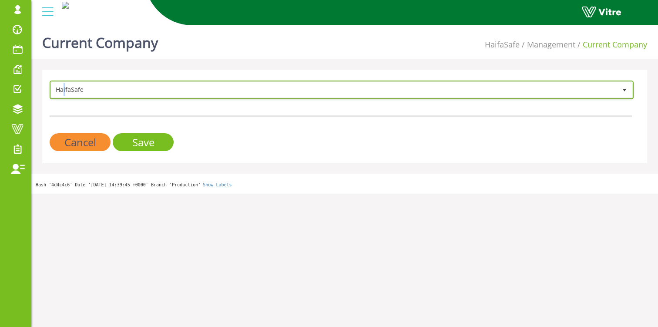
click at [64, 84] on span "HaifaSafe" at bounding box center [334, 90] width 566 height 16
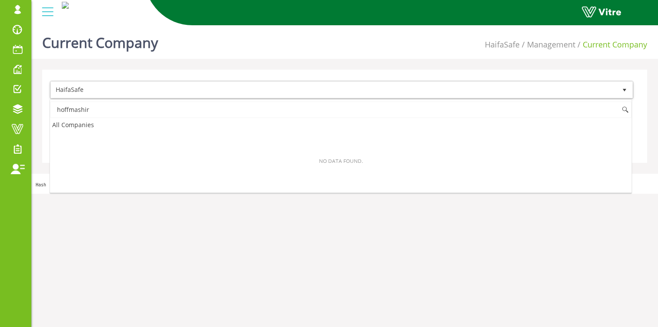
click at [74, 108] on input "hoffmashir" at bounding box center [340, 109] width 581 height 17
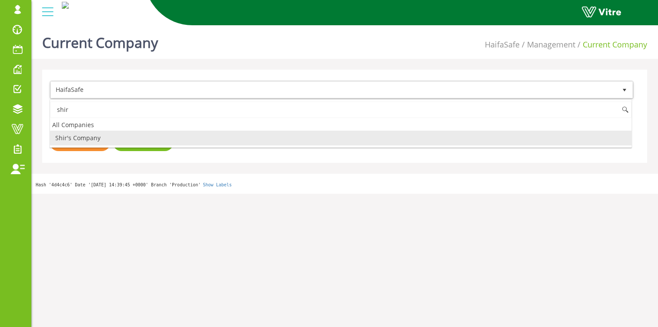
click at [78, 135] on li "Shir's Company" at bounding box center [340, 138] width 581 height 15
type input "shir"
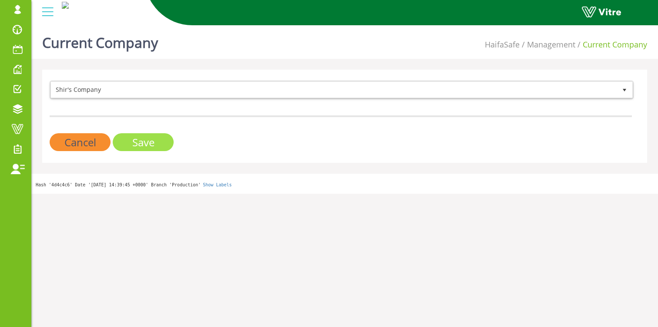
click at [140, 144] on input "Save" at bounding box center [143, 142] width 61 height 18
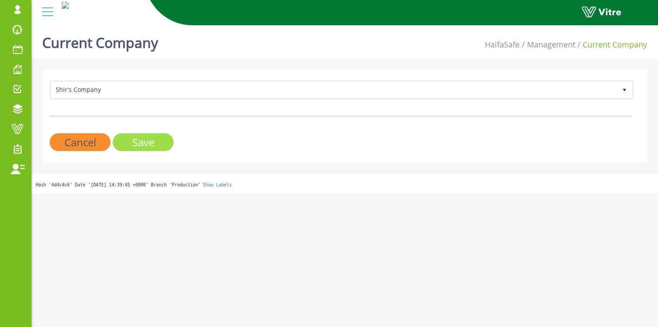
click at [151, 142] on input "Save" at bounding box center [143, 142] width 61 height 18
click at [143, 144] on input "Save" at bounding box center [143, 142] width 61 height 18
click at [147, 143] on input "Save" at bounding box center [143, 142] width 61 height 18
click at [176, 144] on div "Cancel Save" at bounding box center [341, 142] width 582 height 18
click at [138, 143] on input "Save" at bounding box center [143, 142] width 61 height 18
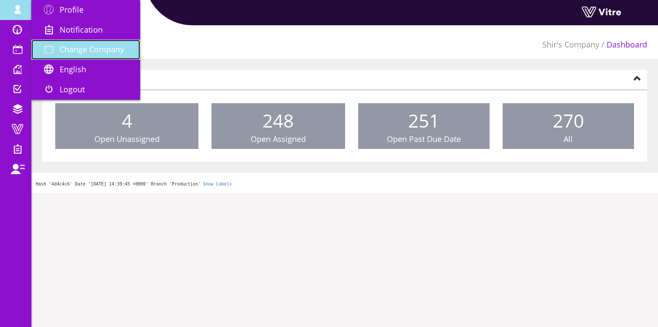
click at [101, 49] on span "Change Company" at bounding box center [92, 49] width 64 height 10
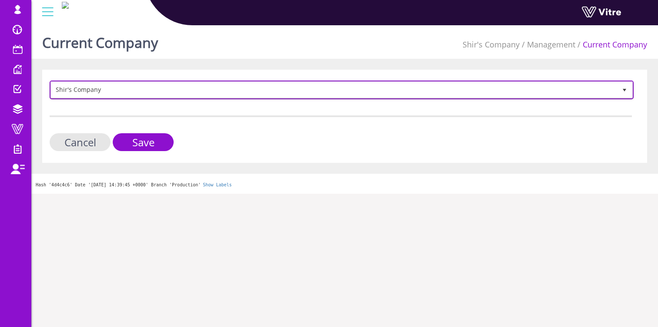
click at [175, 85] on span "Shir's Company" at bounding box center [334, 90] width 566 height 16
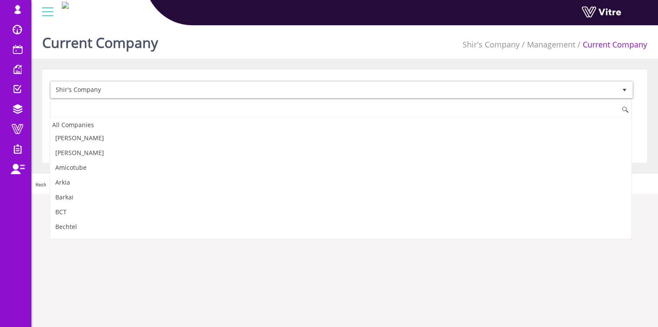
scroll to position [988, 0]
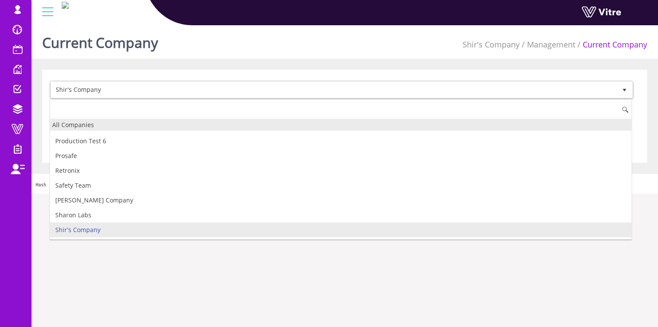
click at [98, 125] on div "All Companies" at bounding box center [340, 125] width 581 height 12
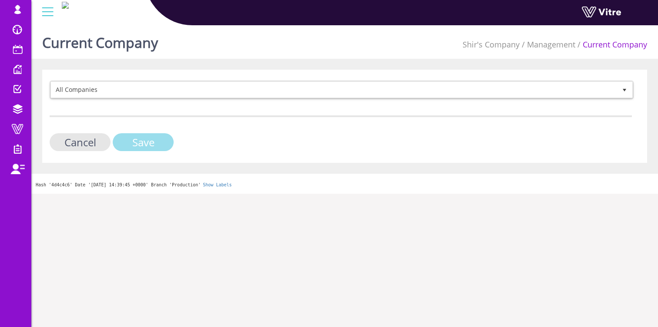
click at [153, 150] on input "Save" at bounding box center [143, 142] width 61 height 18
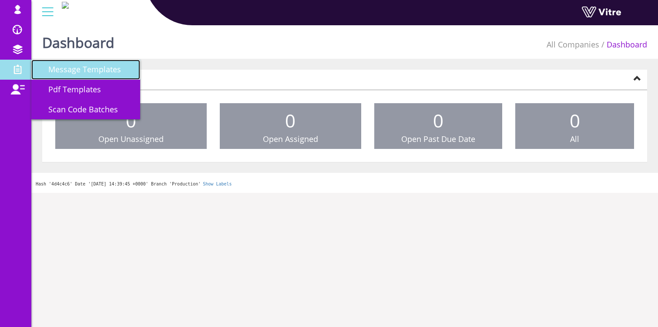
click at [66, 74] on span "Message Templates" at bounding box center [79, 69] width 83 height 10
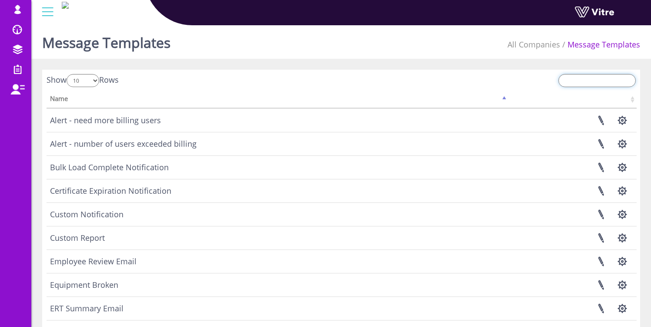
click at [586, 79] on input "search" at bounding box center [597, 80] width 77 height 13
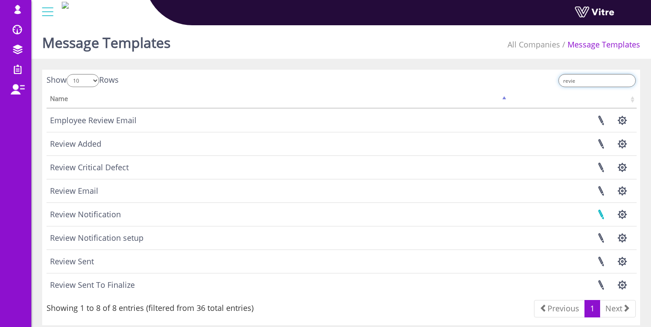
type input "revie"
click at [607, 213] on link at bounding box center [601, 214] width 22 height 23
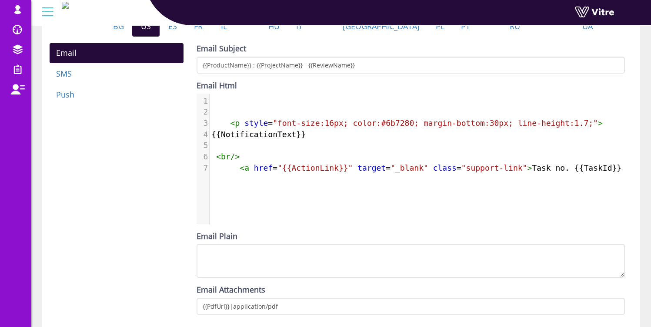
scroll to position [4, 0]
type textarea "<a href="{{ActionLink}}" target="_blank" class="support-link">Task no. {{TaskId…"
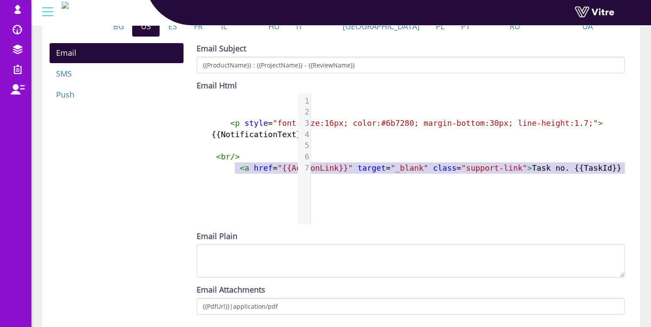
scroll to position [0, 101]
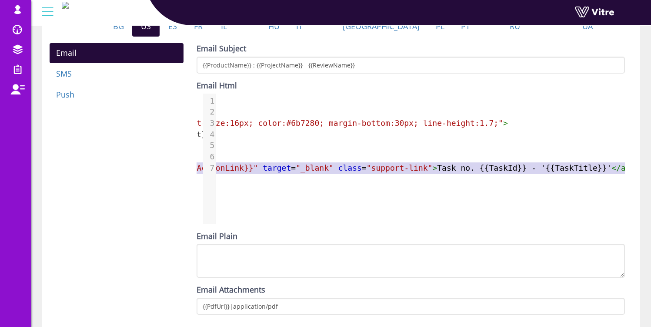
drag, startPoint x: 235, startPoint y: 175, endPoint x: 506, endPoint y: 193, distance: 271.2
click at [540, 182] on div "x 1 ​ 2 ​ 3 < p style = "font-size:16px; color:#6b7280; margin-bottom:30px; lin…" at bounding box center [376, 138] width 523 height 88
click at [309, 202] on div "x 1 ​ 2 ​ 3 < p style = "font-size:16px; color:#6b7280; margin-bottom:30px; lin…" at bounding box center [418, 166] width 442 height 144
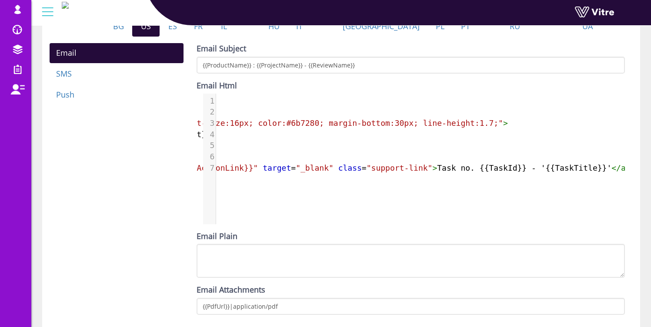
click at [127, 153] on div "Email SMS Push Email Subject {{ProductName}} : {{ProjectName}} - {{ReviewName}}…" at bounding box center [337, 182] width 589 height 278
click at [238, 37] on link "he-IL" at bounding box center [224, 21] width 27 height 31
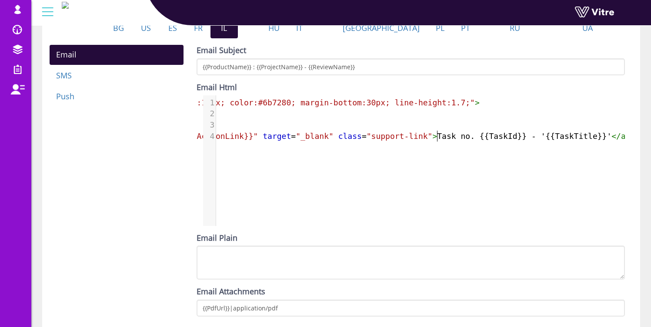
scroll to position [4, 0]
drag, startPoint x: 431, startPoint y: 144, endPoint x: 467, endPoint y: 144, distance: 36.6
click at [467, 141] on span "< a href = "{{ActionLink}}" target = "_blank" class = "support-link" > Task no.…" at bounding box center [359, 135] width 542 height 9
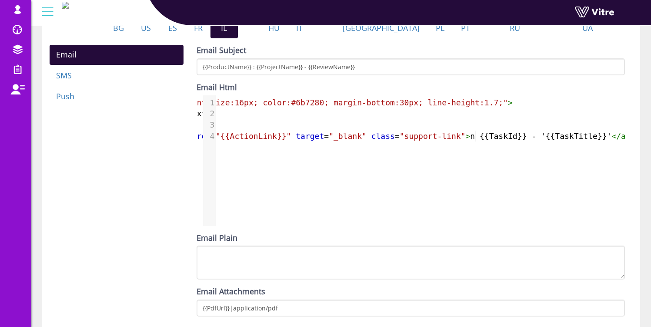
scroll to position [0, 97]
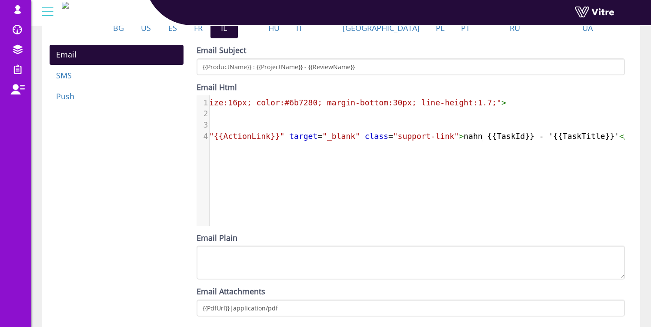
type textarea "nahnv"
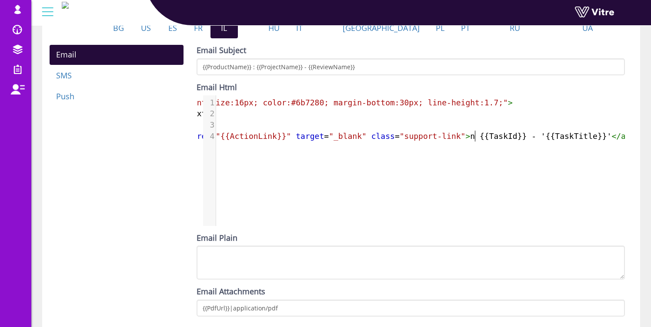
scroll to position [0, 92]
type textarea "משימה מסץ"
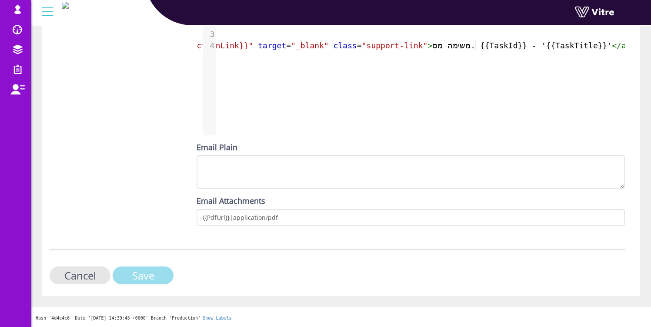
scroll to position [0, 0]
type textarea "."
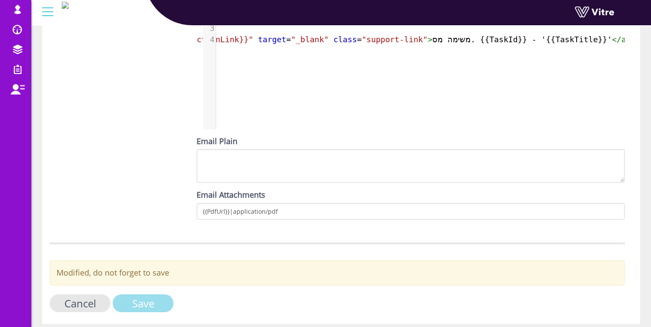
click at [153, 276] on form "Review Notification Check template syntax on Handlebars site Sent to notify use…" at bounding box center [338, 7] width 576 height 624
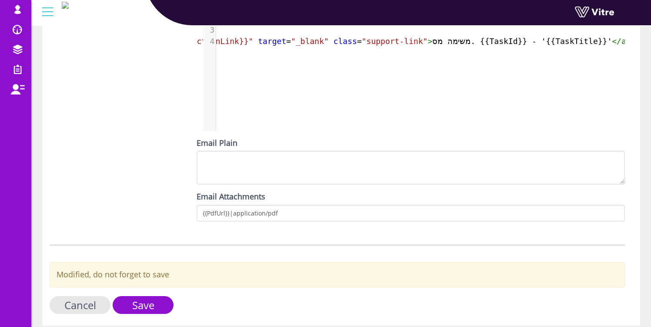
click at [135, 201] on div "Email SMS Push Email Subject {{ProductName}} : {{ProjectName}} - {{ReviewName}}…" at bounding box center [337, 89] width 589 height 278
click at [144, 314] on input "Save" at bounding box center [143, 305] width 61 height 18
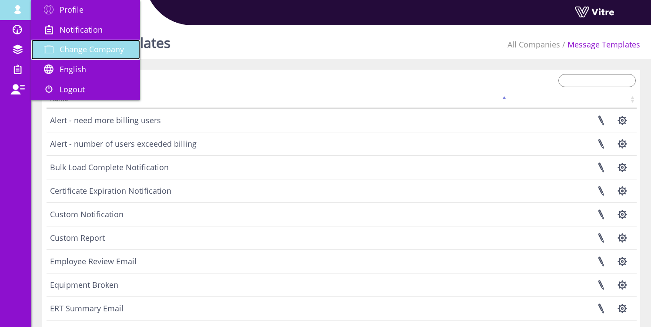
click at [86, 51] on span "Change Company" at bounding box center [92, 49] width 64 height 10
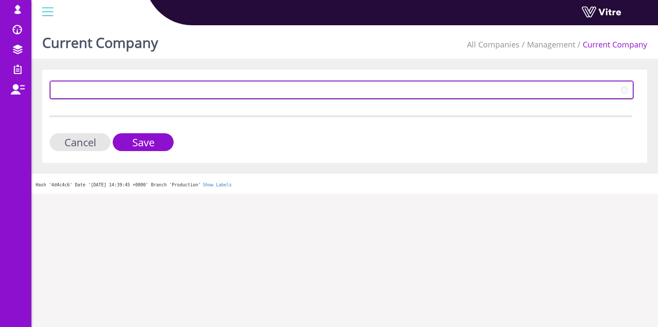
click at [107, 90] on span at bounding box center [334, 90] width 566 height 16
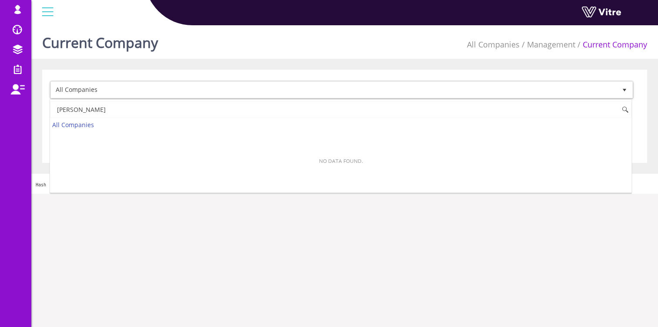
type input "י"
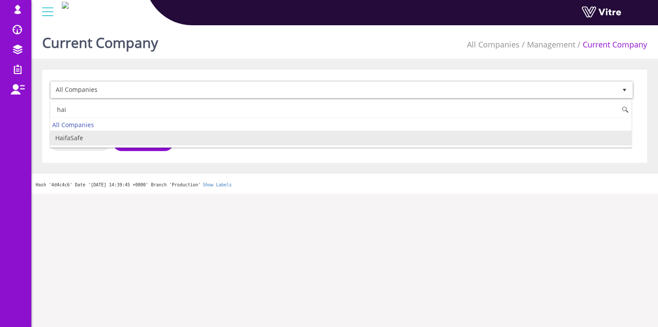
click at [80, 140] on li "HaifaSafe" at bounding box center [340, 138] width 581 height 15
type input "hai"
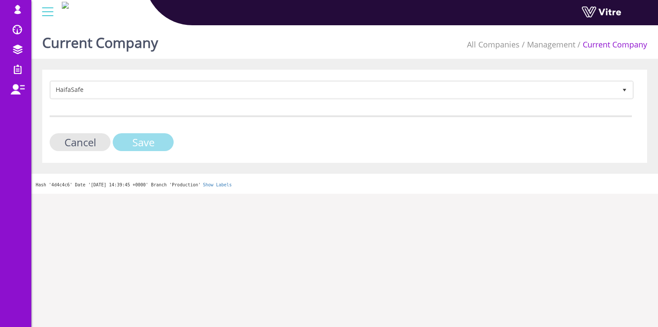
click at [139, 143] on input "Save" at bounding box center [143, 142] width 61 height 18
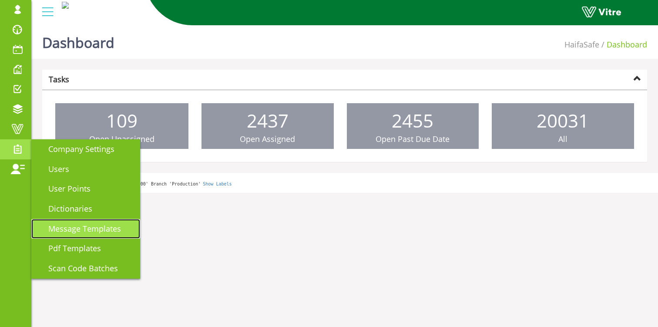
click at [98, 231] on span "Message Templates" at bounding box center [79, 228] width 83 height 10
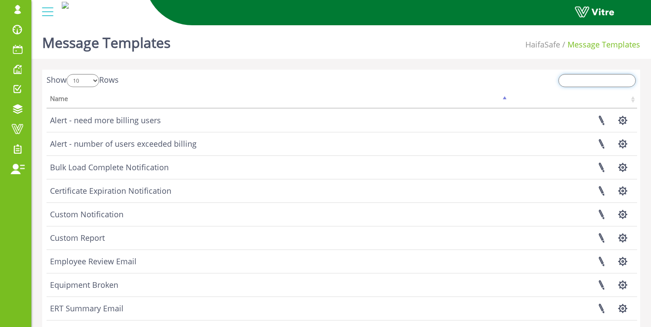
click at [608, 84] on input "search" at bounding box center [597, 80] width 77 height 13
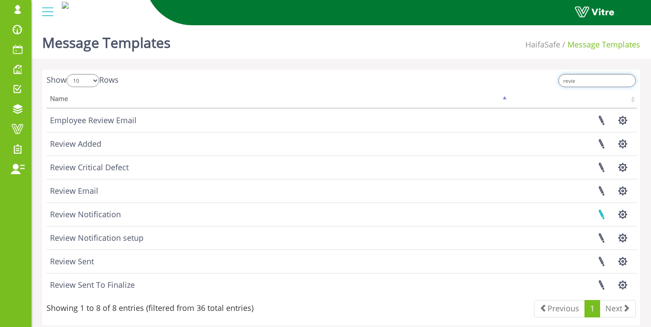
type input "revie"
click at [607, 215] on link at bounding box center [602, 214] width 22 height 23
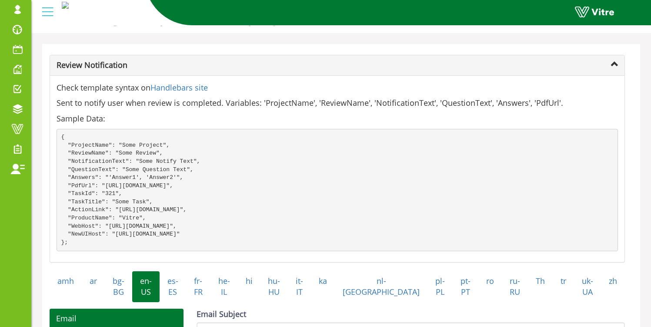
scroll to position [181, 0]
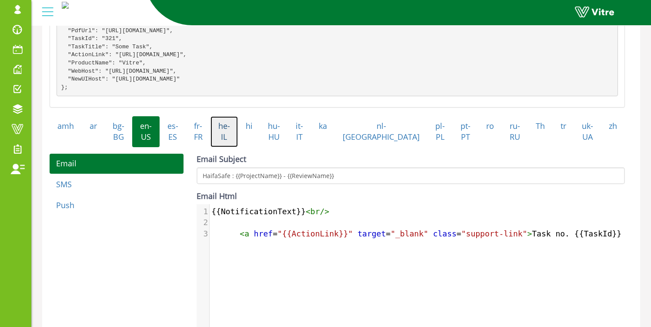
click at [238, 144] on link "he-IL" at bounding box center [224, 131] width 27 height 31
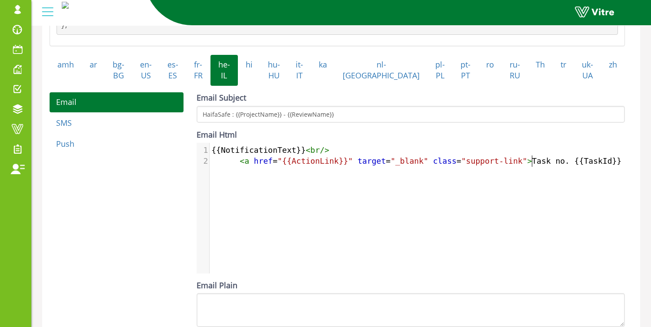
scroll to position [4, 0]
drag, startPoint x: 533, startPoint y: 167, endPoint x: 569, endPoint y: 165, distance: 35.7
click at [569, 165] on span "< a href = "{{ActionLink}}" target = "_blank" class = "support-link" > Task no.…" at bounding box center [468, 160] width 514 height 9
type textarea "nahn"
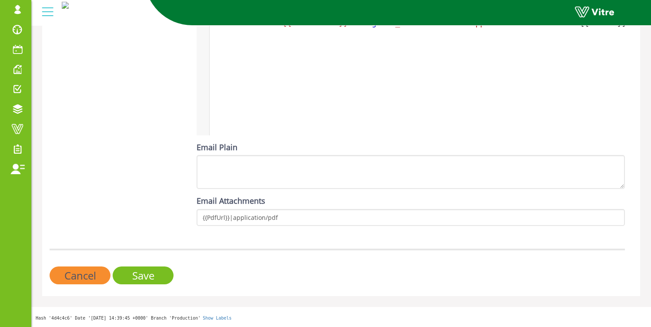
scroll to position [386, 0]
type textarea "משימה מס."
drag, startPoint x: 154, startPoint y: 277, endPoint x: 216, endPoint y: 284, distance: 62.6
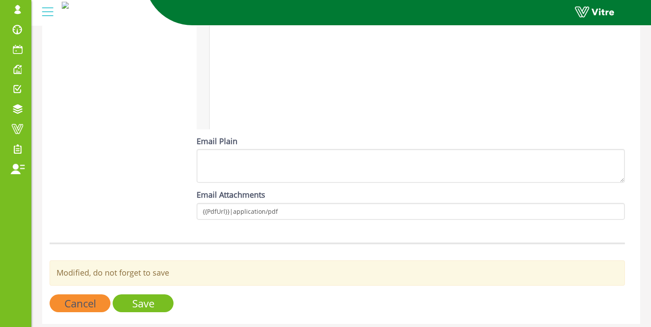
click at [165, 226] on div "Email SMS Push Email Subject HaifaSafe : {{ProjectName}} - {{ReviewName}} Email…" at bounding box center [337, 87] width 589 height 278
click at [144, 312] on input "Save" at bounding box center [143, 303] width 61 height 18
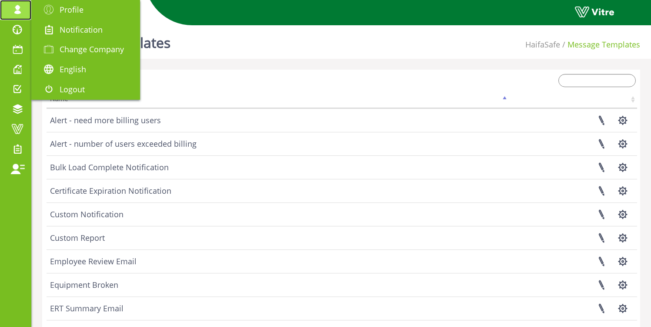
click at [21, 9] on span at bounding box center [18, 9] width 22 height 10
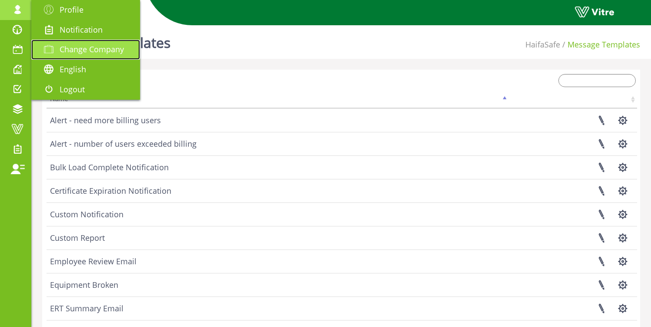
click at [80, 43] on link "Change Company" at bounding box center [85, 50] width 109 height 20
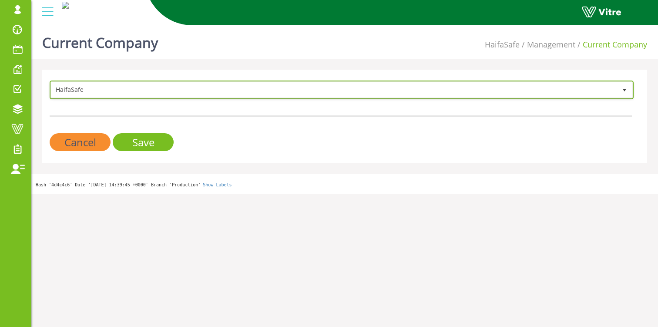
click at [145, 89] on span "HaifaSafe" at bounding box center [334, 90] width 566 height 16
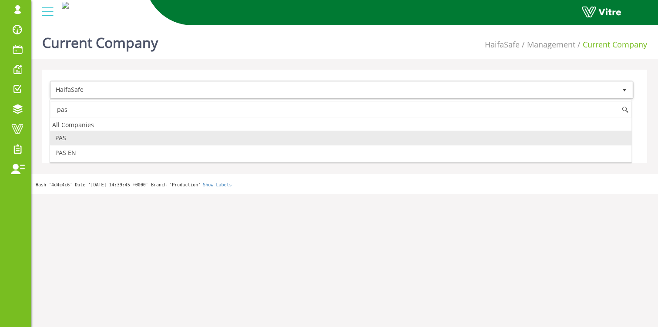
click at [97, 137] on li "PAS" at bounding box center [340, 138] width 581 height 15
type input "pas"
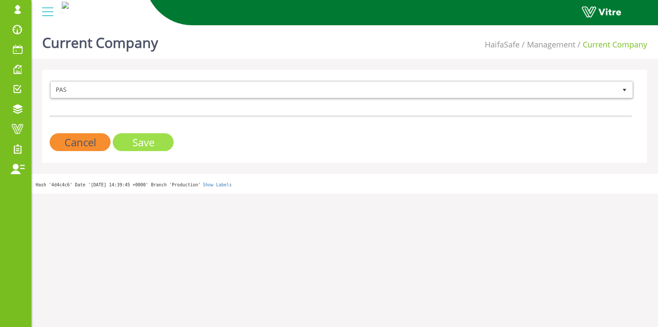
click at [143, 141] on input "Save" at bounding box center [143, 142] width 61 height 18
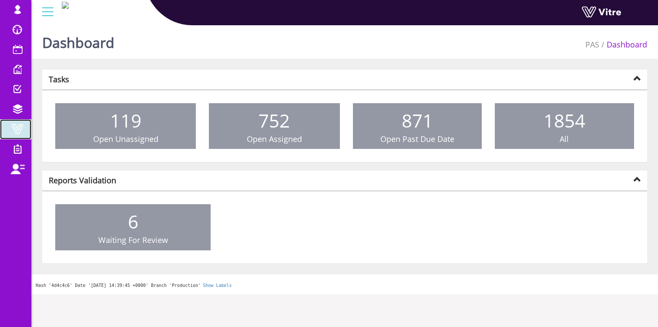
click at [8, 129] on span at bounding box center [18, 129] width 22 height 10
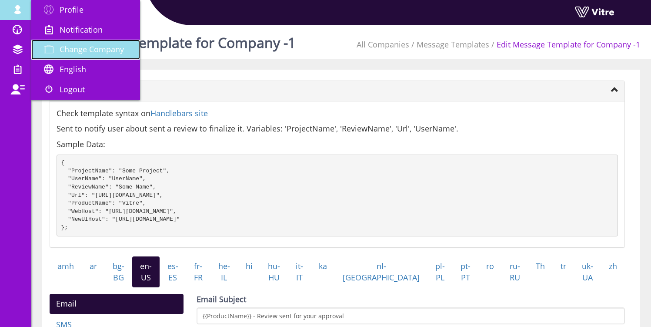
click at [73, 47] on span "Change Company" at bounding box center [92, 49] width 64 height 10
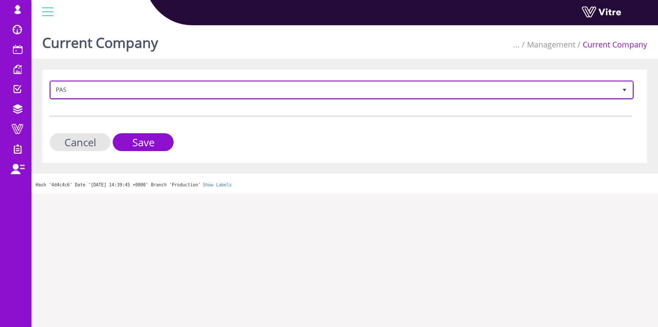
click at [121, 91] on span "PAS" at bounding box center [334, 90] width 566 height 16
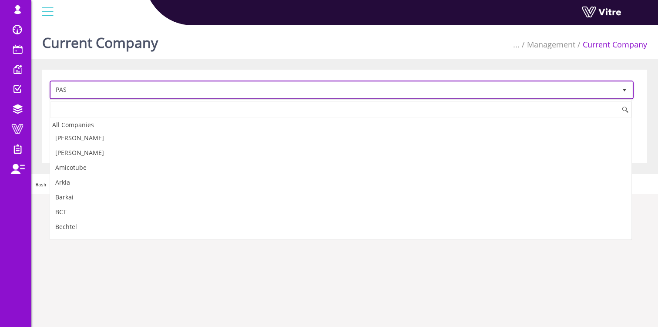
scroll to position [796, 0]
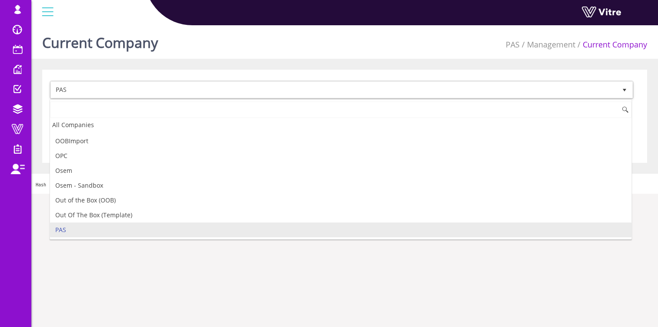
click at [111, 230] on li "PAS" at bounding box center [340, 229] width 581 height 15
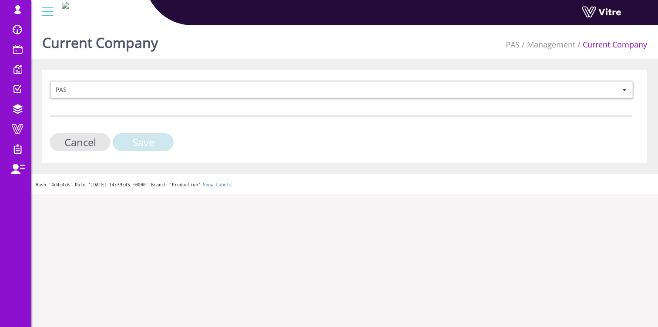
click at [142, 148] on input "Save" at bounding box center [143, 142] width 61 height 18
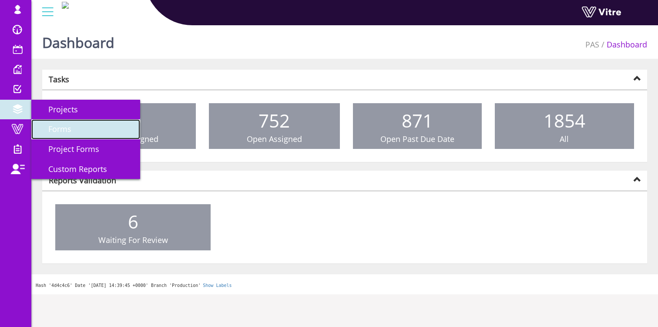
click at [77, 134] on link "Forms" at bounding box center [85, 129] width 109 height 20
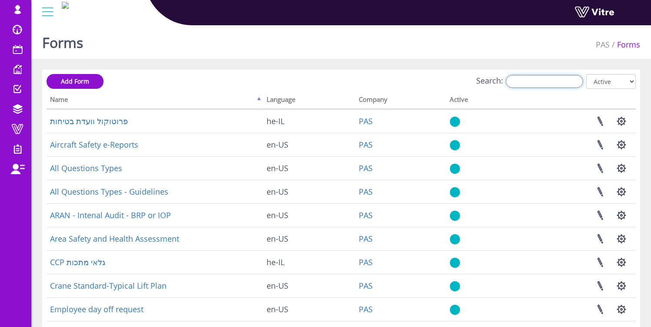
click at [541, 86] on input "Search:" at bounding box center [544, 81] width 77 height 13
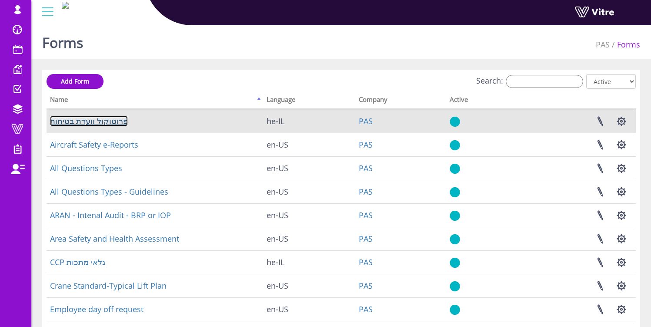
click at [114, 116] on link "פרוטוקול וועדת בטיחות" at bounding box center [89, 121] width 78 height 10
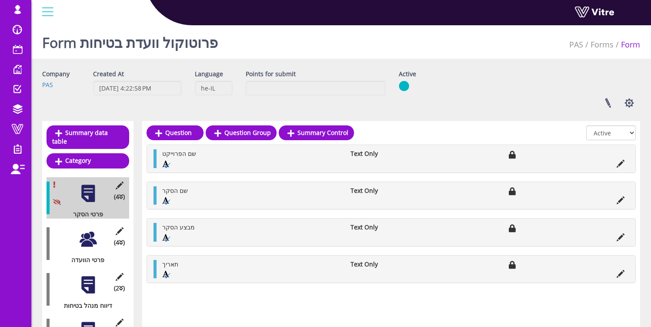
click at [83, 235] on div at bounding box center [88, 239] width 20 height 20
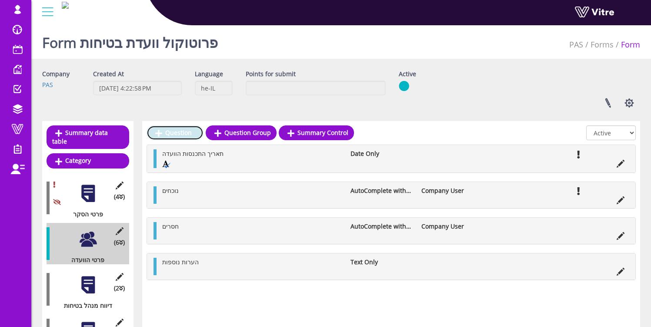
click at [163, 131] on link "Question" at bounding box center [175, 132] width 57 height 15
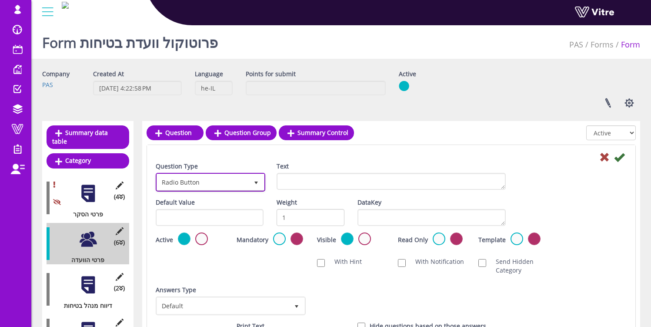
click at [226, 189] on span "Radio Button" at bounding box center [202, 182] width 91 height 16
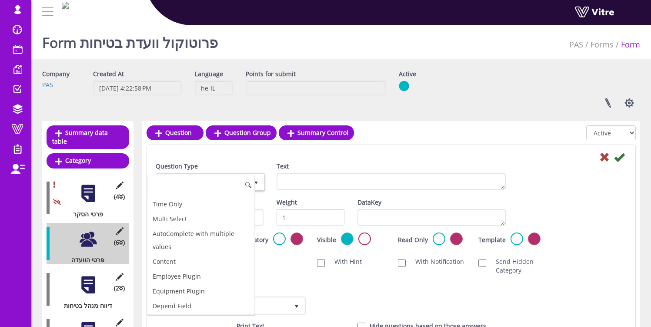
scroll to position [279, 0]
